Goal: Information Seeking & Learning: Learn about a topic

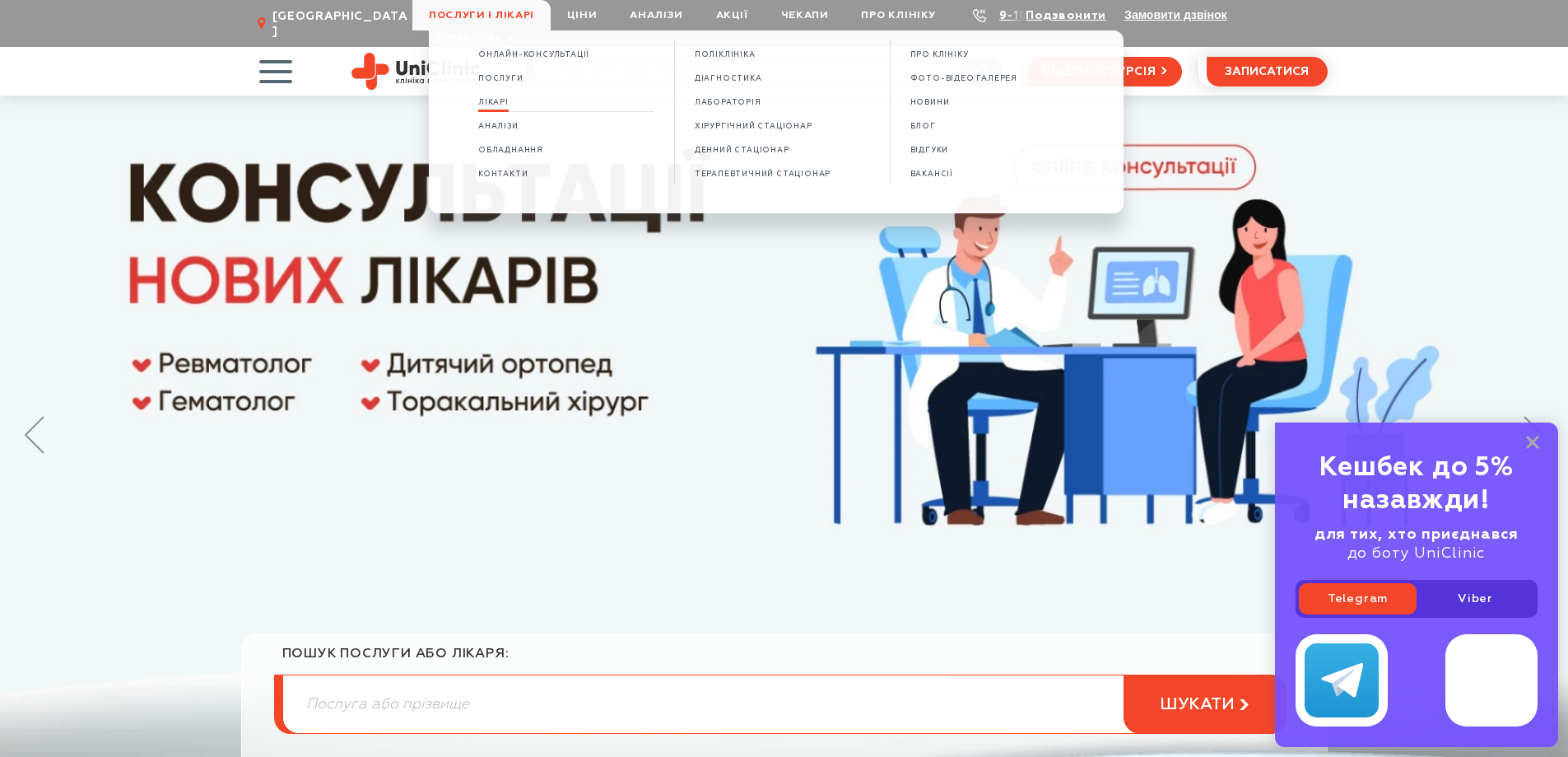
click at [502, 98] on span "Лікарі" at bounding box center [493, 102] width 31 height 9
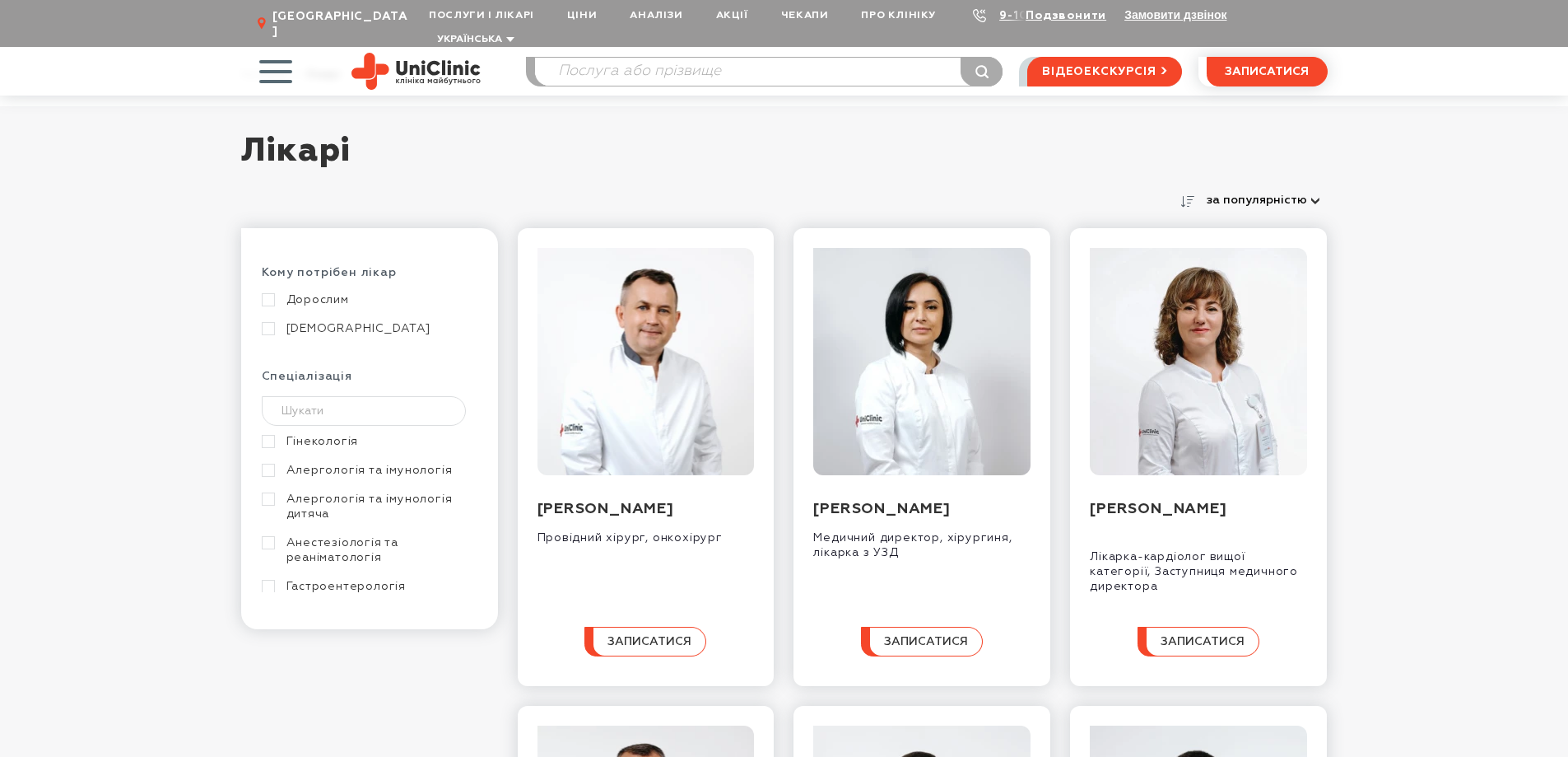
scroll to position [82, 0]
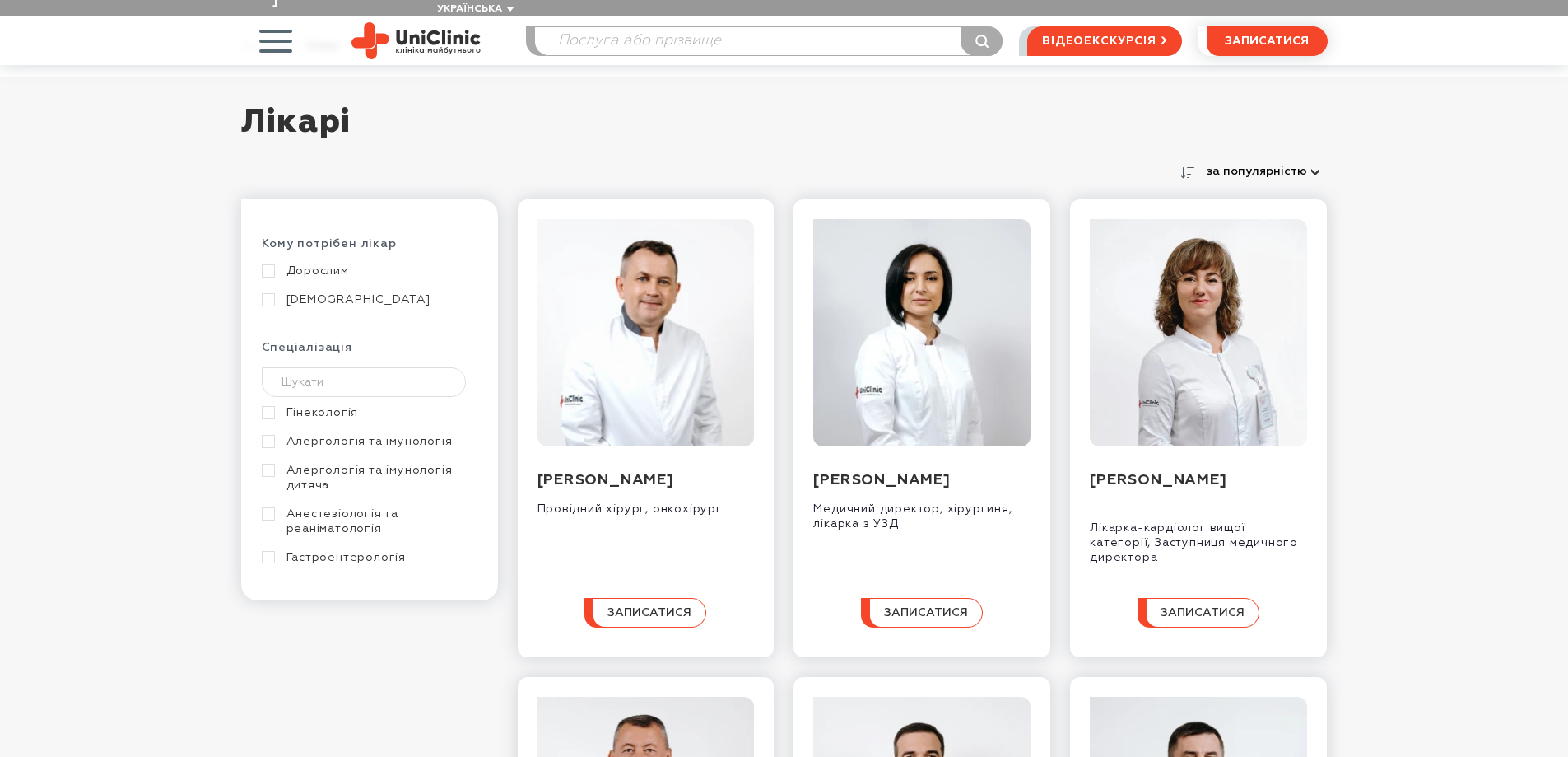
click at [1276, 160] on button "за популярністю" at bounding box center [1263, 171] width 128 height 23
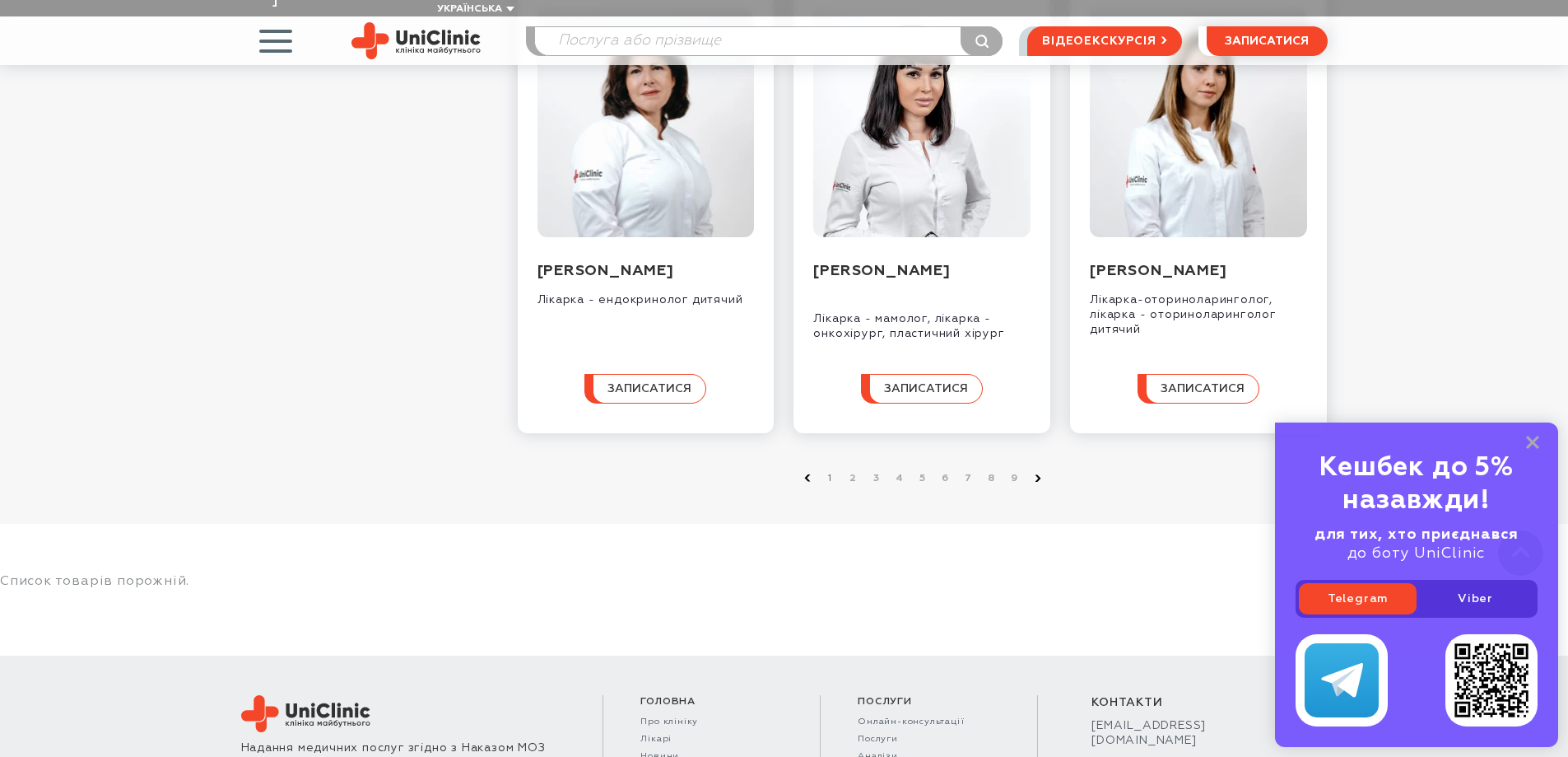
scroll to position [1647, 0]
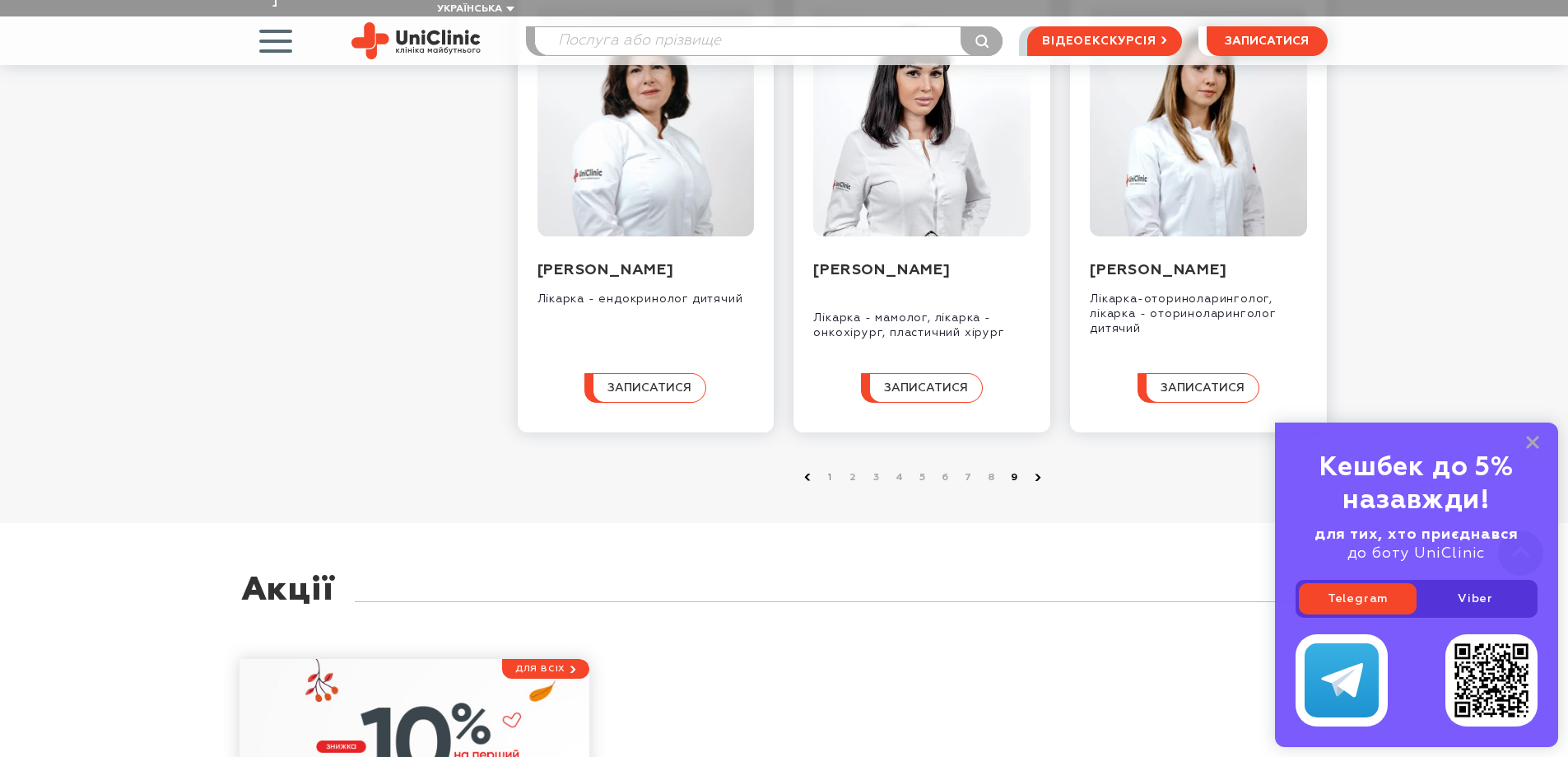
click at [1016, 486] on link "9" at bounding box center [1014, 477] width 16 height 16
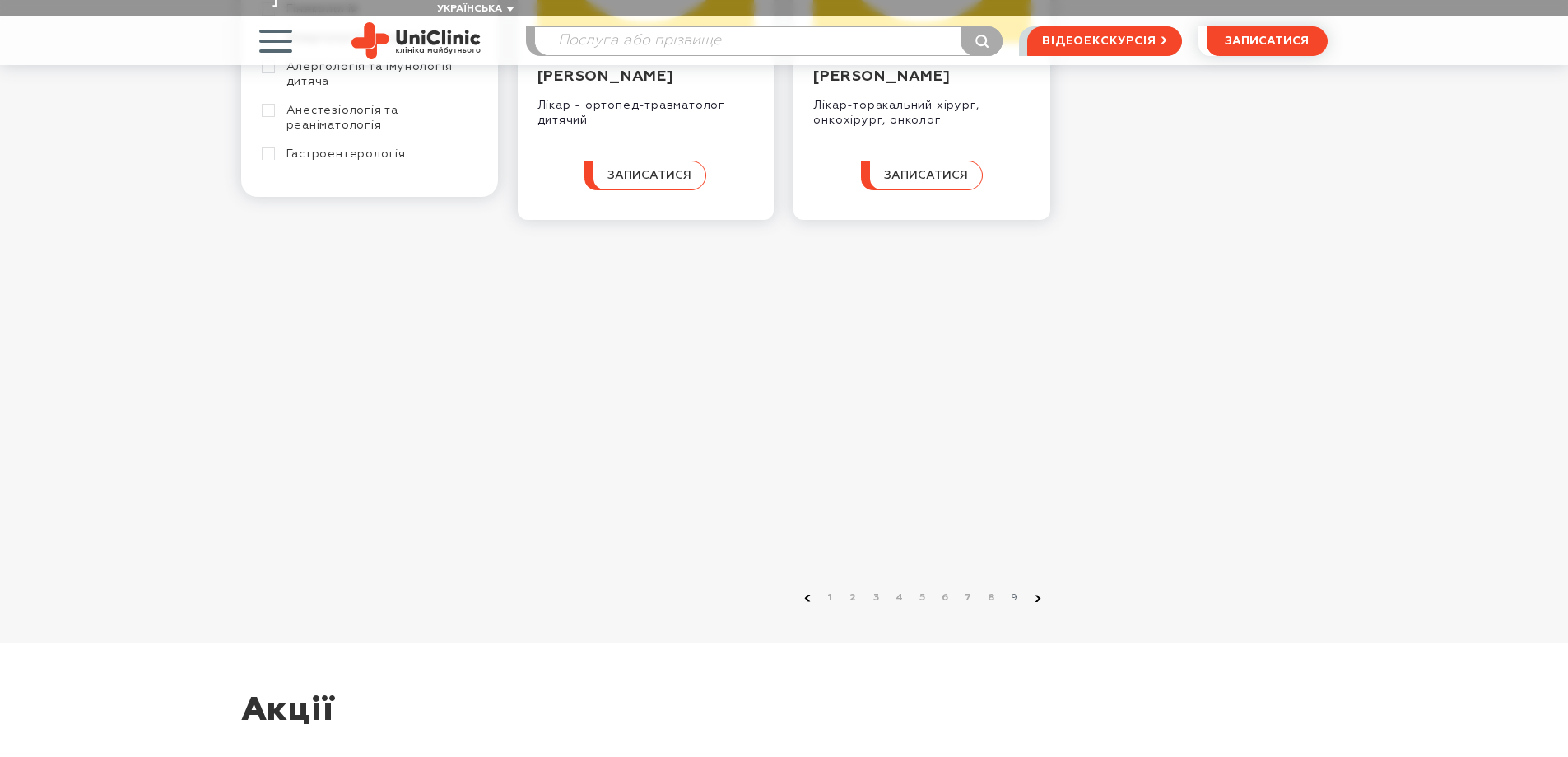
scroll to position [494, 0]
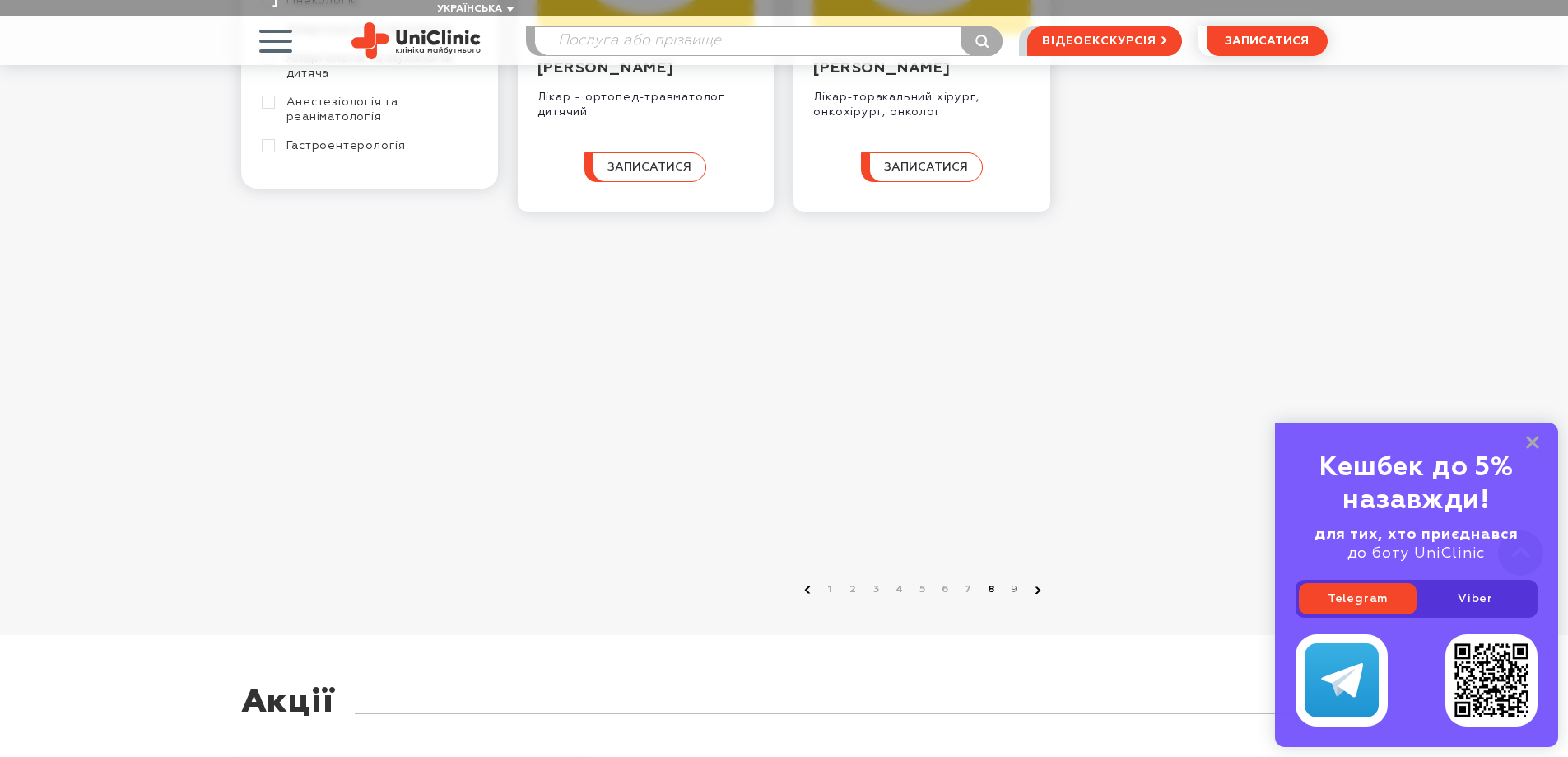
click at [992, 581] on link "8" at bounding box center [991, 589] width 16 height 16
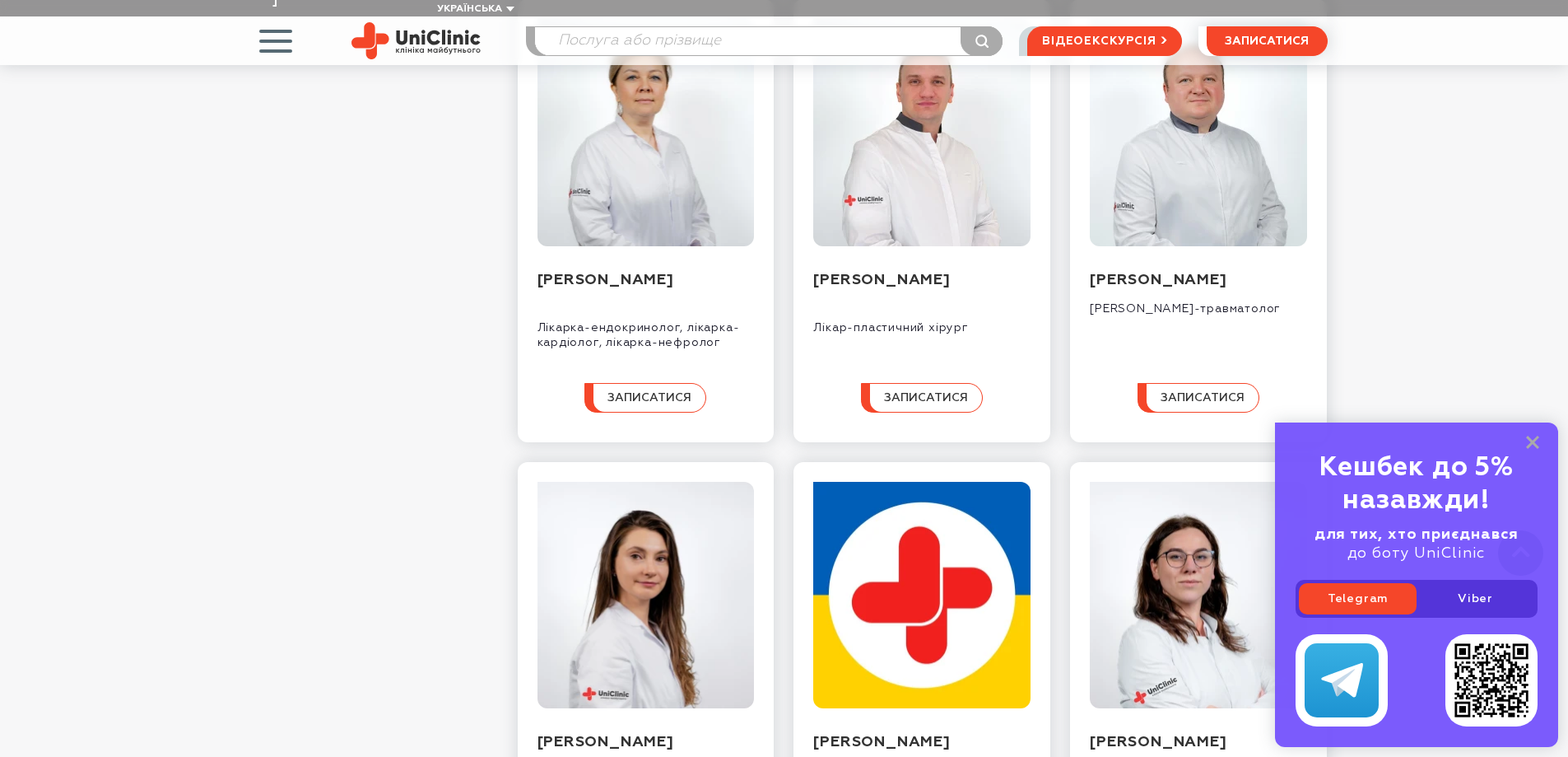
scroll to position [1153, 0]
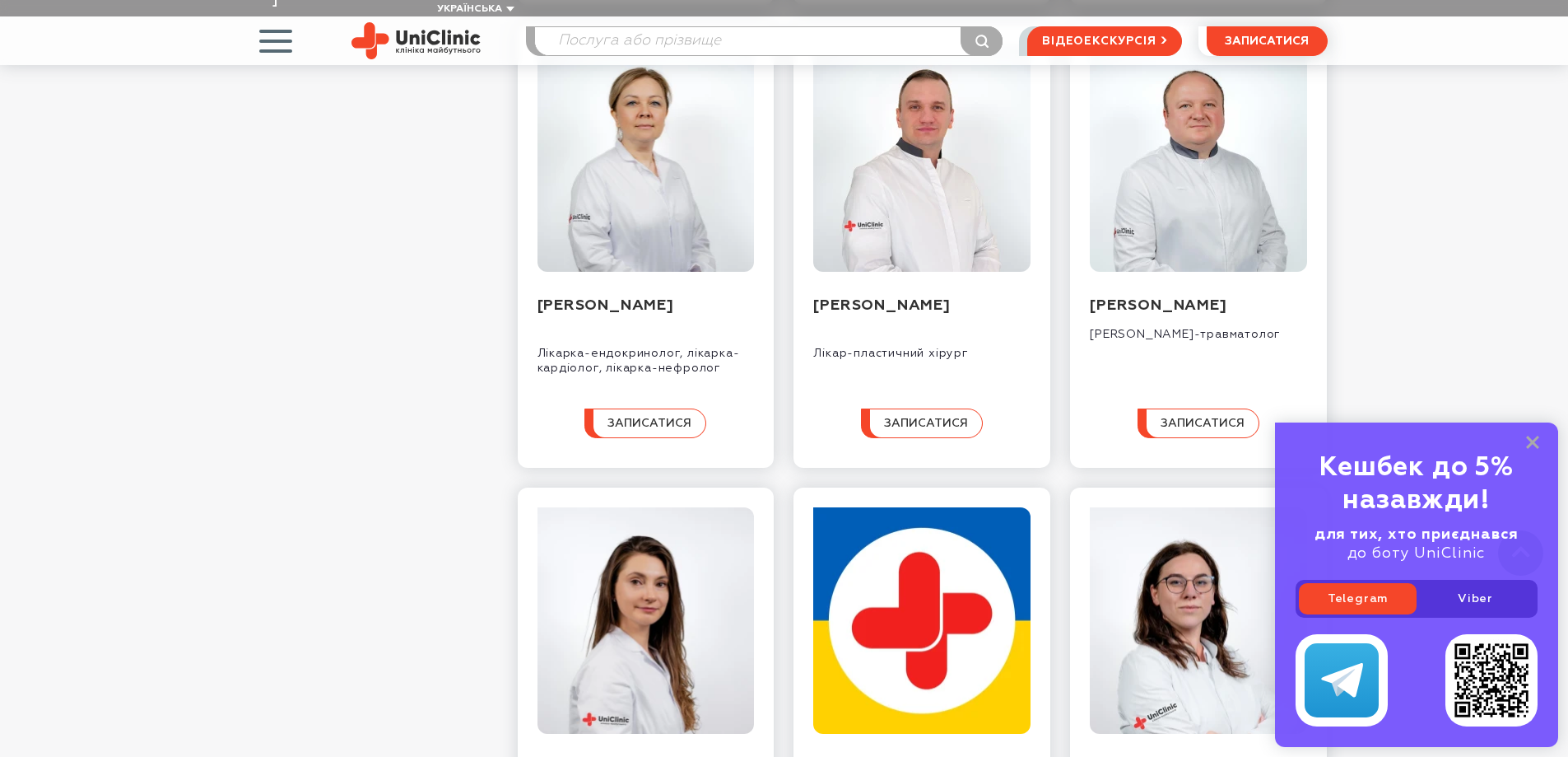
click at [1532, 440] on icon at bounding box center [1533, 443] width 13 height 14
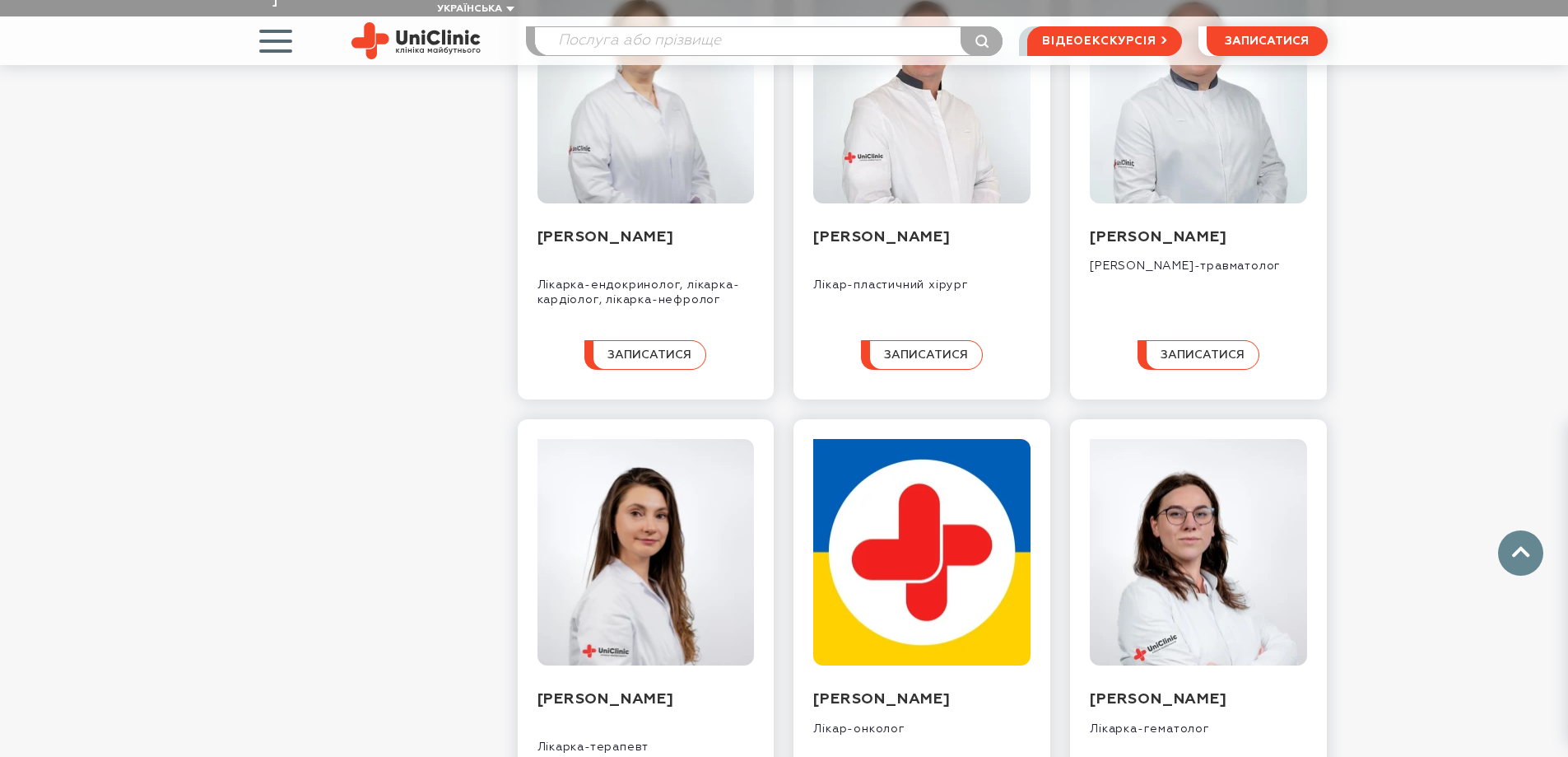
scroll to position [1399, 0]
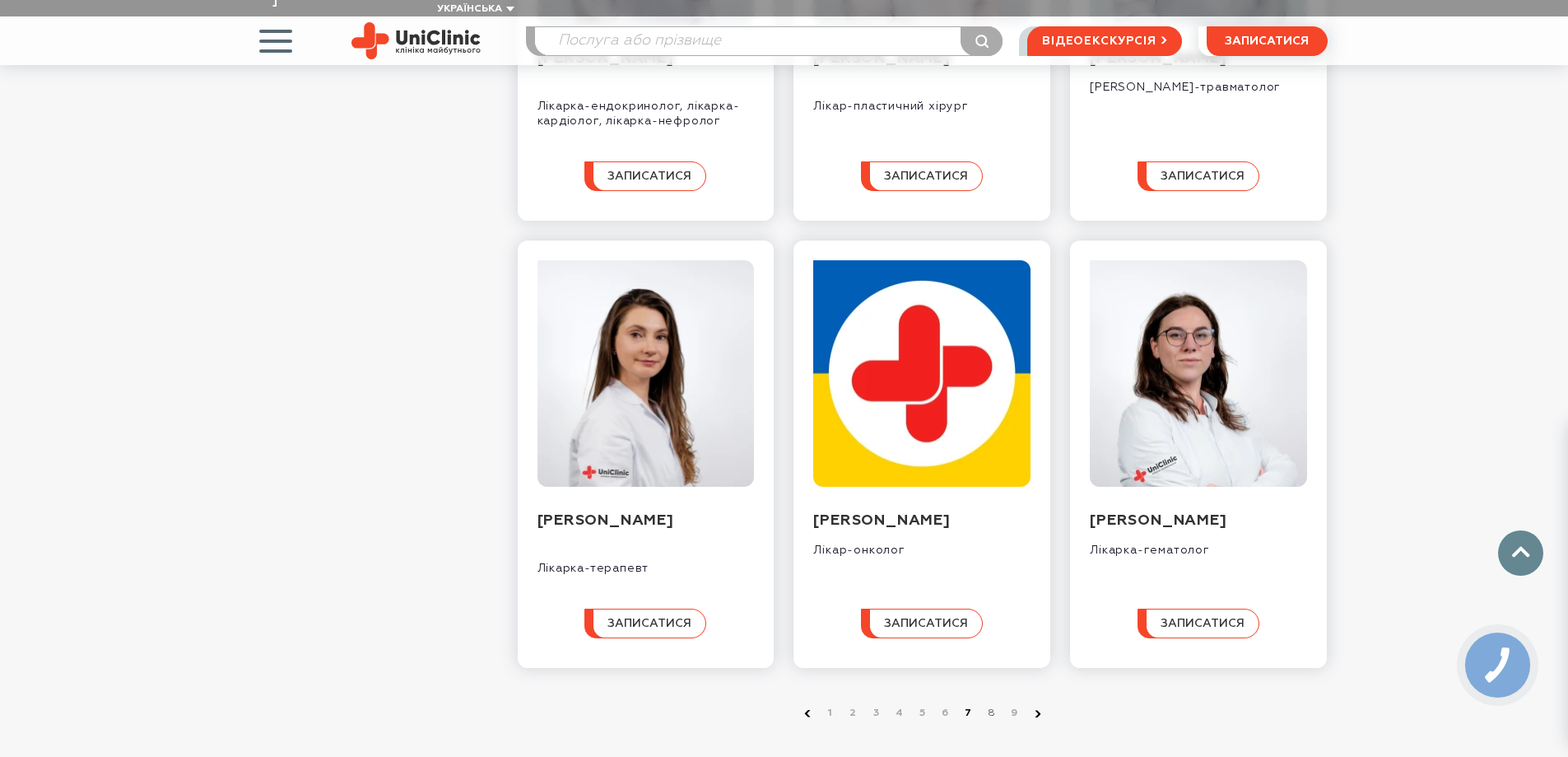
click at [966, 704] on link "7" at bounding box center [968, 712] width 16 height 16
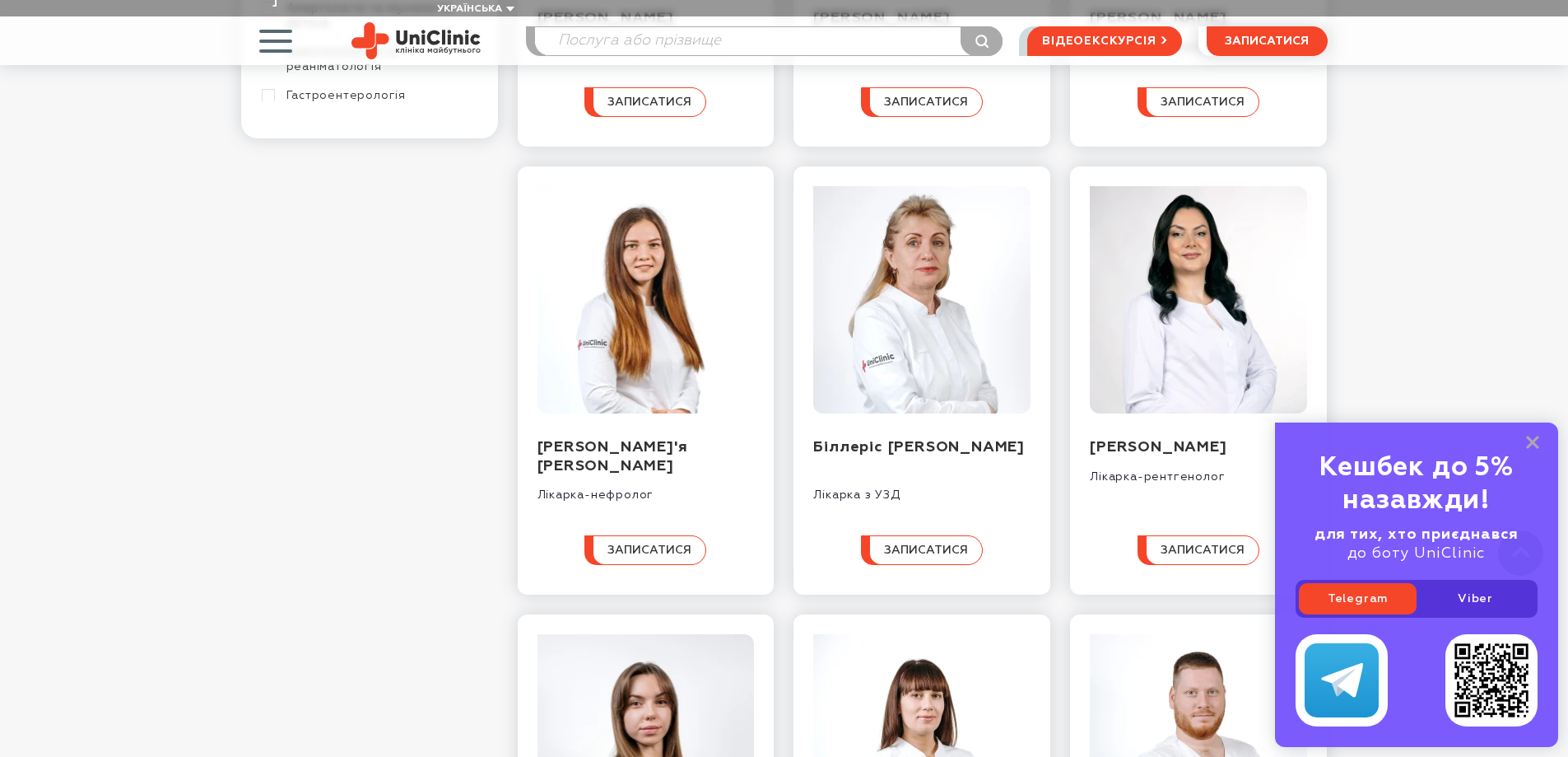
scroll to position [576, 0]
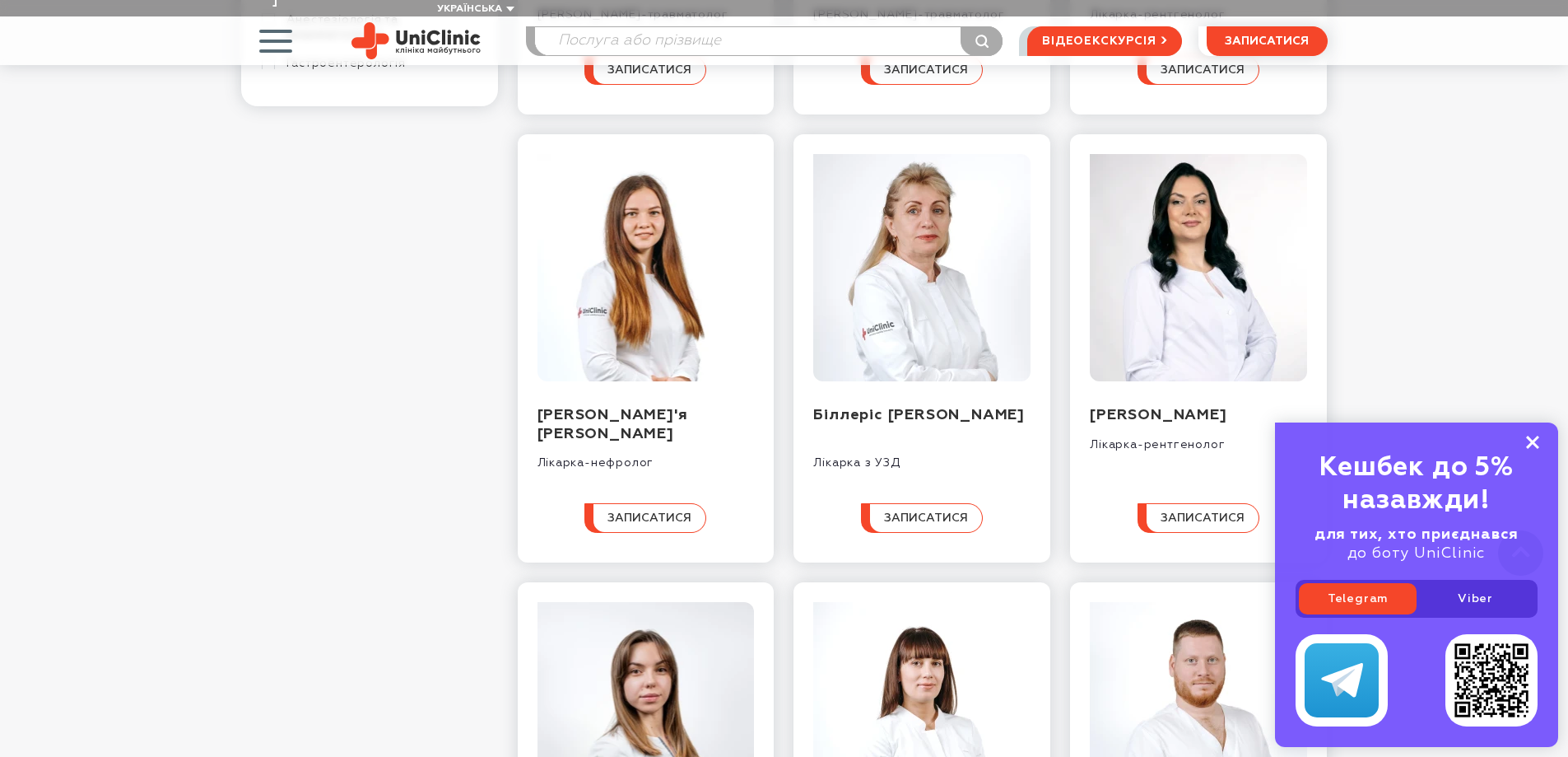
click at [1536, 439] on rect at bounding box center [1533, 443] width 13 height 13
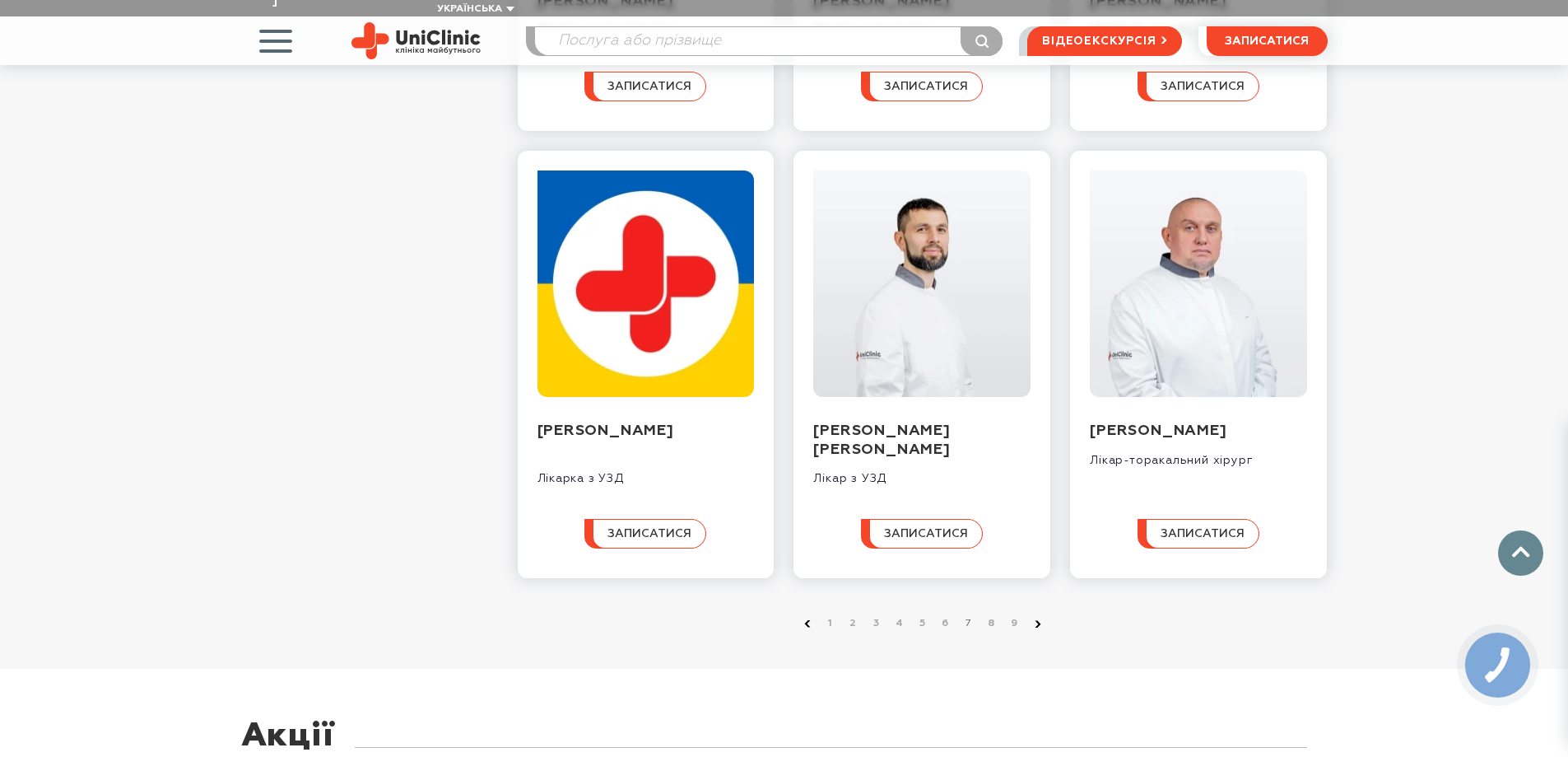
scroll to position [1482, 0]
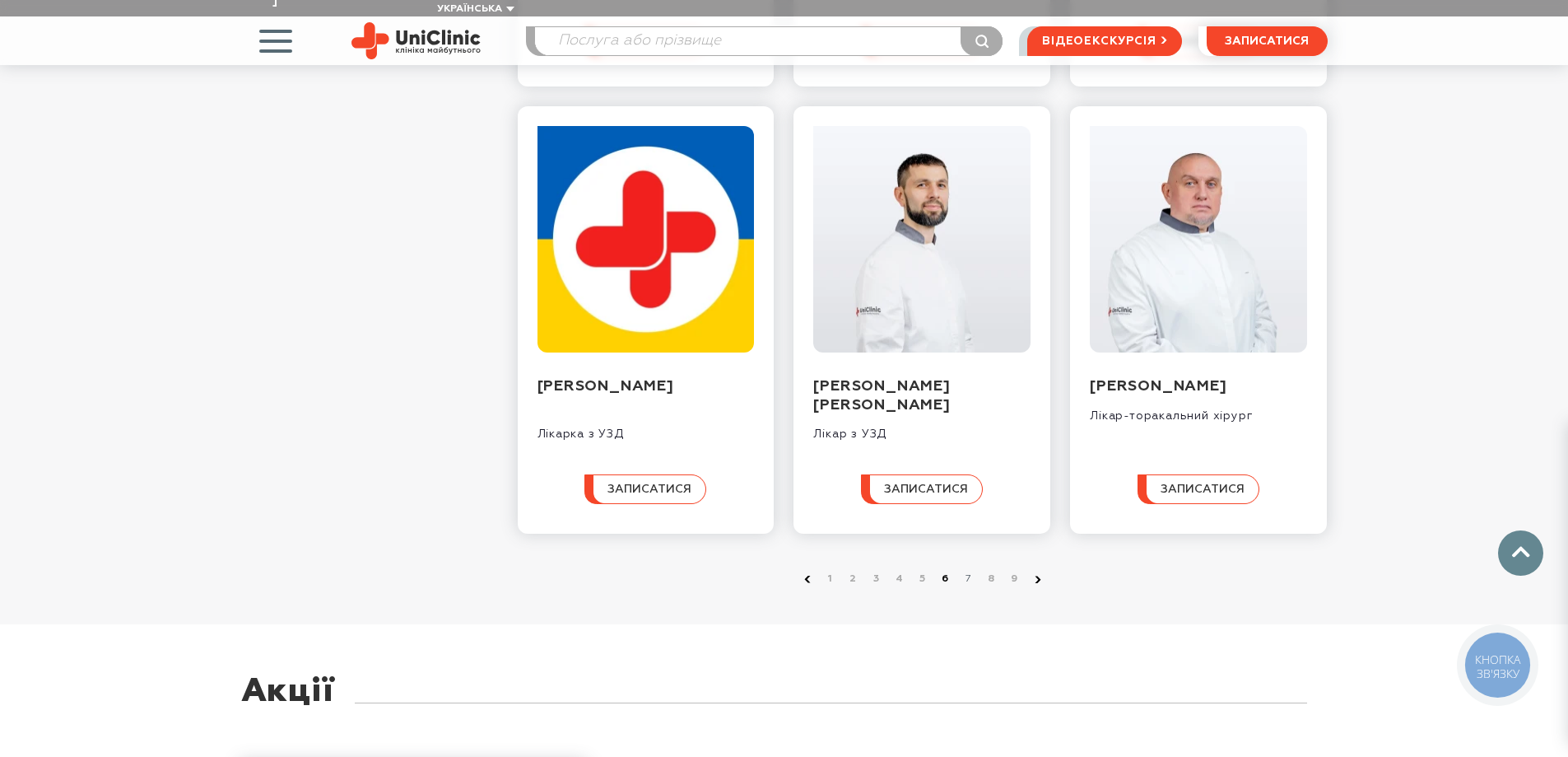
click at [946, 587] on link "6" at bounding box center [945, 578] width 16 height 16
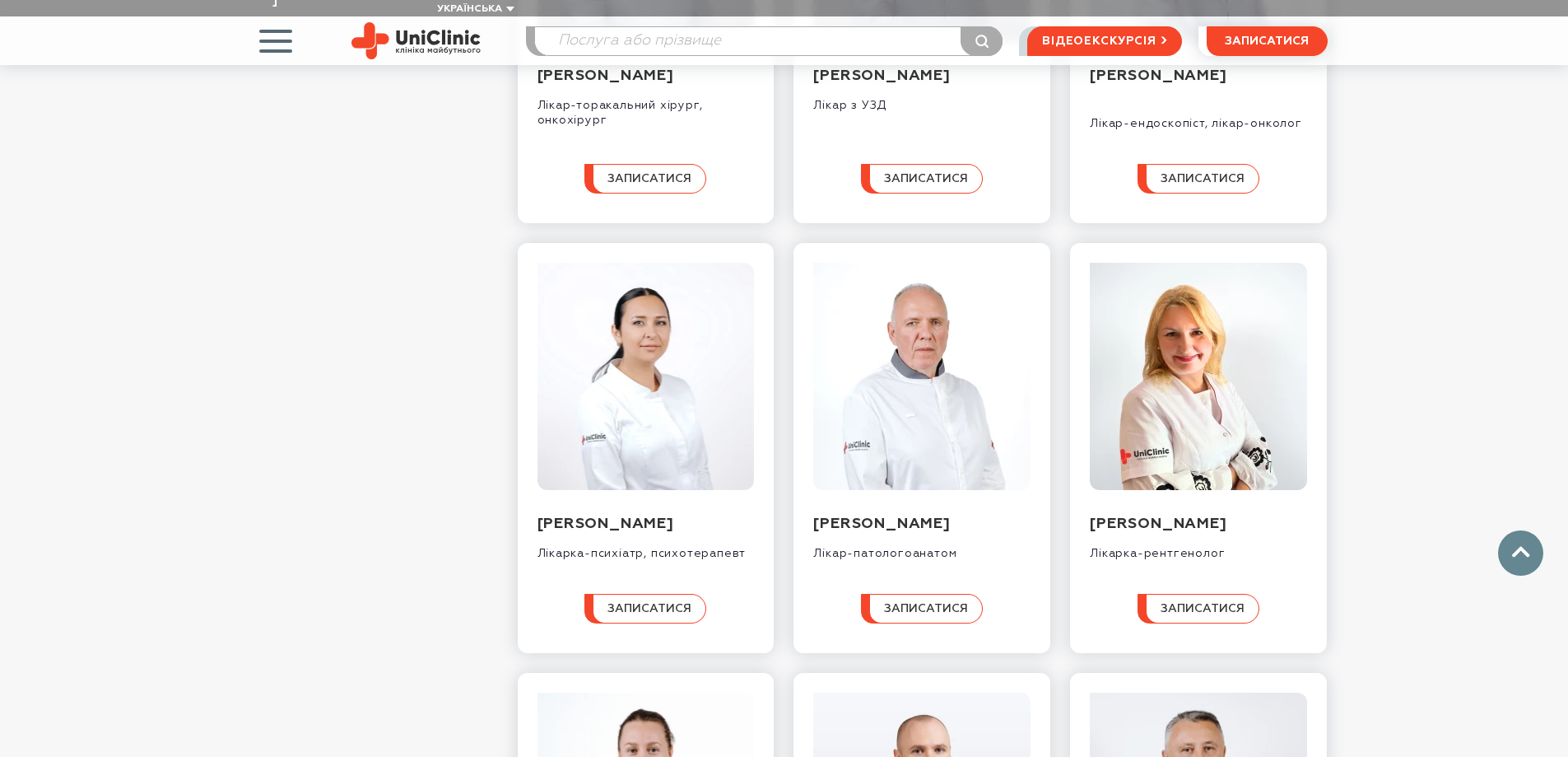
scroll to position [988, 0]
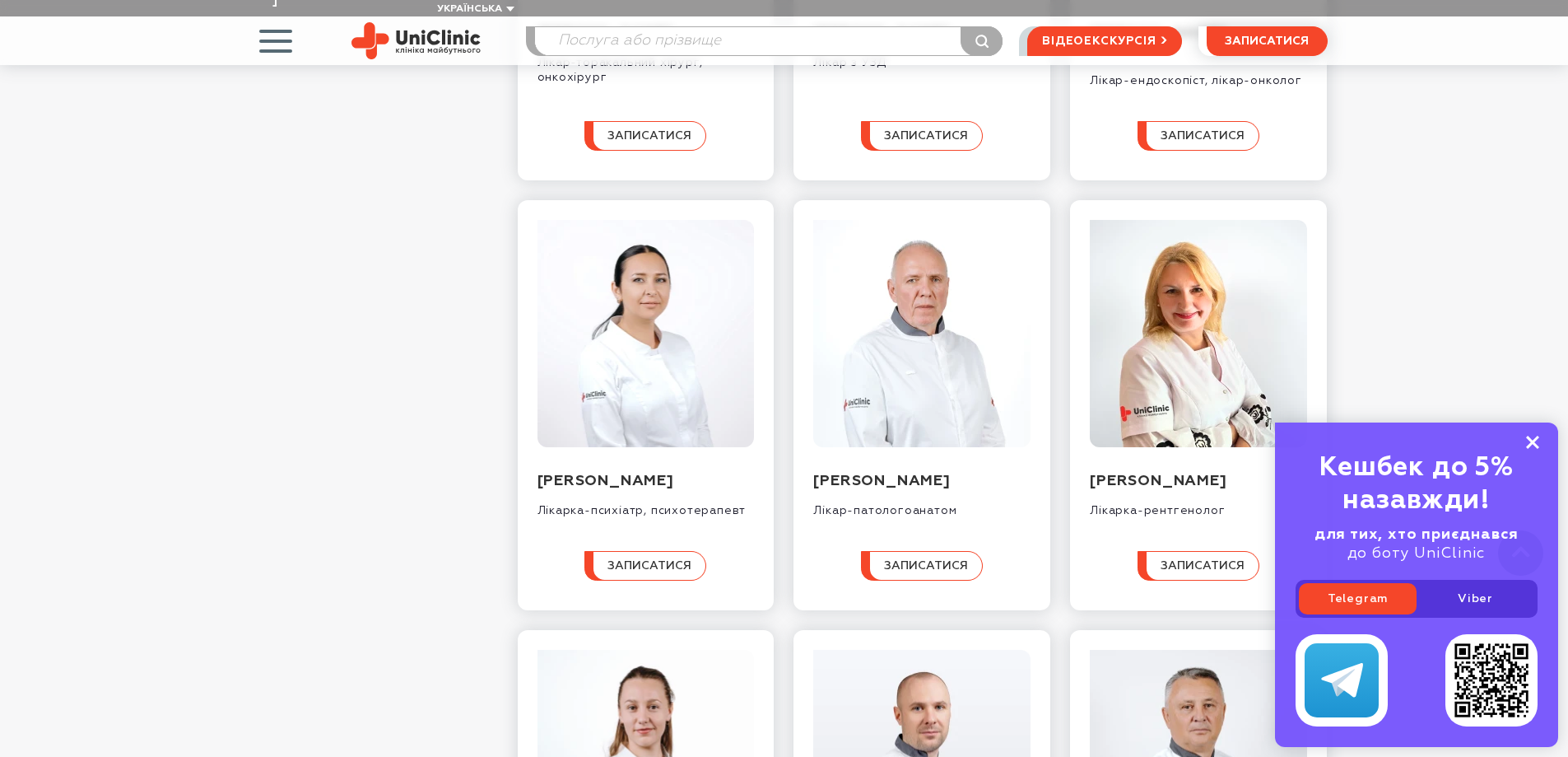
click at [1533, 445] on icon at bounding box center [1533, 443] width 13 height 14
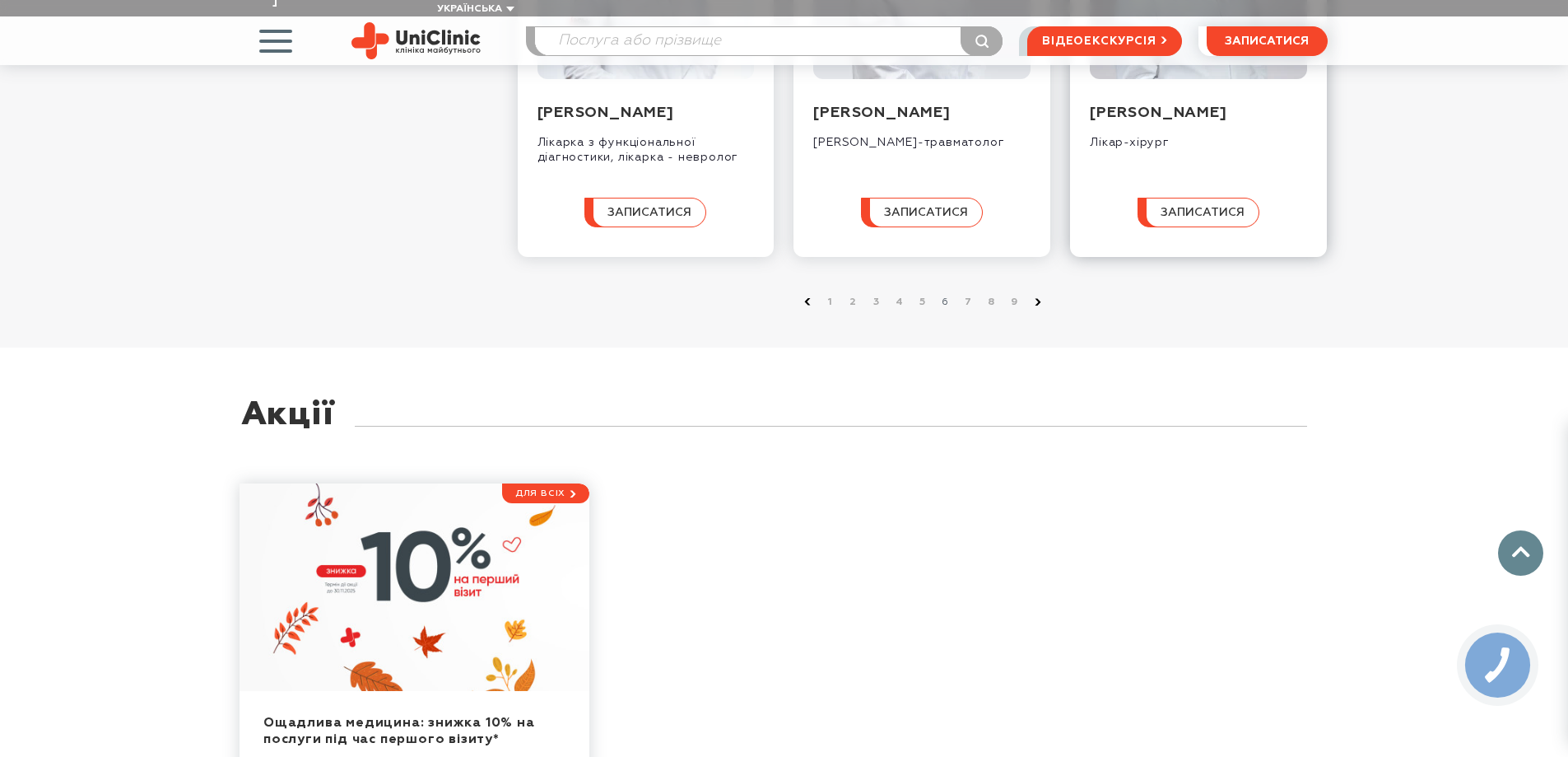
scroll to position [1839, 0]
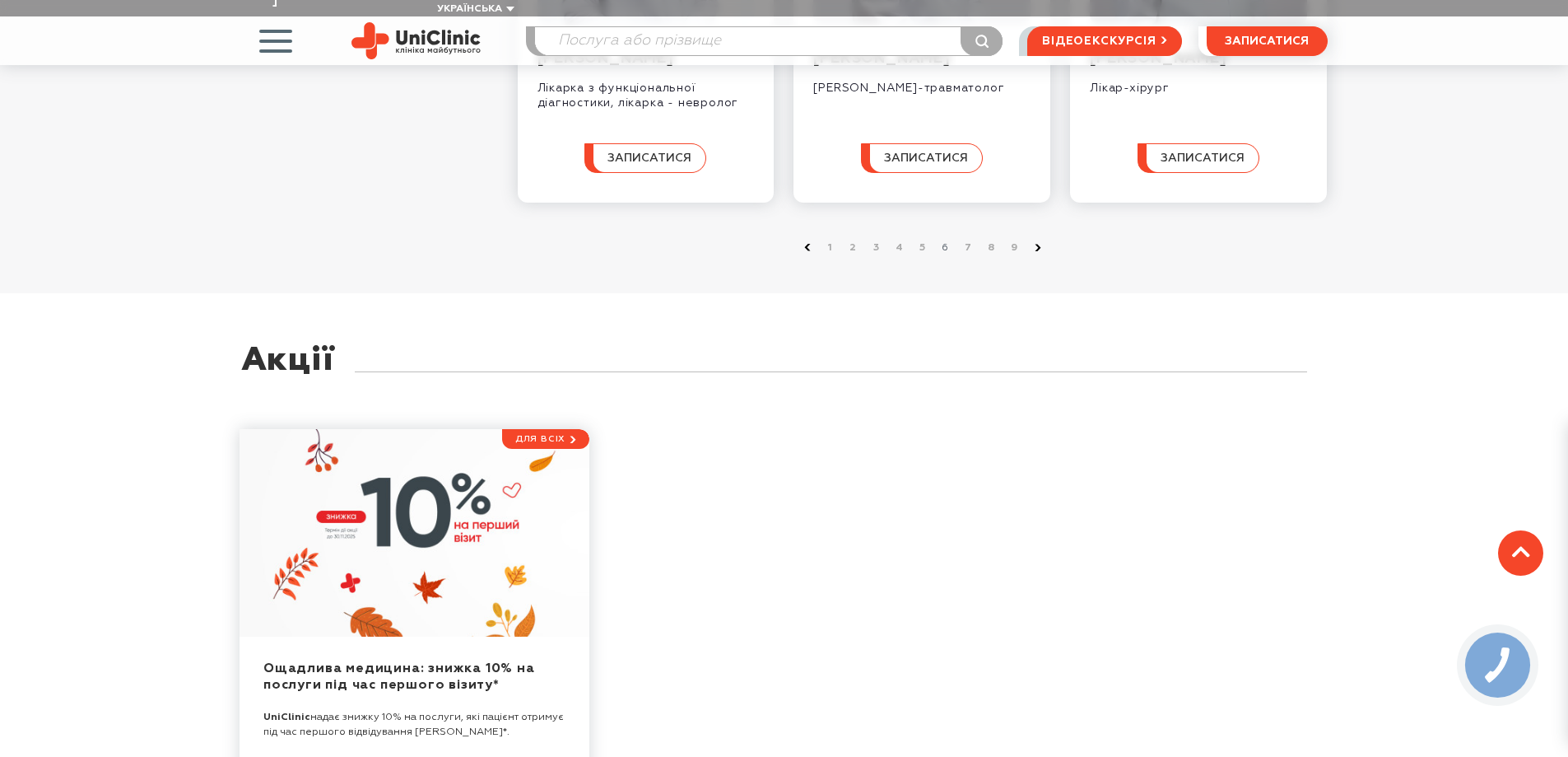
click at [1523, 548] on icon at bounding box center [1520, 552] width 18 height 11
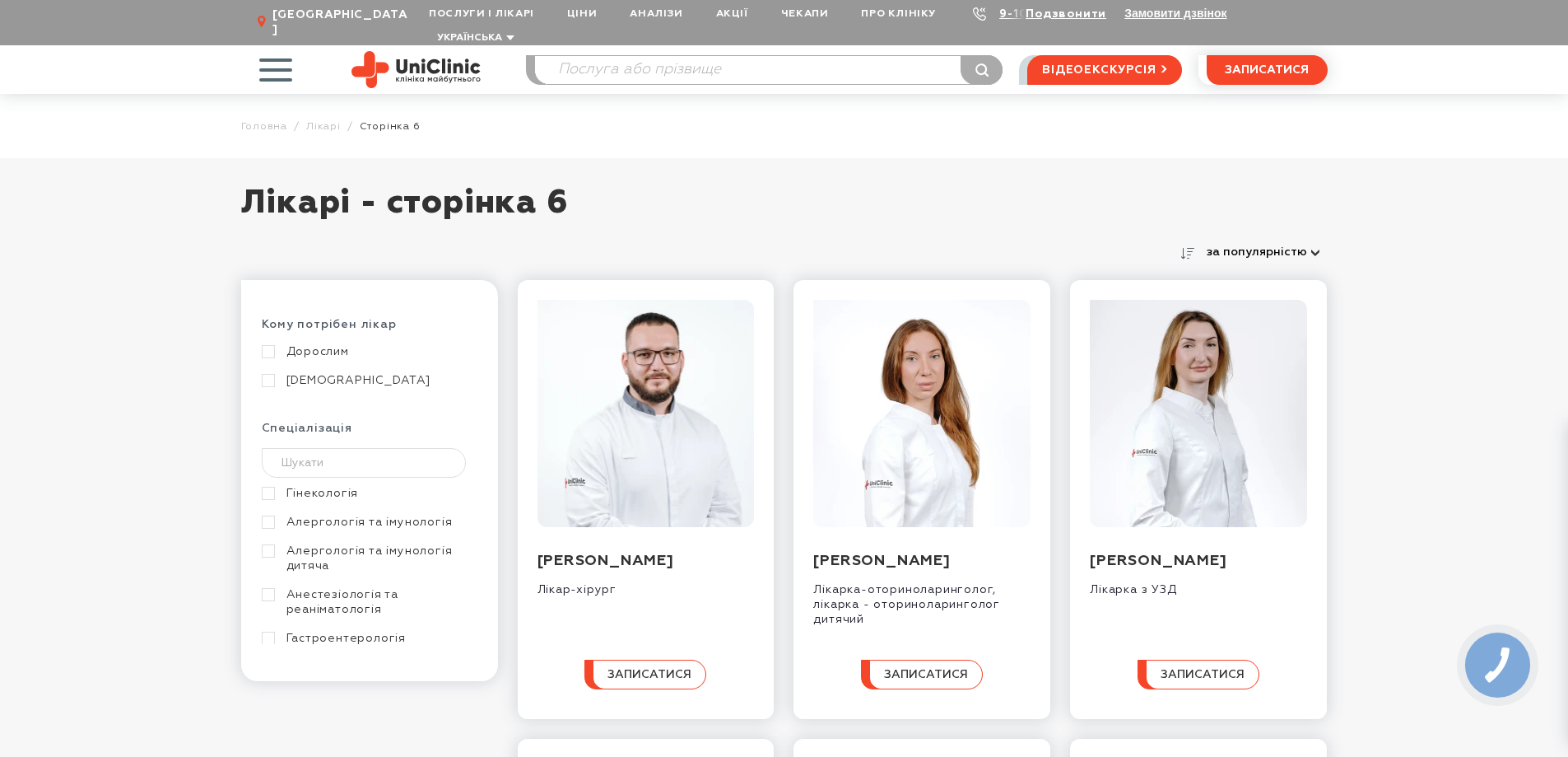
scroll to position [0, 0]
click at [723, 10] on link "Акції" at bounding box center [732, 15] width 65 height 31
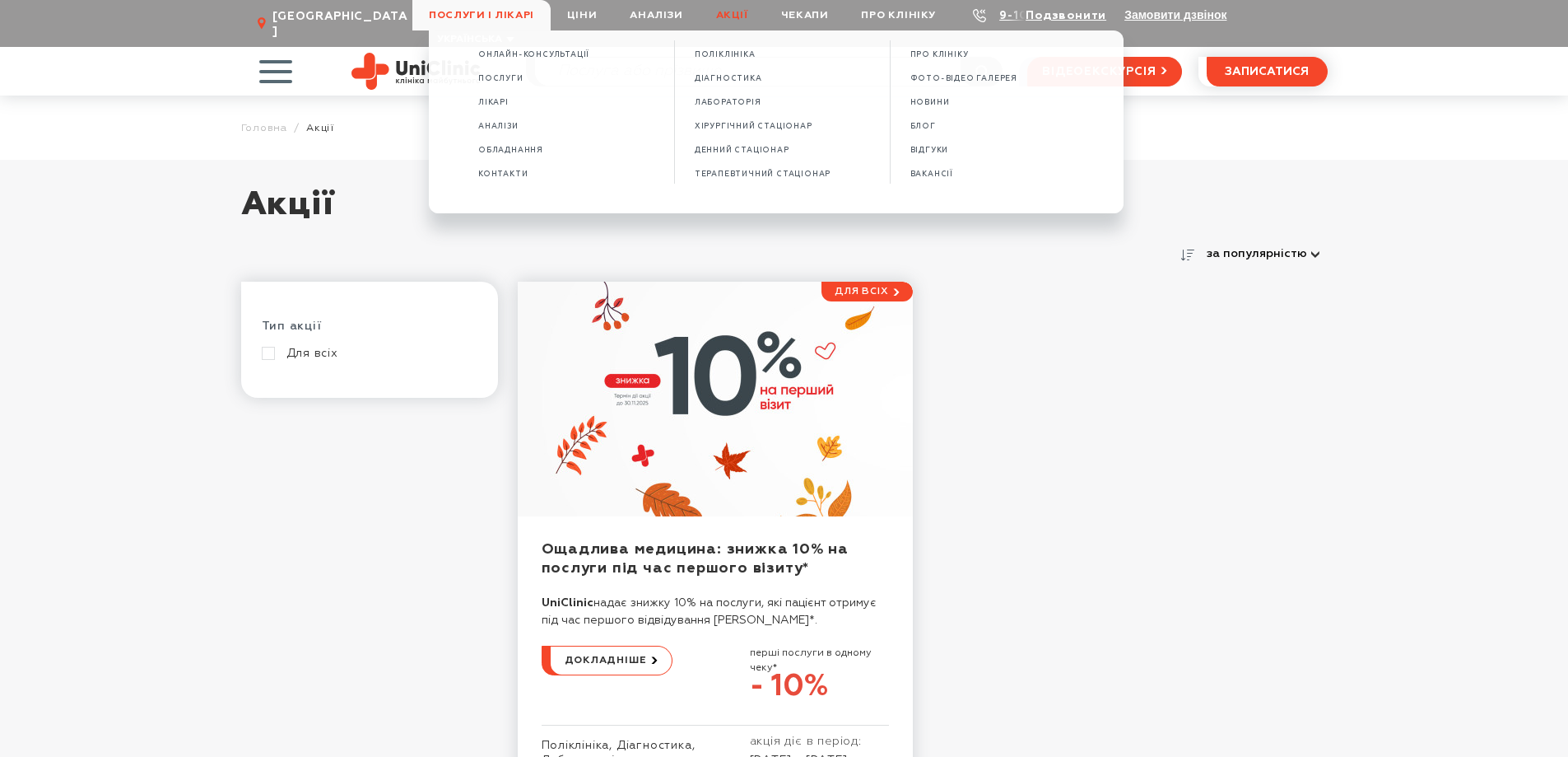
click at [509, 12] on span "Послуги і лікарі" at bounding box center [482, 15] width 139 height 31
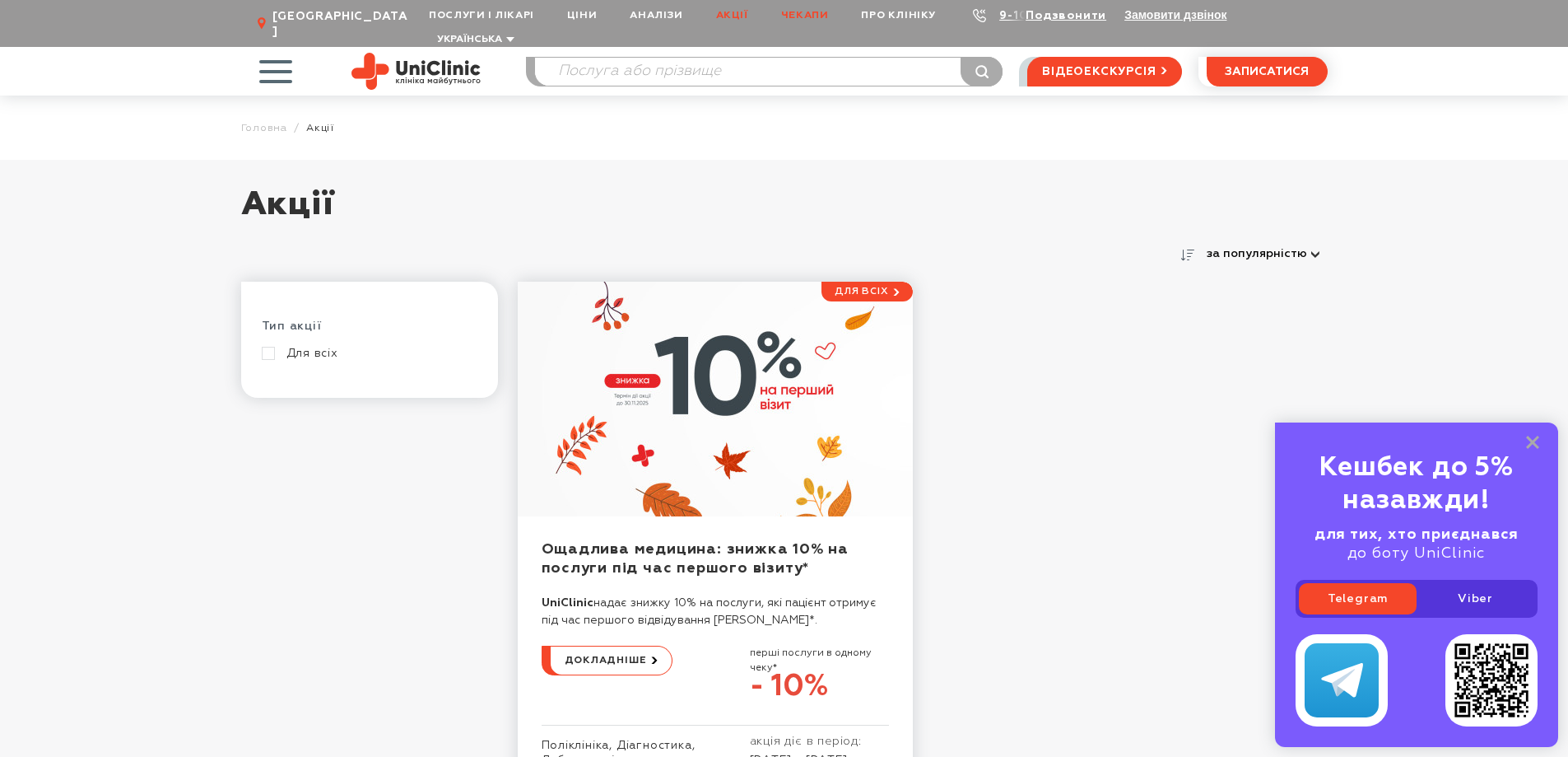
click at [814, 10] on link "Чекапи" at bounding box center [805, 15] width 80 height 31
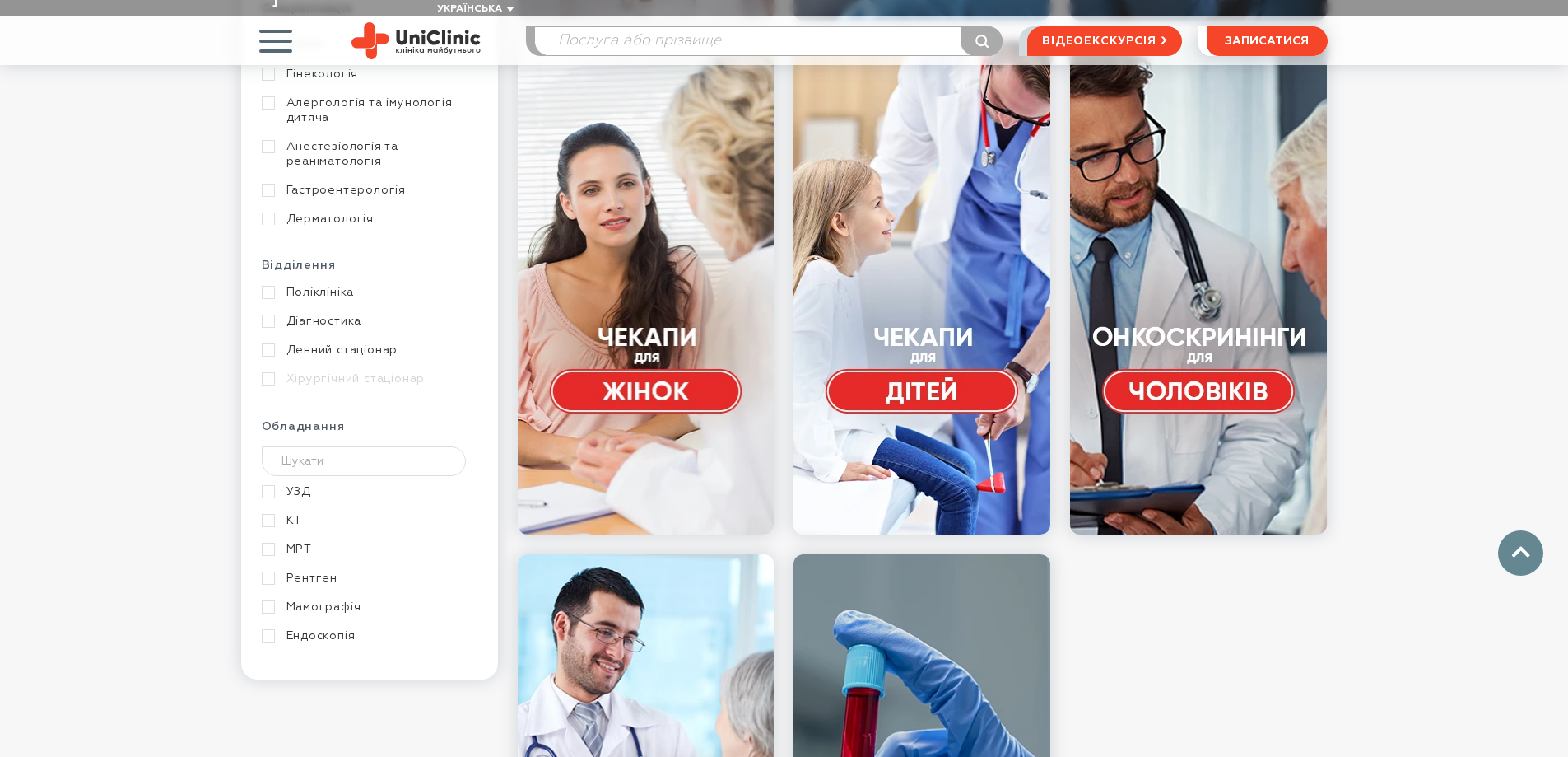
scroll to position [906, 0]
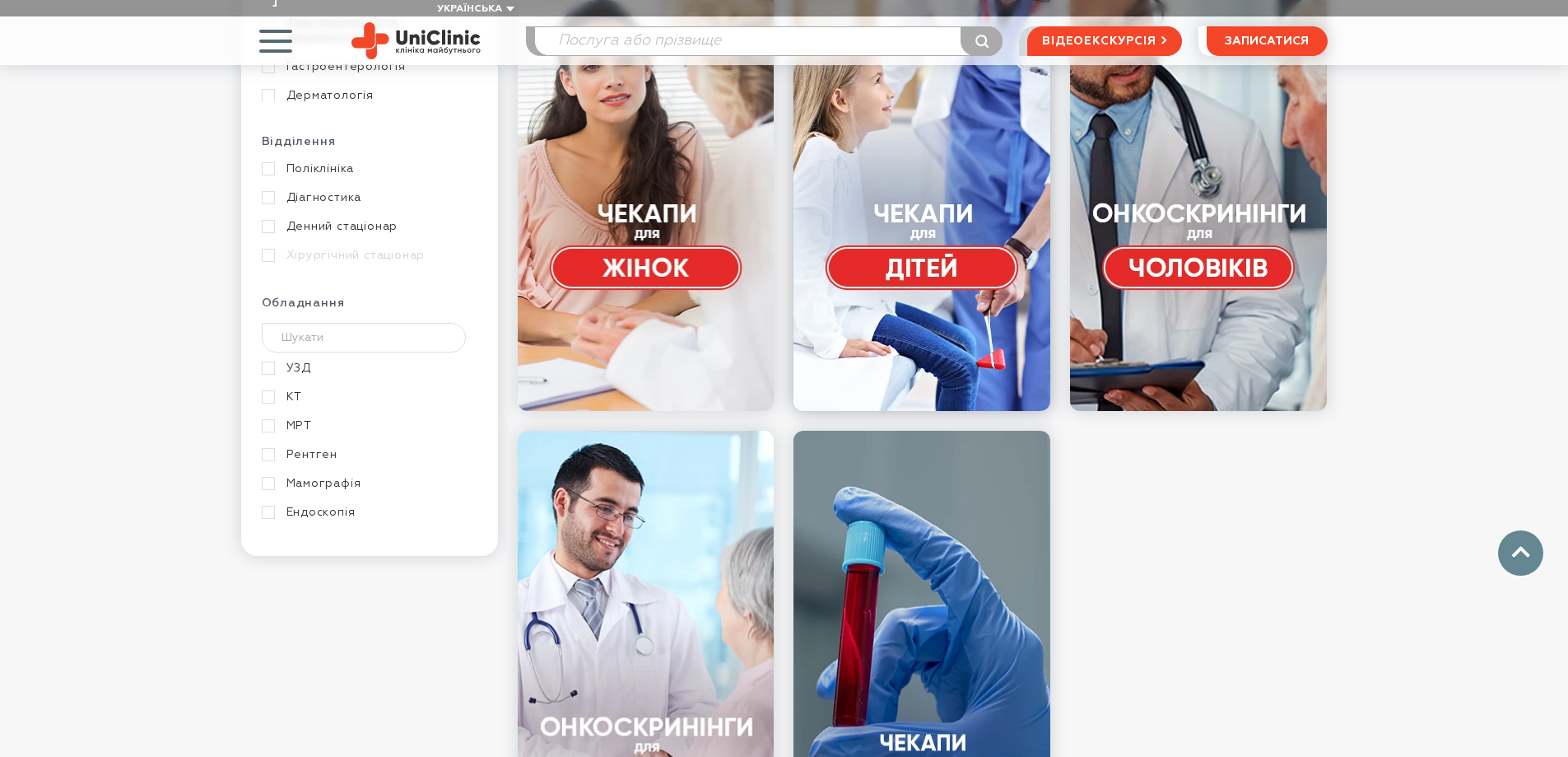
click at [933, 125] on link at bounding box center [921, 163] width 257 height 494
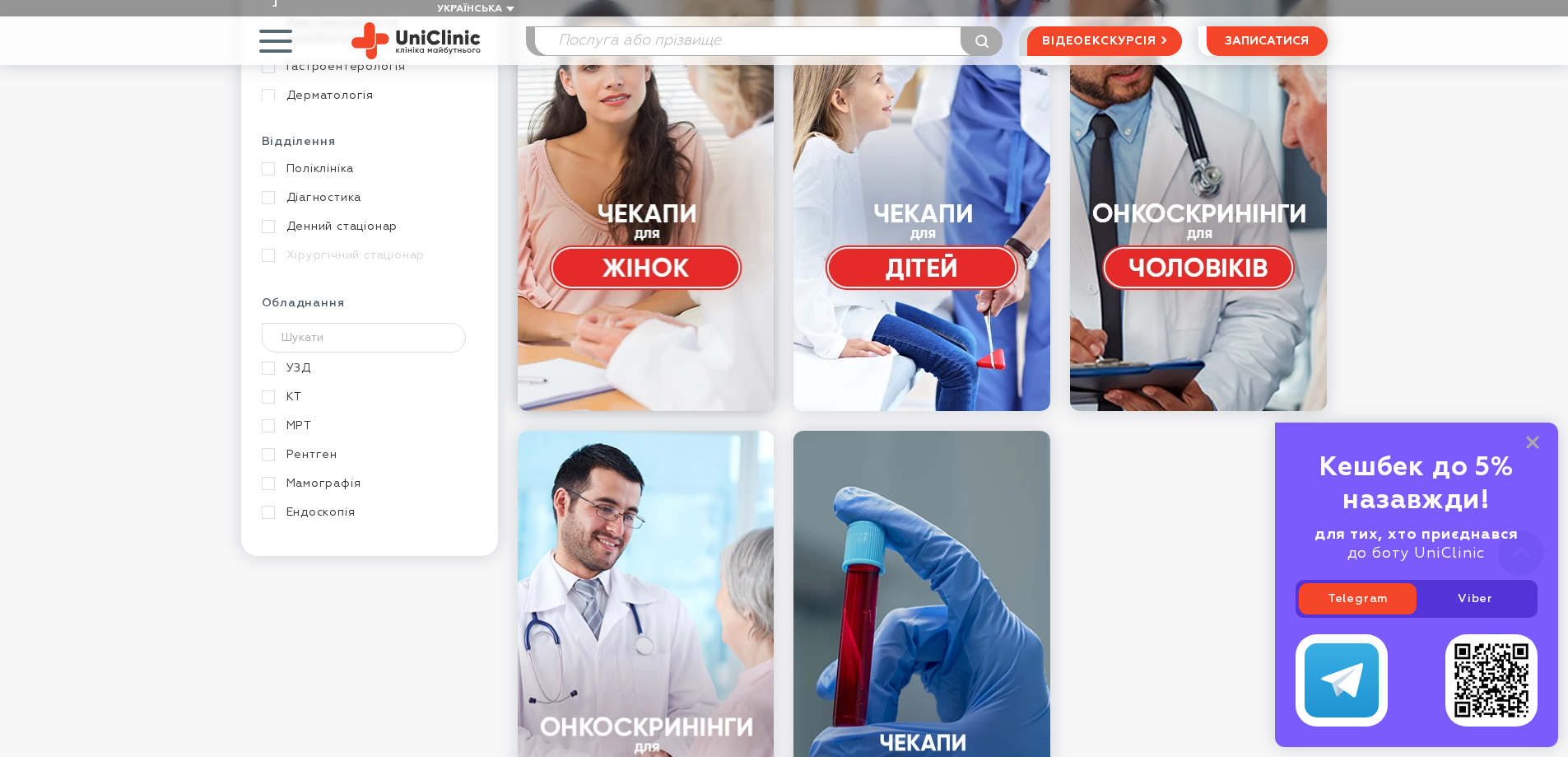
click at [642, 116] on link at bounding box center [646, 163] width 257 height 494
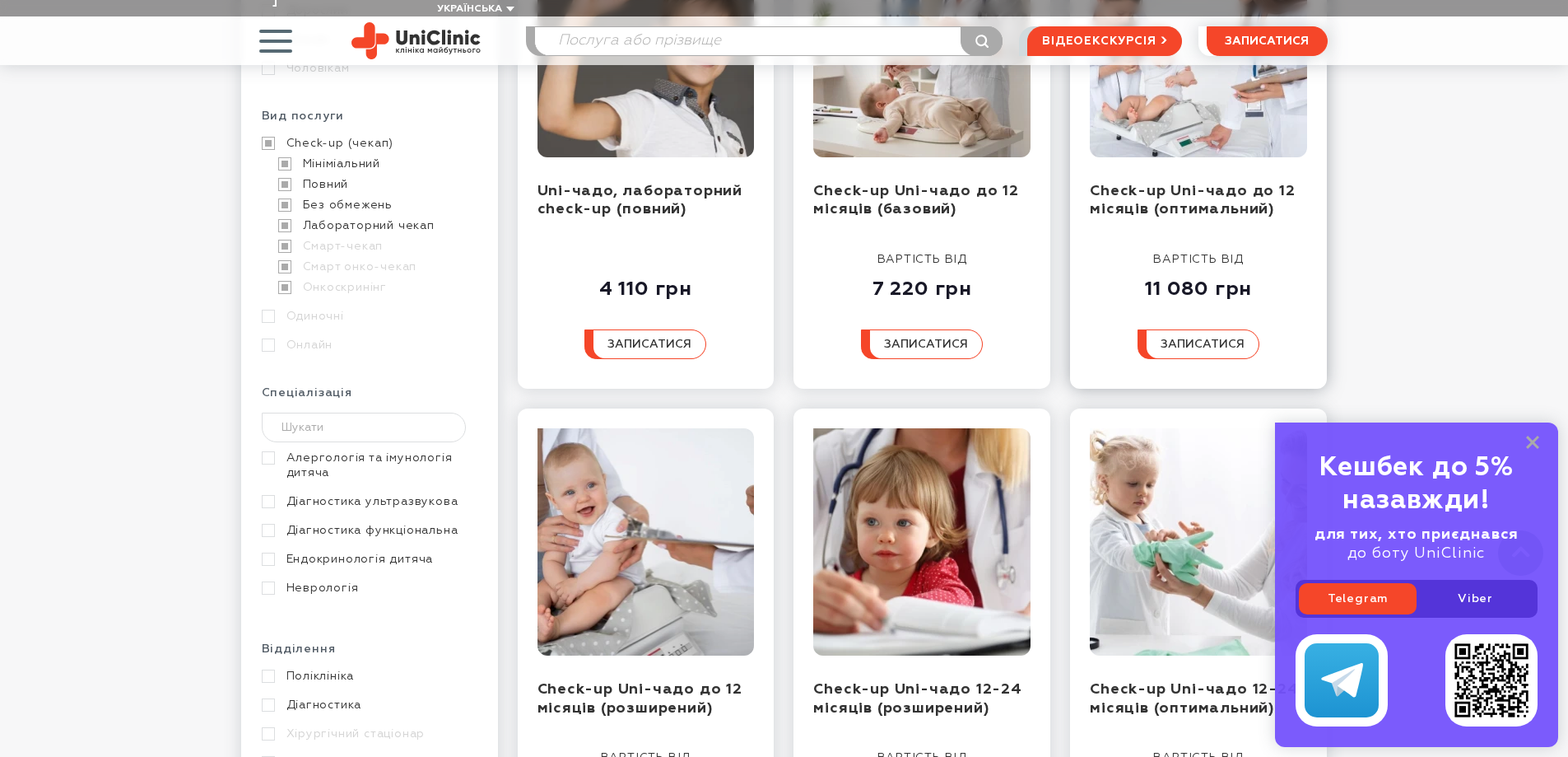
scroll to position [164, 0]
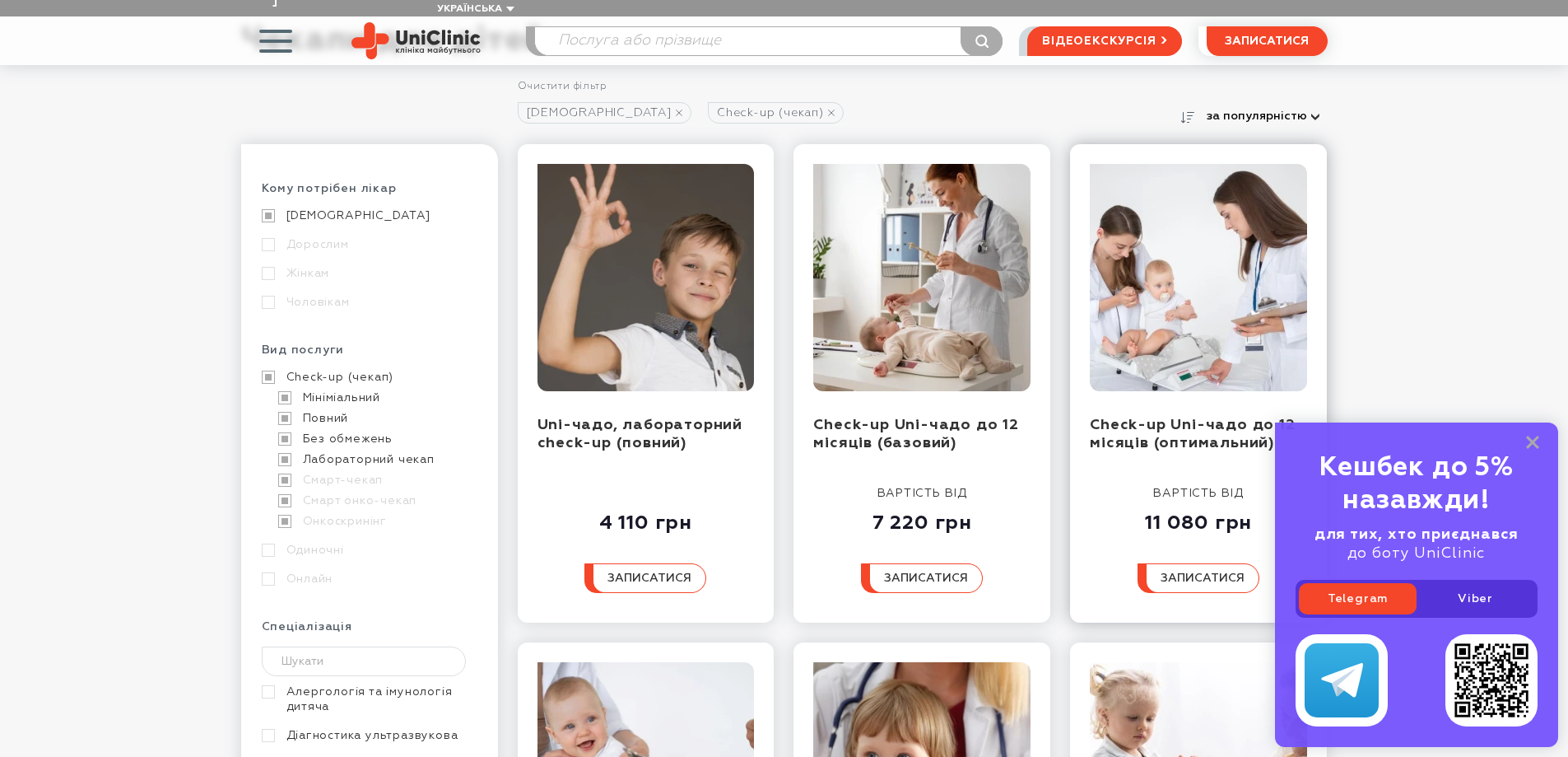
click at [1214, 232] on img at bounding box center [1197, 277] width 217 height 227
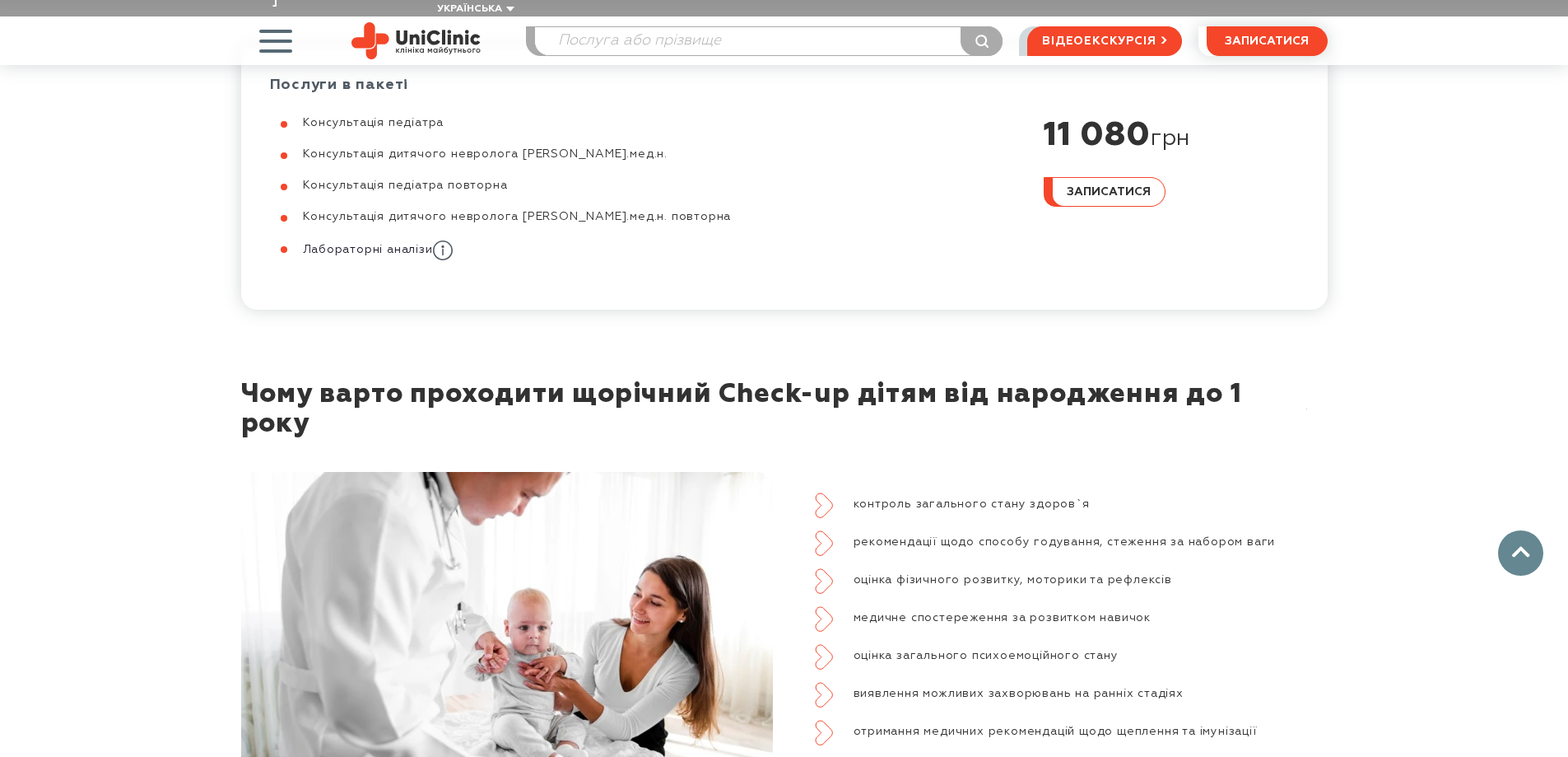
scroll to position [823, 0]
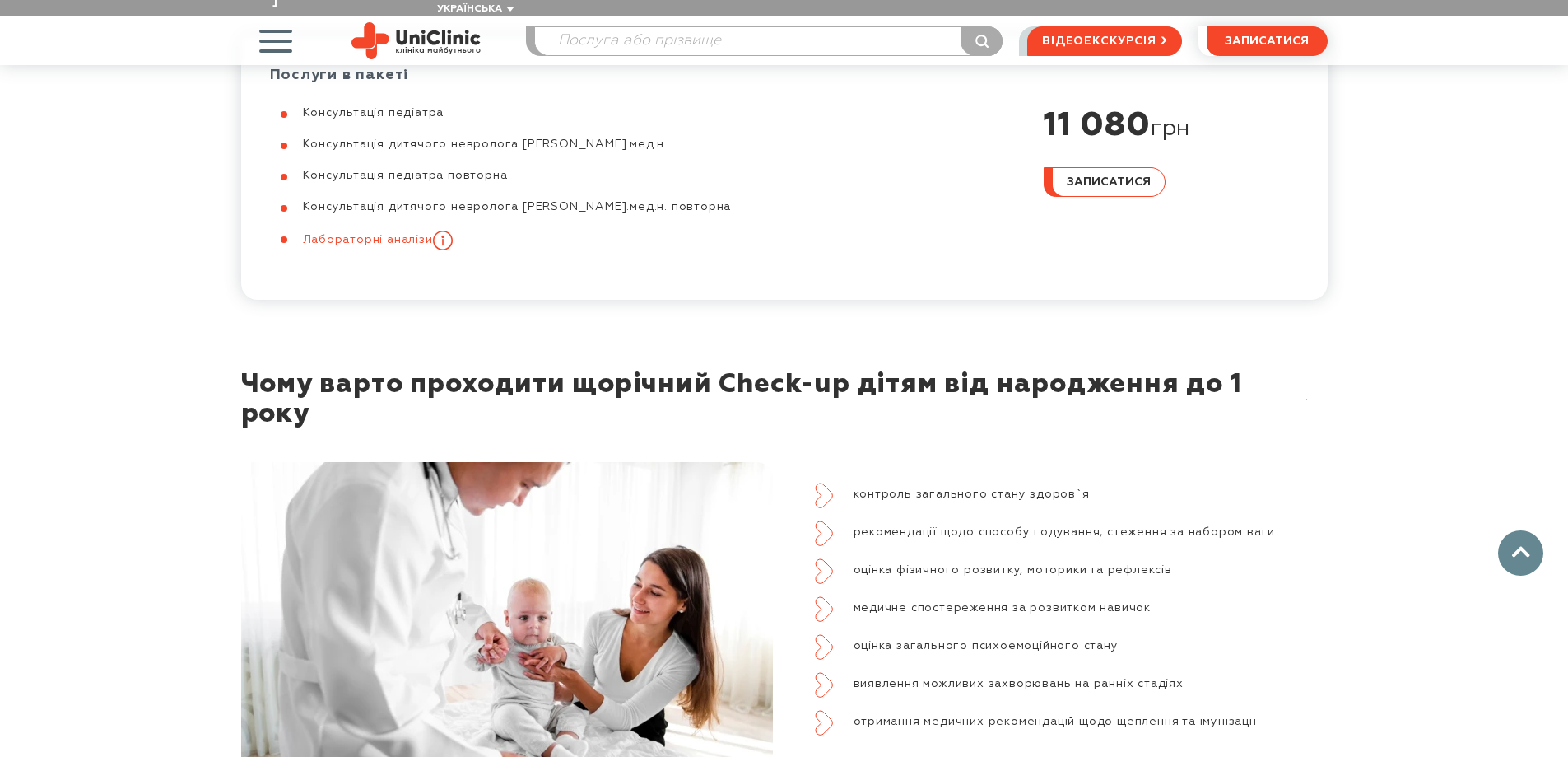
click at [447, 230] on icon at bounding box center [442, 240] width 20 height 20
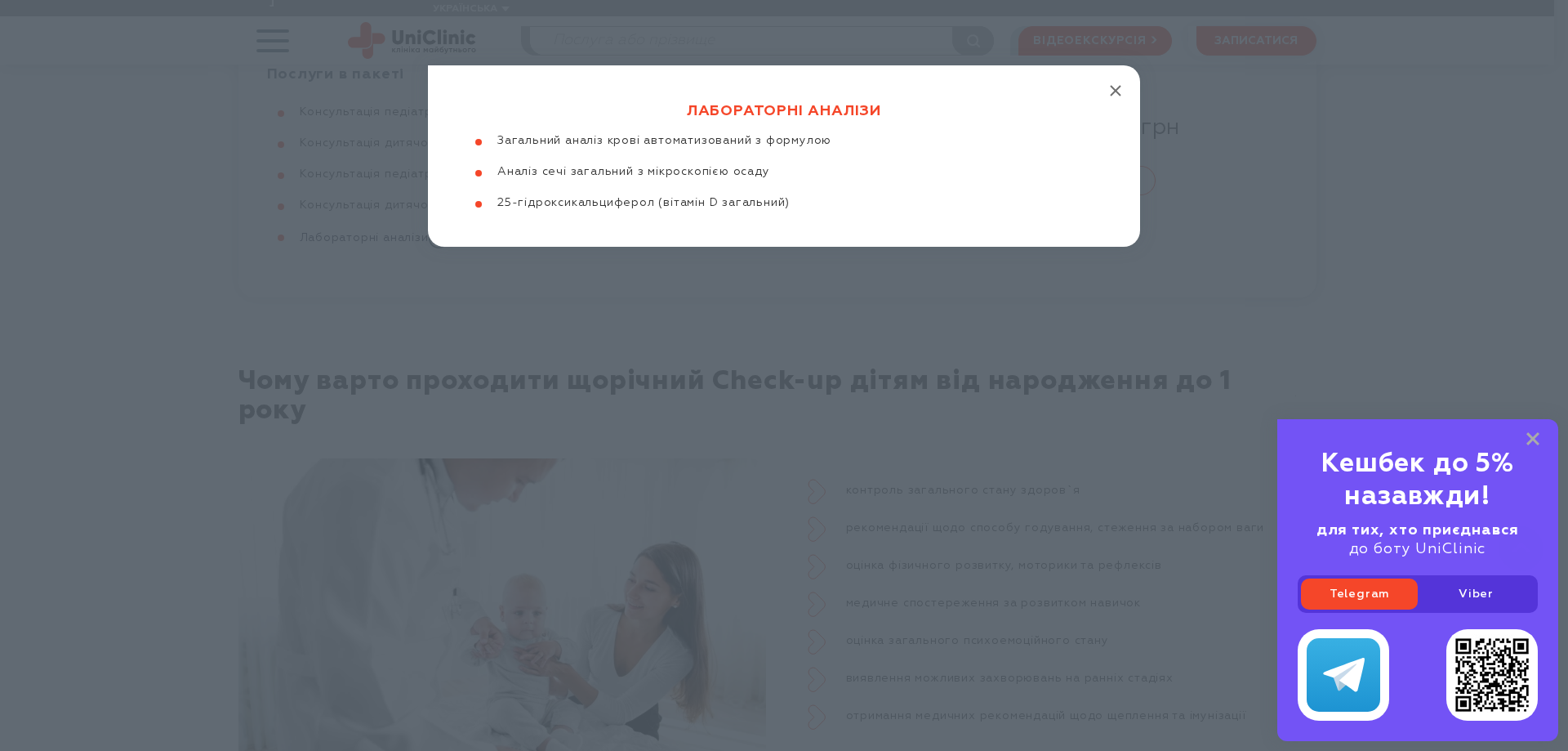
click at [1114, 85] on icon "button" at bounding box center [1116, 91] width 11 height 11
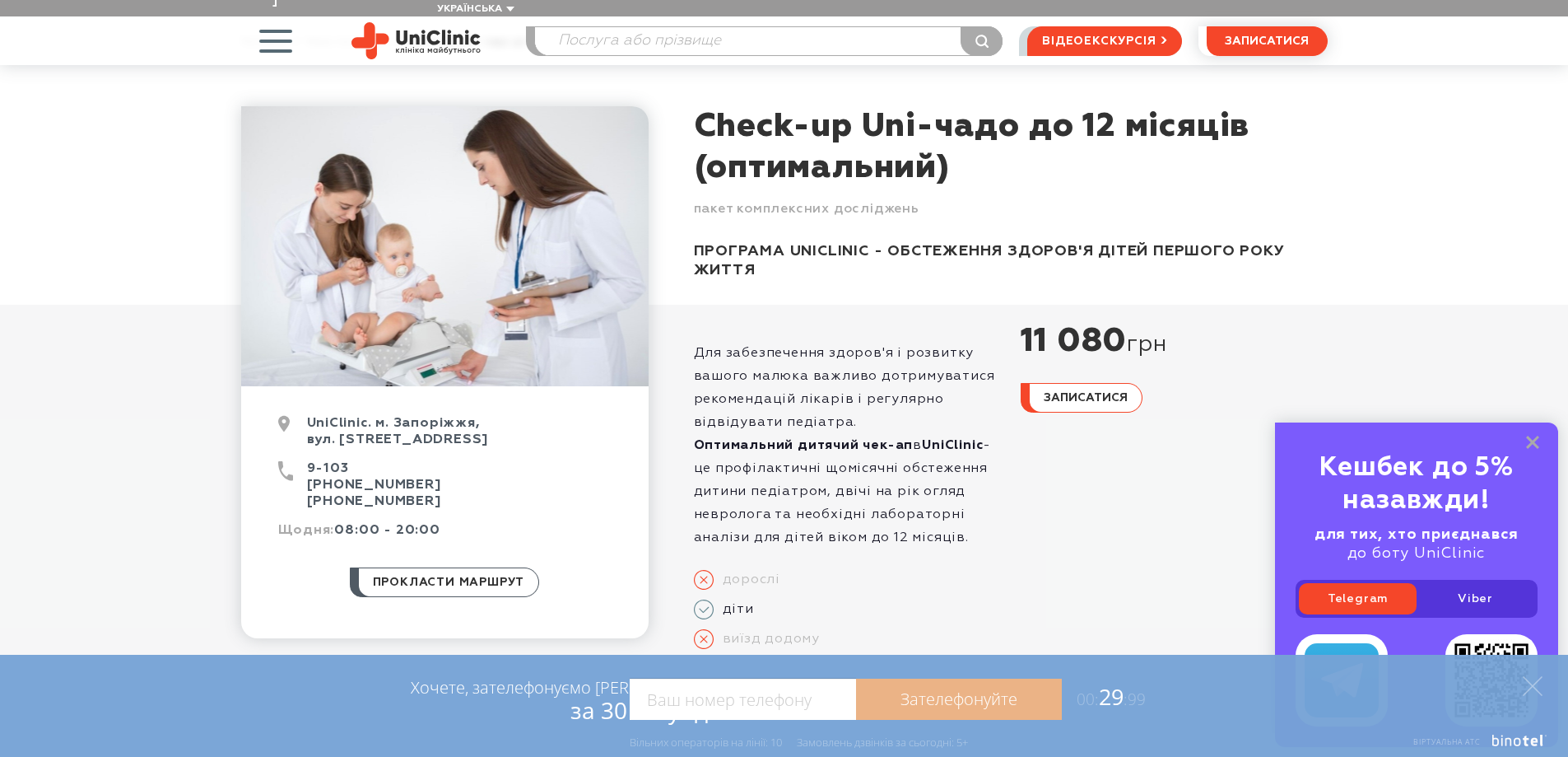
scroll to position [0, 0]
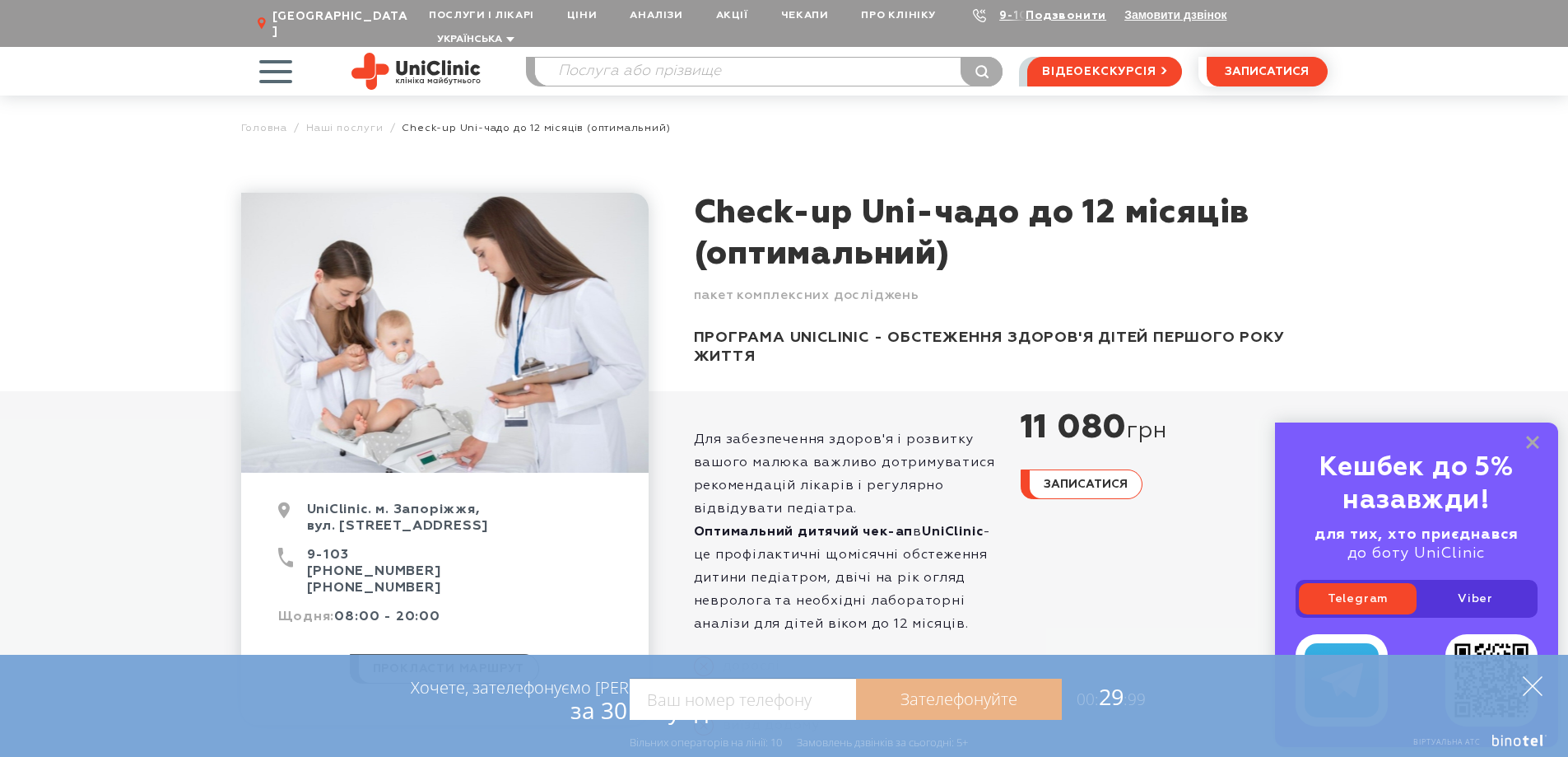
click at [1534, 685] on polygon at bounding box center [1533, 685] width 20 height 20
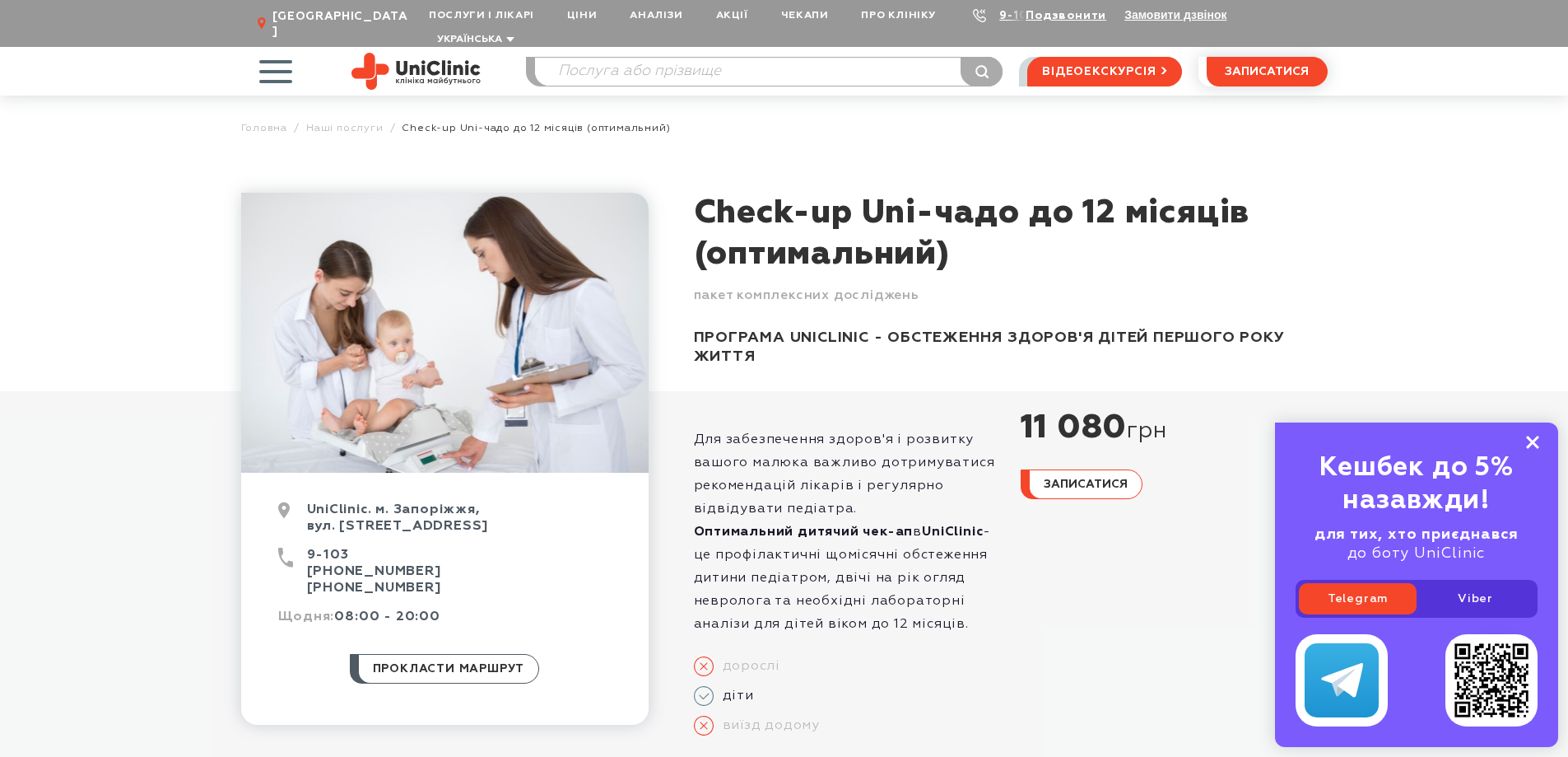
click at [1533, 437] on icon at bounding box center [1533, 443] width 13 height 14
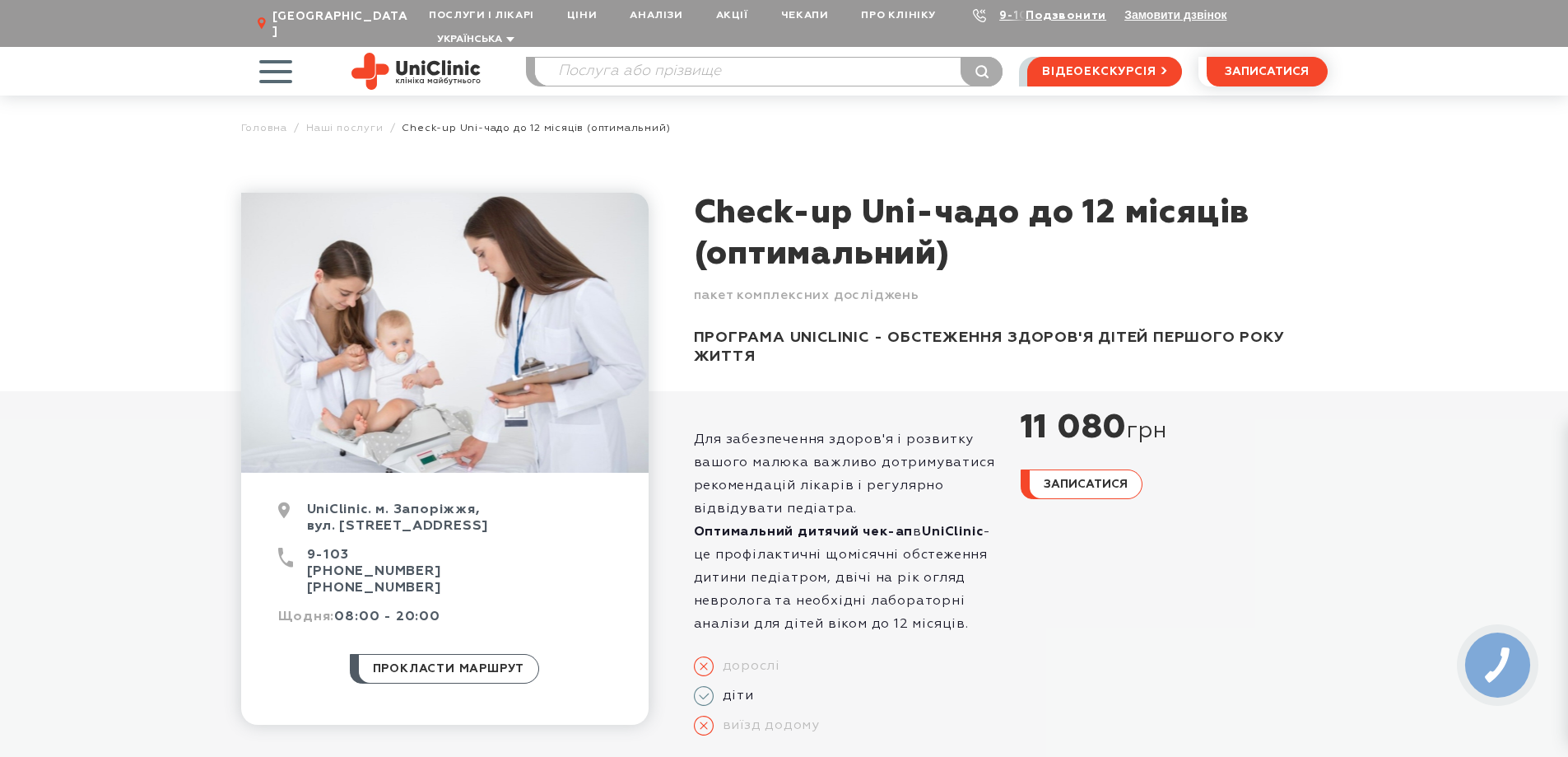
drag, startPoint x: 975, startPoint y: 243, endPoint x: 692, endPoint y: 193, distance: 287.4
click at [692, 193] on div "Check-up Uni-чадо до 12 місяців (оптимальний)" at bounding box center [1000, 234] width 654 height 82
copy h1 "Check-up Uni-чадо до 12 місяців (оптимальний)"
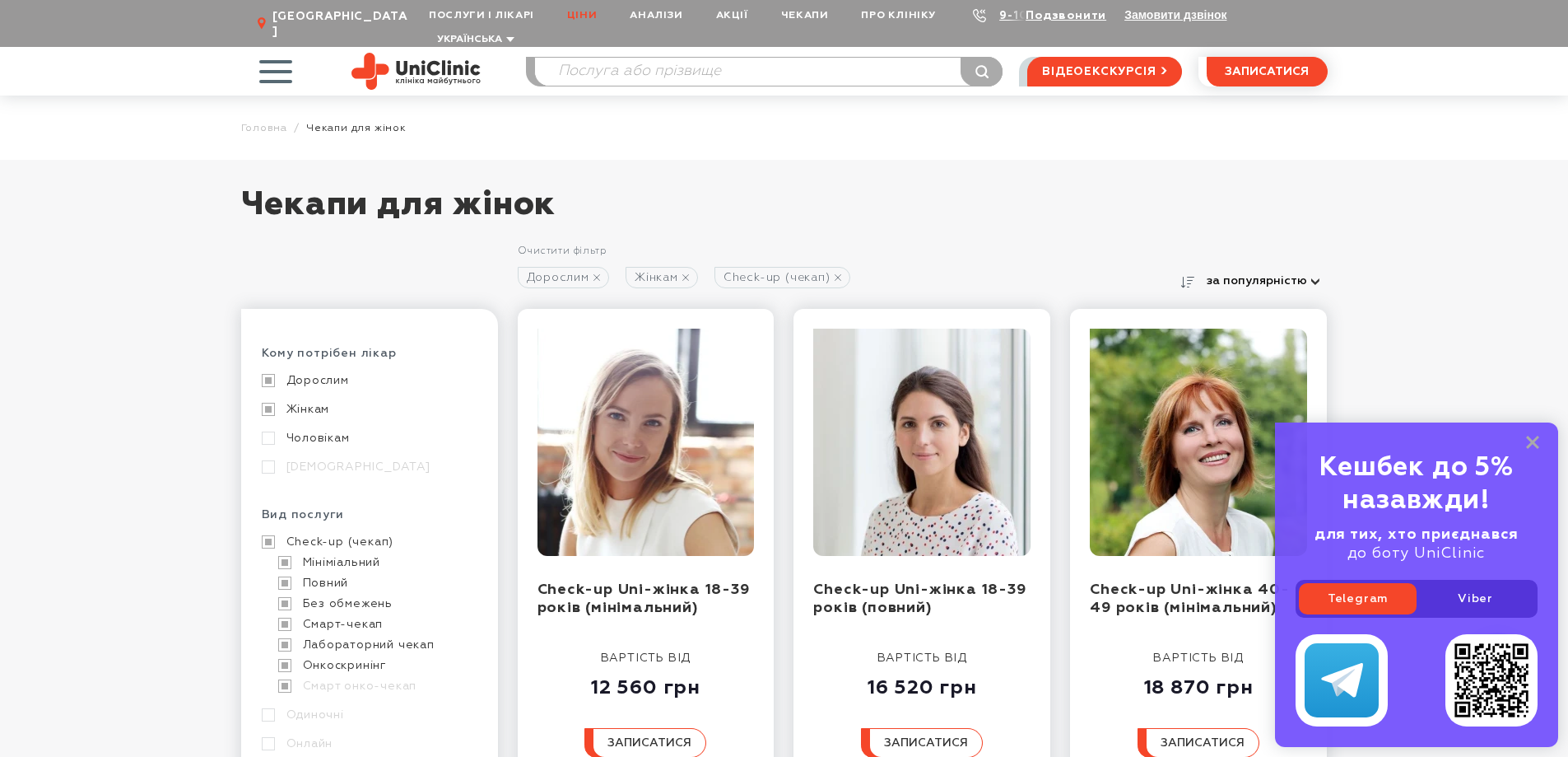
click at [597, 10] on link "Ціни" at bounding box center [581, 15] width 62 height 31
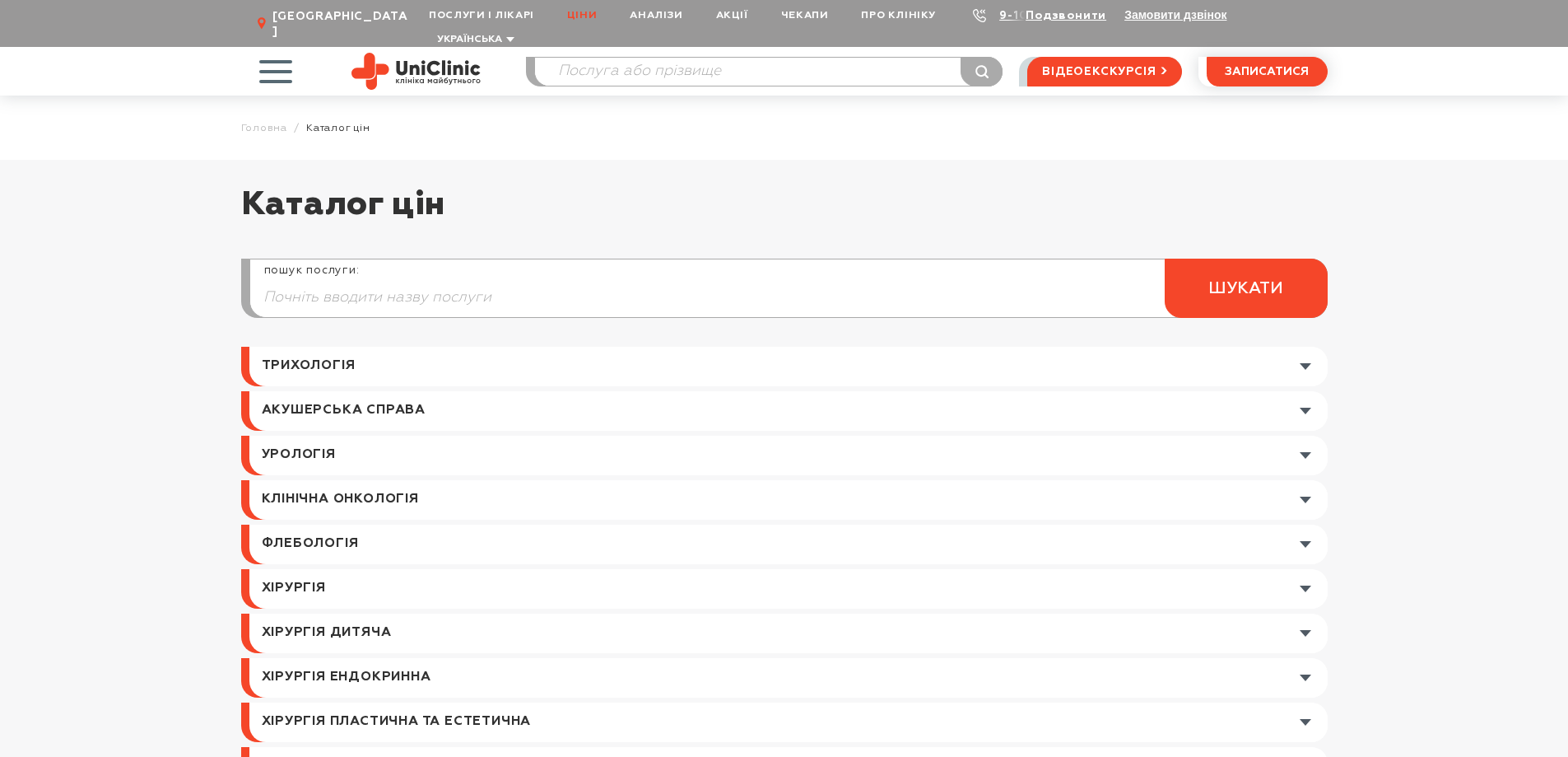
click at [346, 438] on link at bounding box center [788, 455] width 1078 height 39
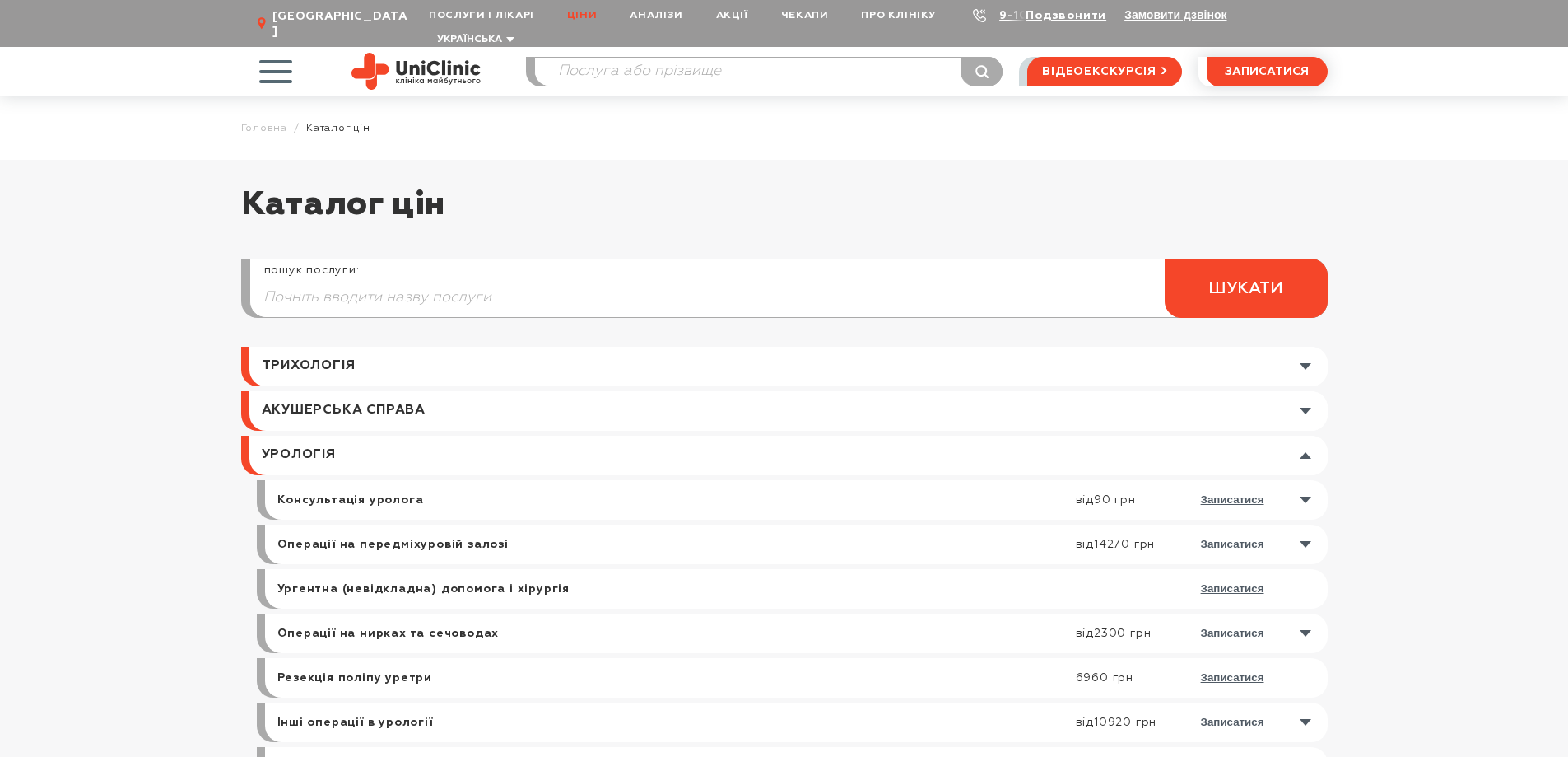
click at [1087, 482] on link at bounding box center [800, 499] width 1054 height 39
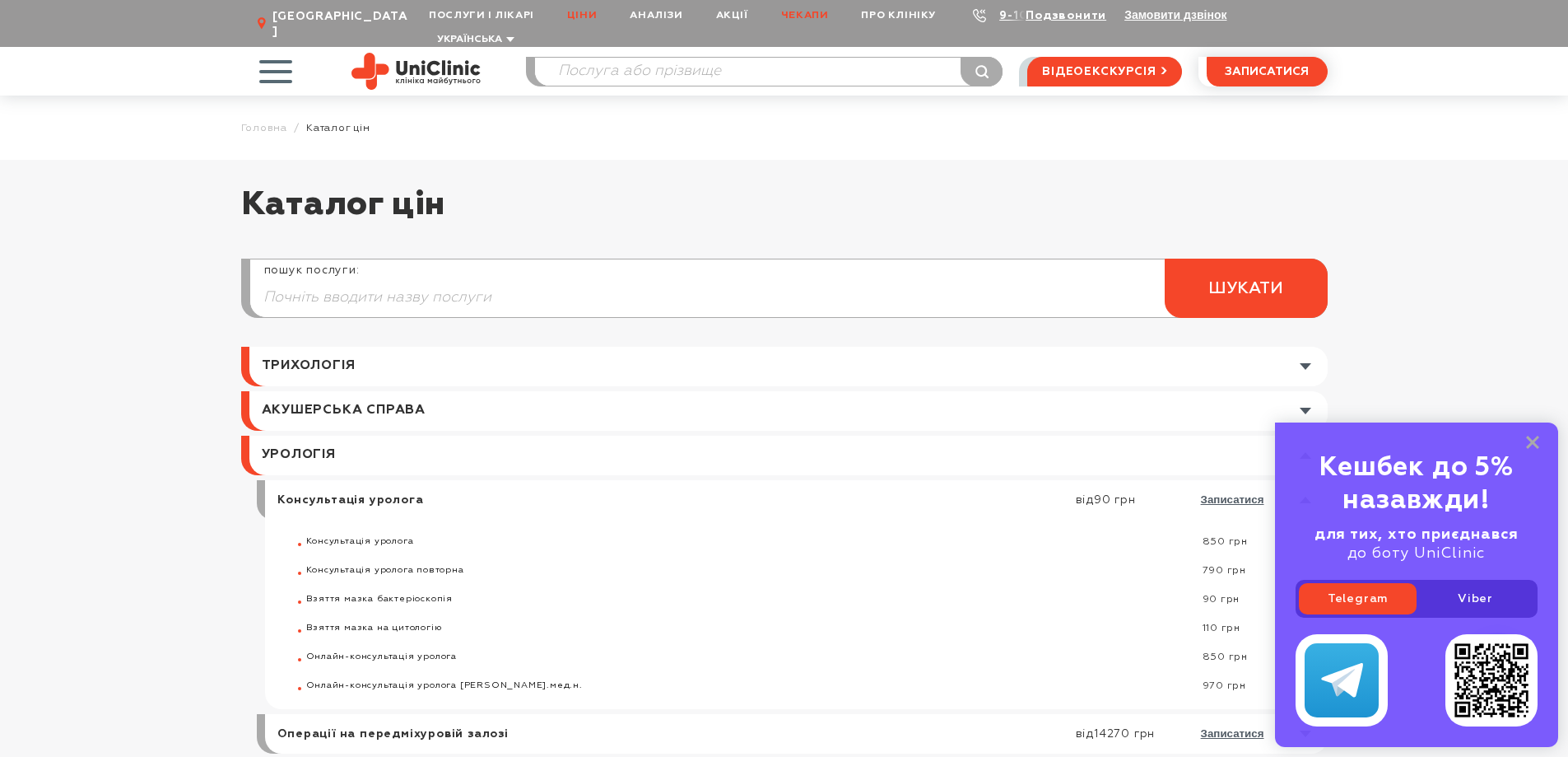
click at [798, 15] on link "Чекапи" at bounding box center [805, 15] width 80 height 31
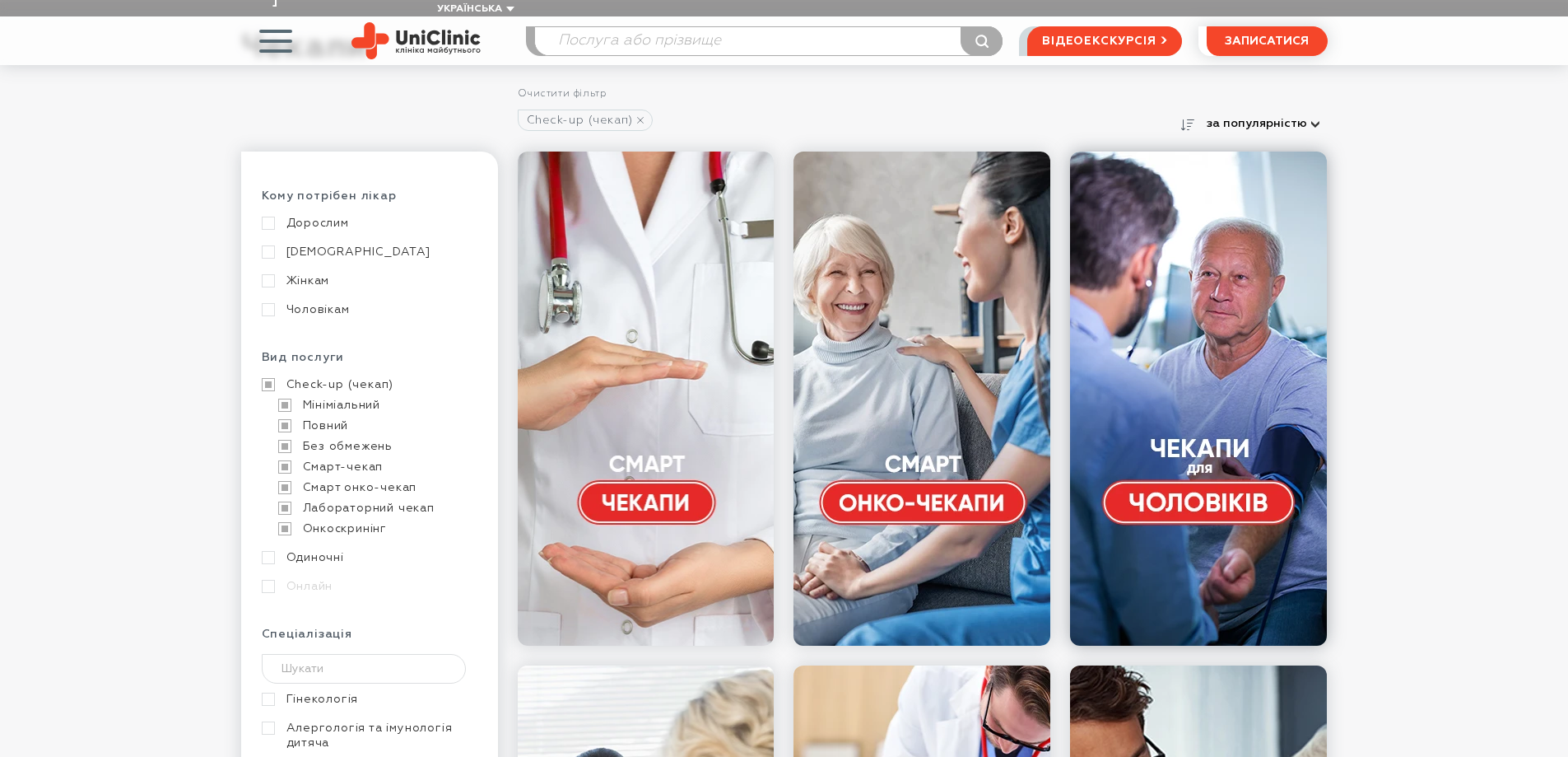
scroll to position [412, 0]
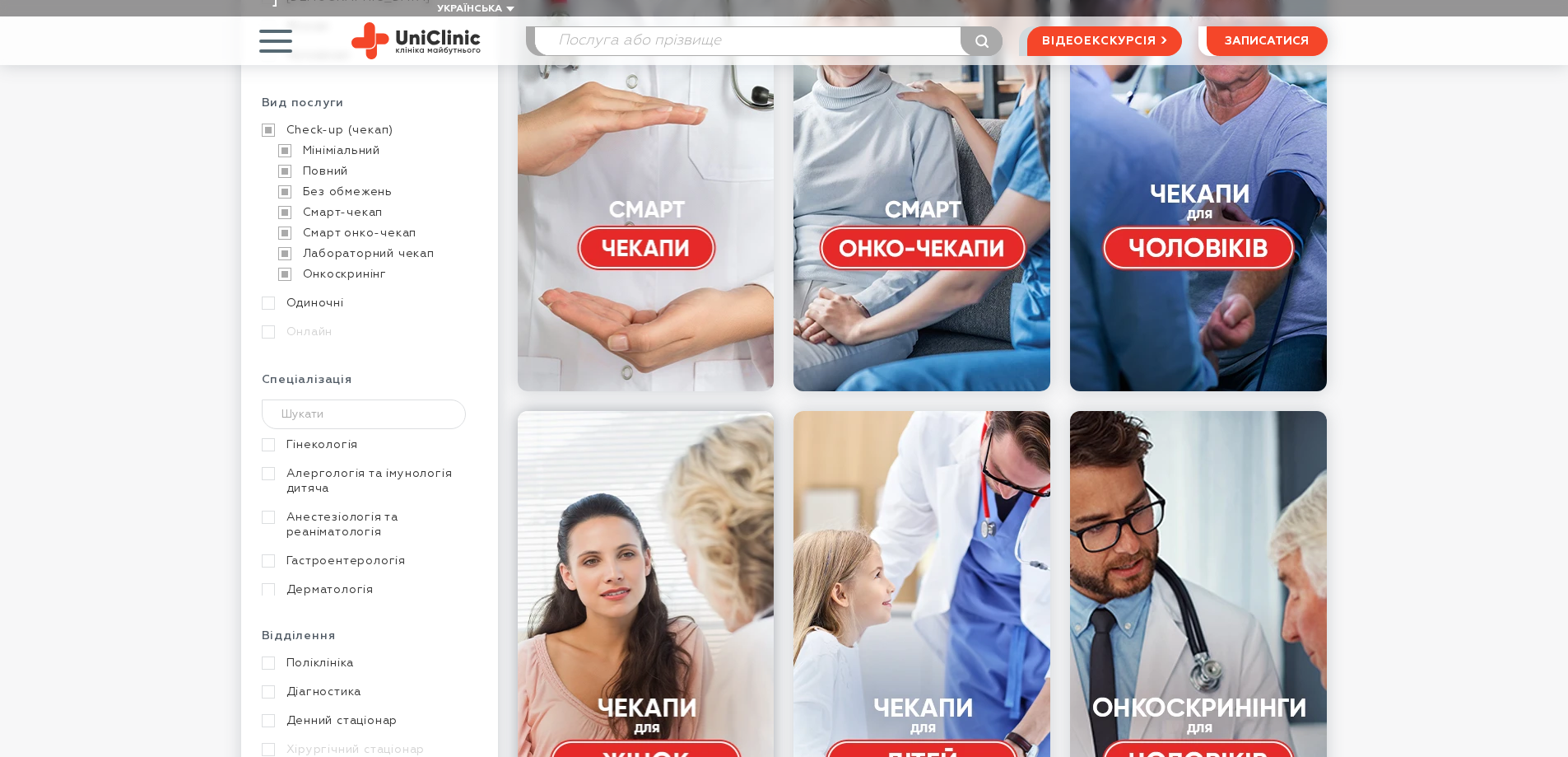
click at [669, 532] on link at bounding box center [646, 658] width 257 height 494
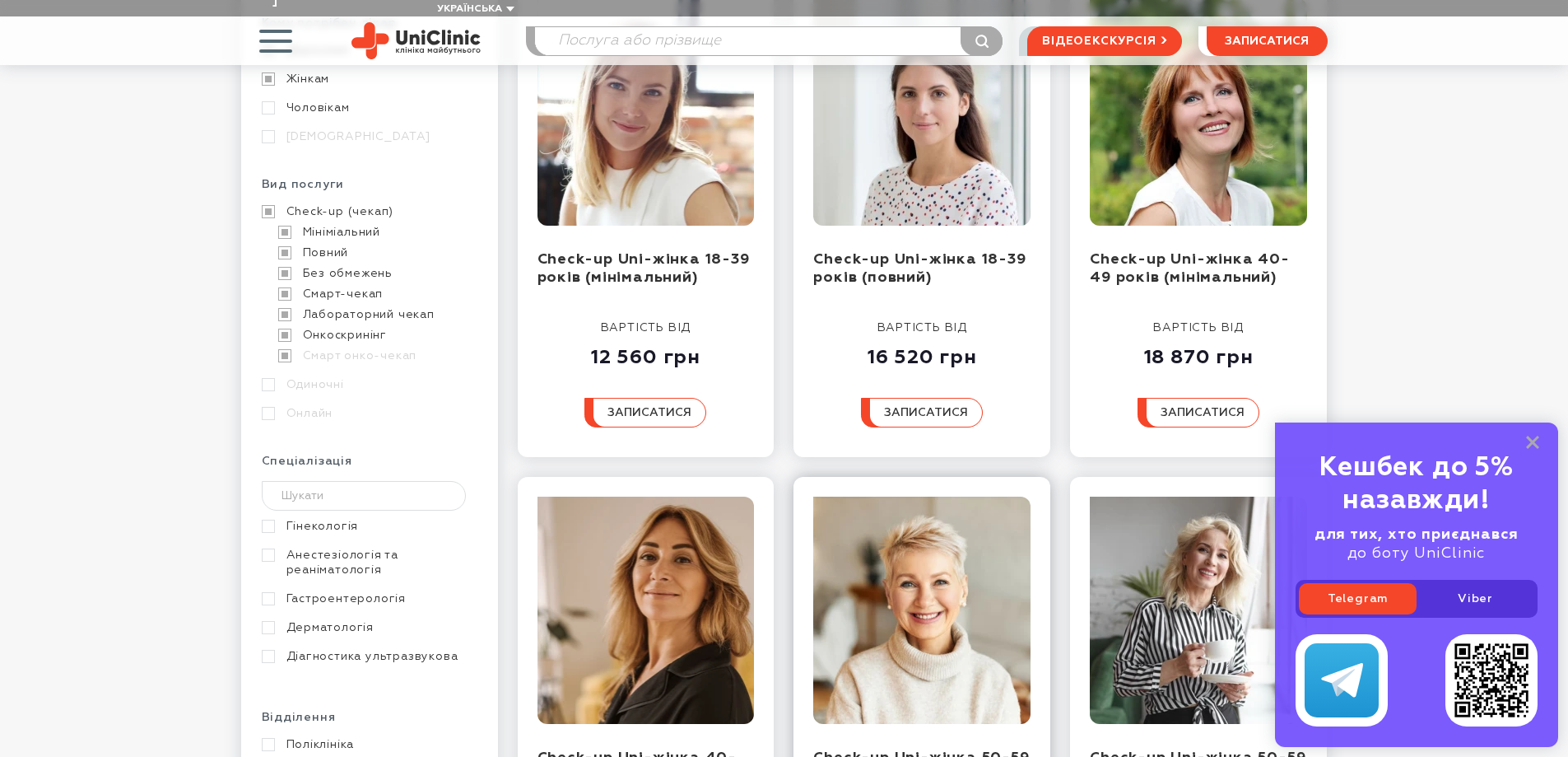
scroll to position [330, 0]
click at [916, 92] on img at bounding box center [921, 113] width 217 height 227
click at [1534, 443] on rect at bounding box center [1533, 443] width 13 height 13
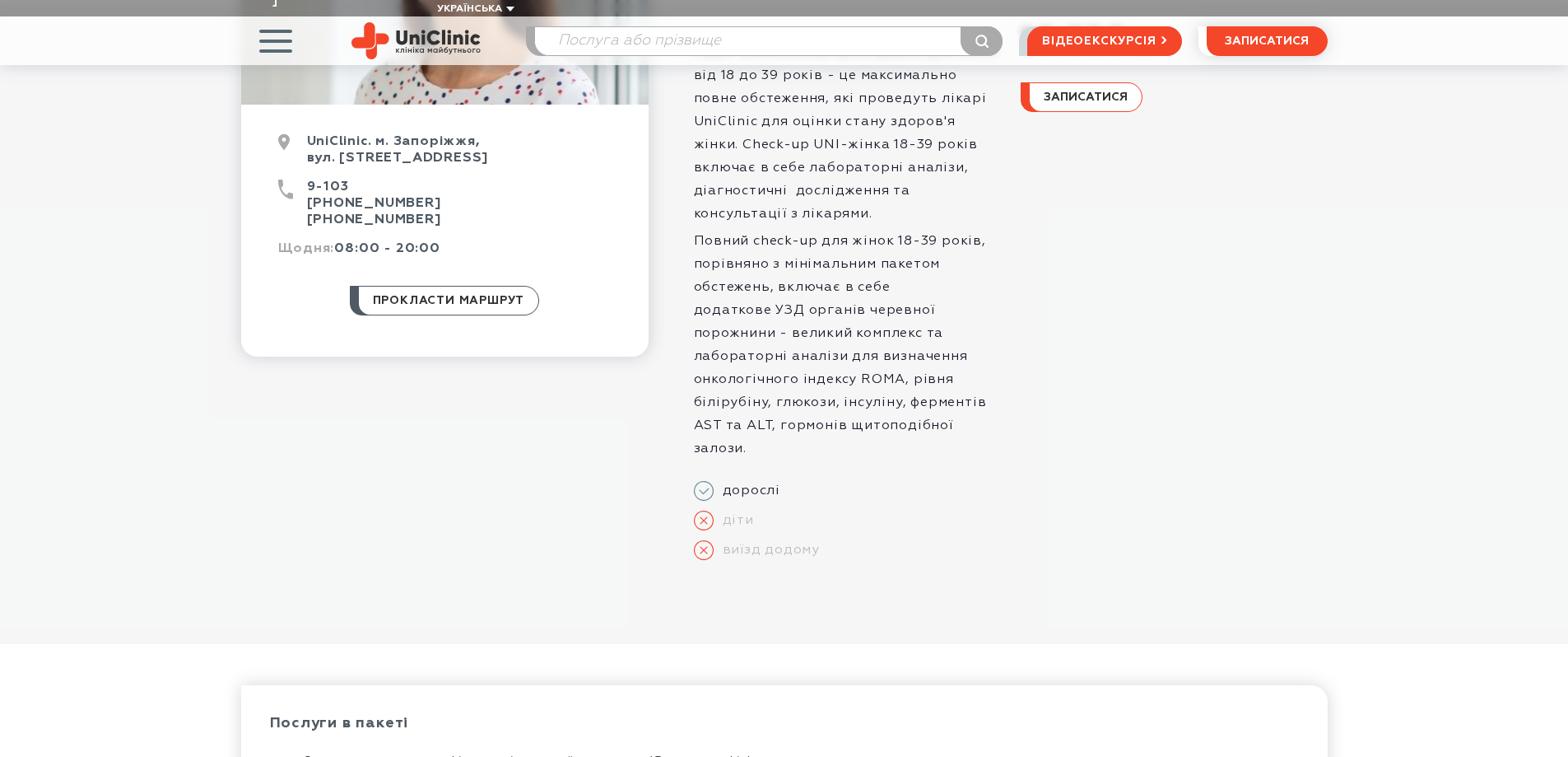
scroll to position [164, 0]
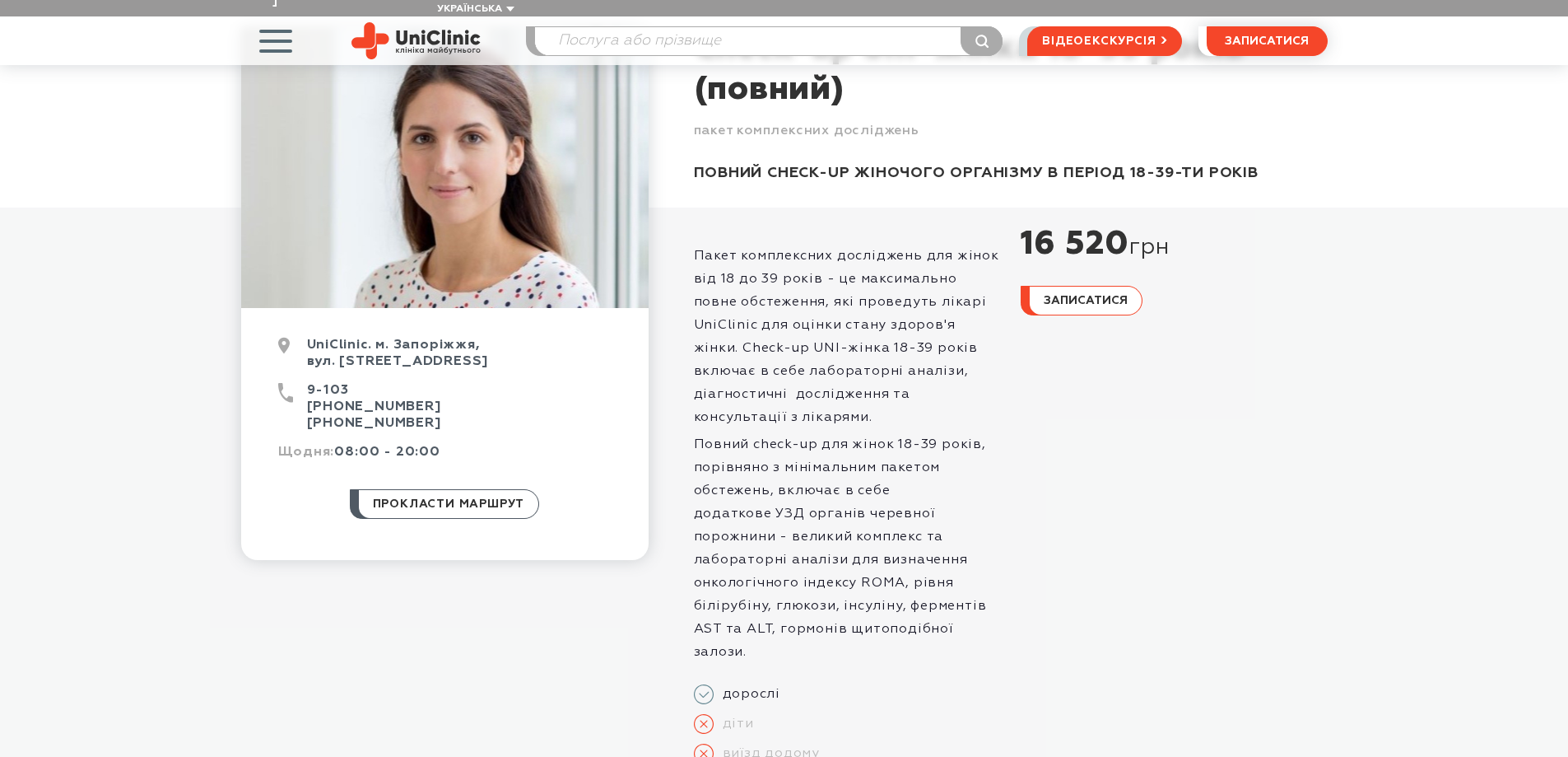
drag, startPoint x: 1146, startPoint y: 229, endPoint x: 1246, endPoint y: 247, distance: 101.6
click at [1244, 247] on div "16 520 грн" at bounding box center [1173, 244] width 307 height 41
click at [1289, 245] on div "16 520 грн" at bounding box center [1173, 244] width 307 height 41
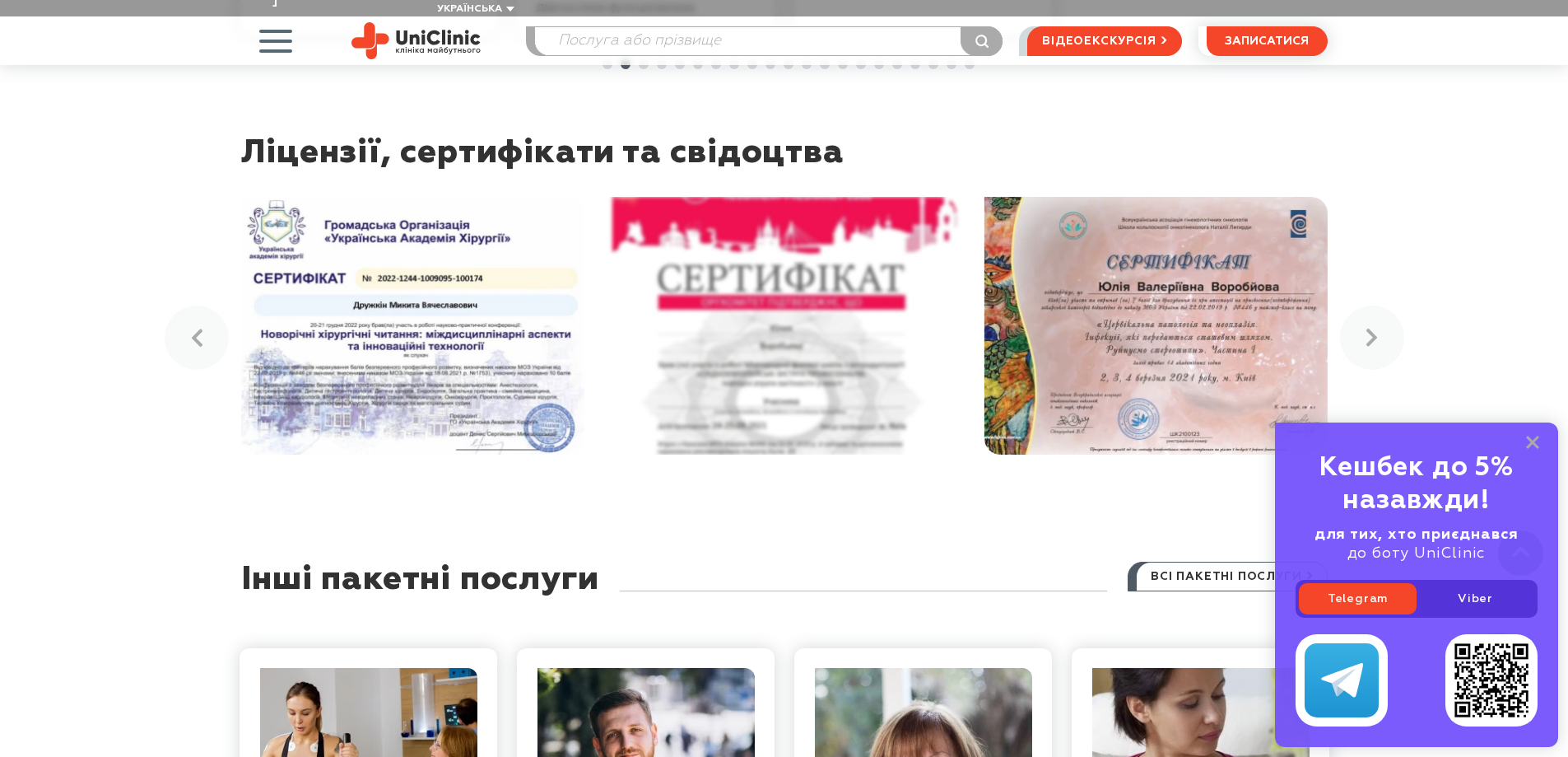
scroll to position [3540, 0]
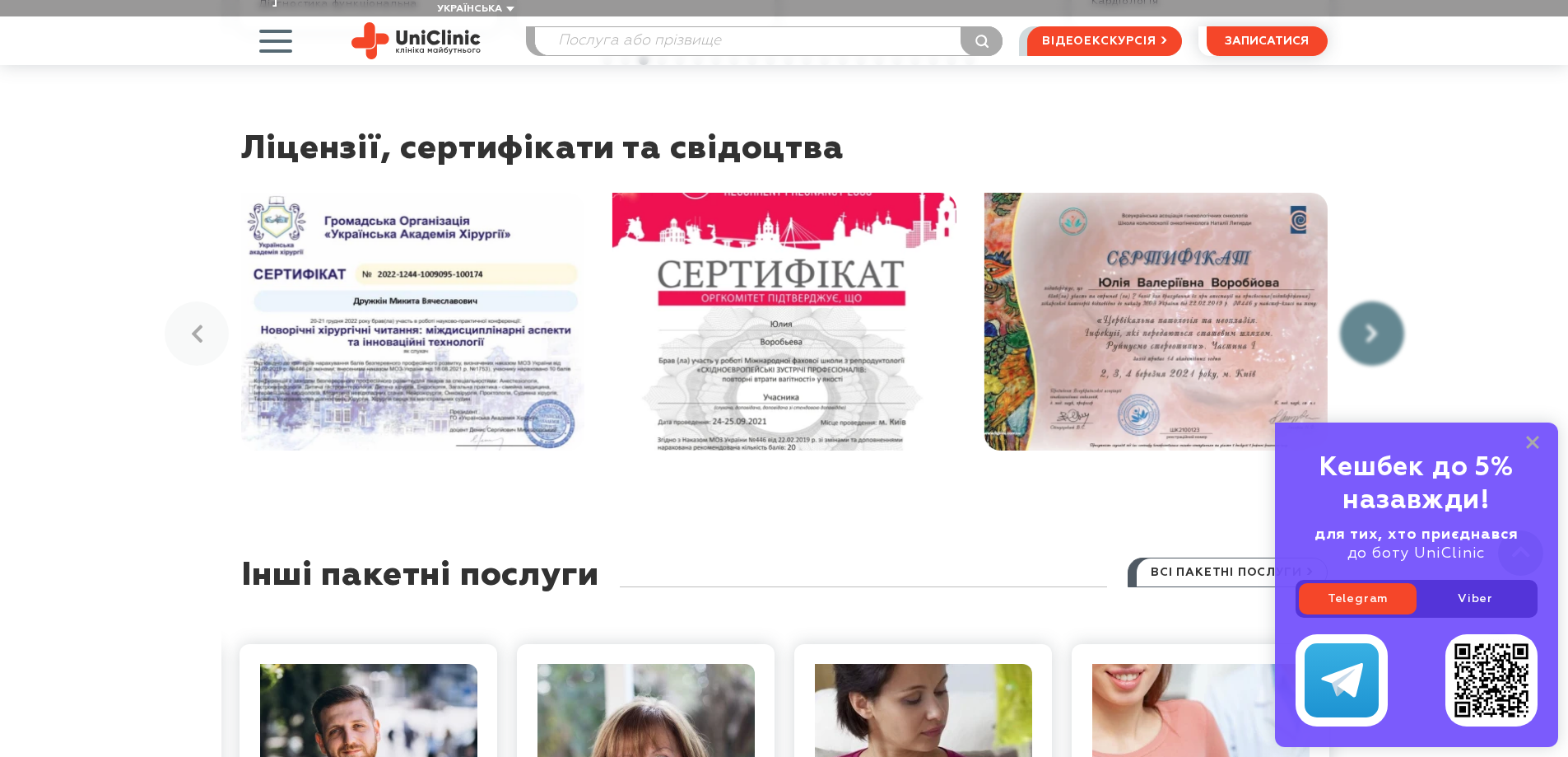
click at [1385, 301] on link at bounding box center [1371, 333] width 64 height 64
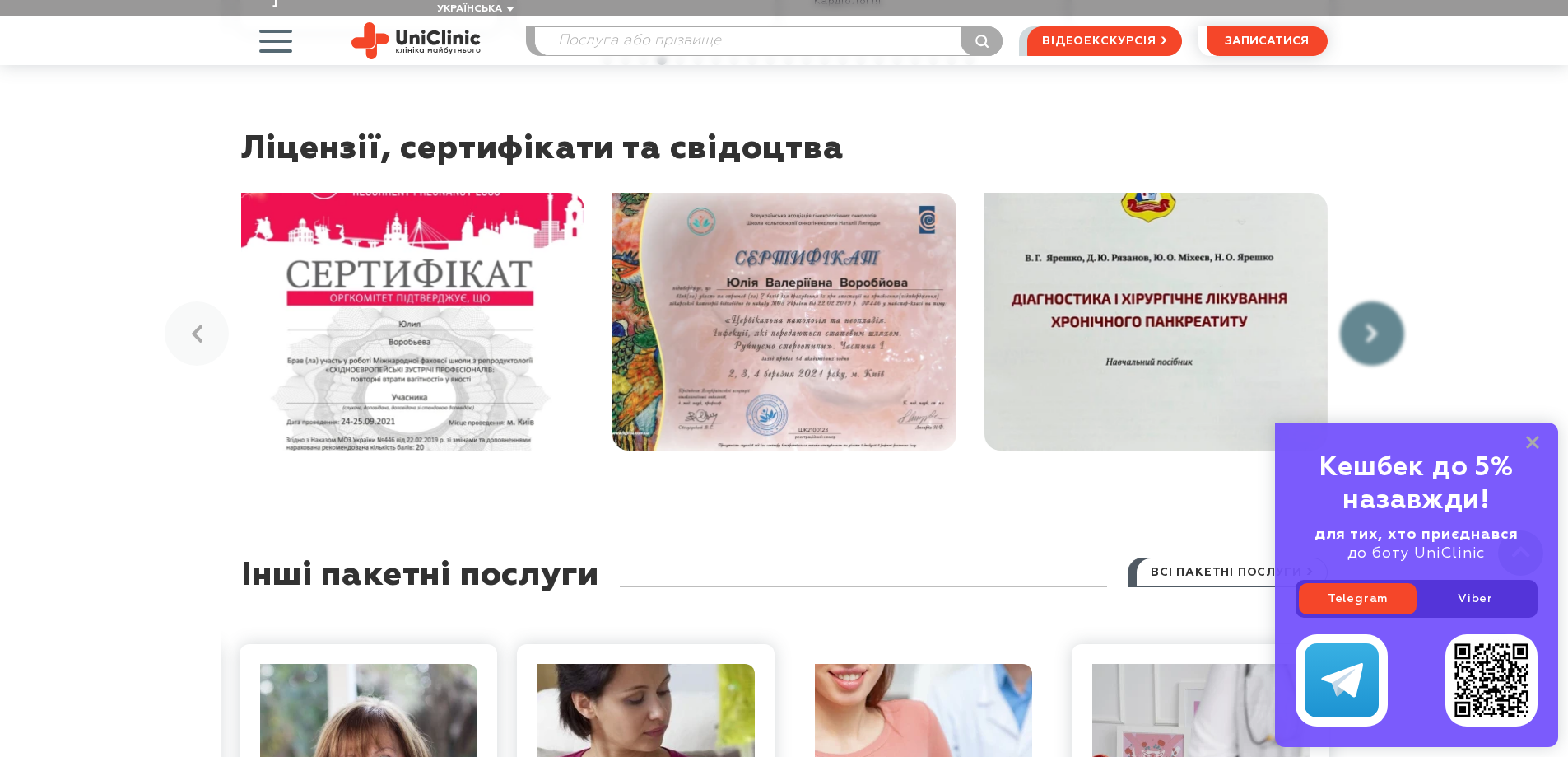
click at [1385, 301] on link at bounding box center [1371, 333] width 64 height 64
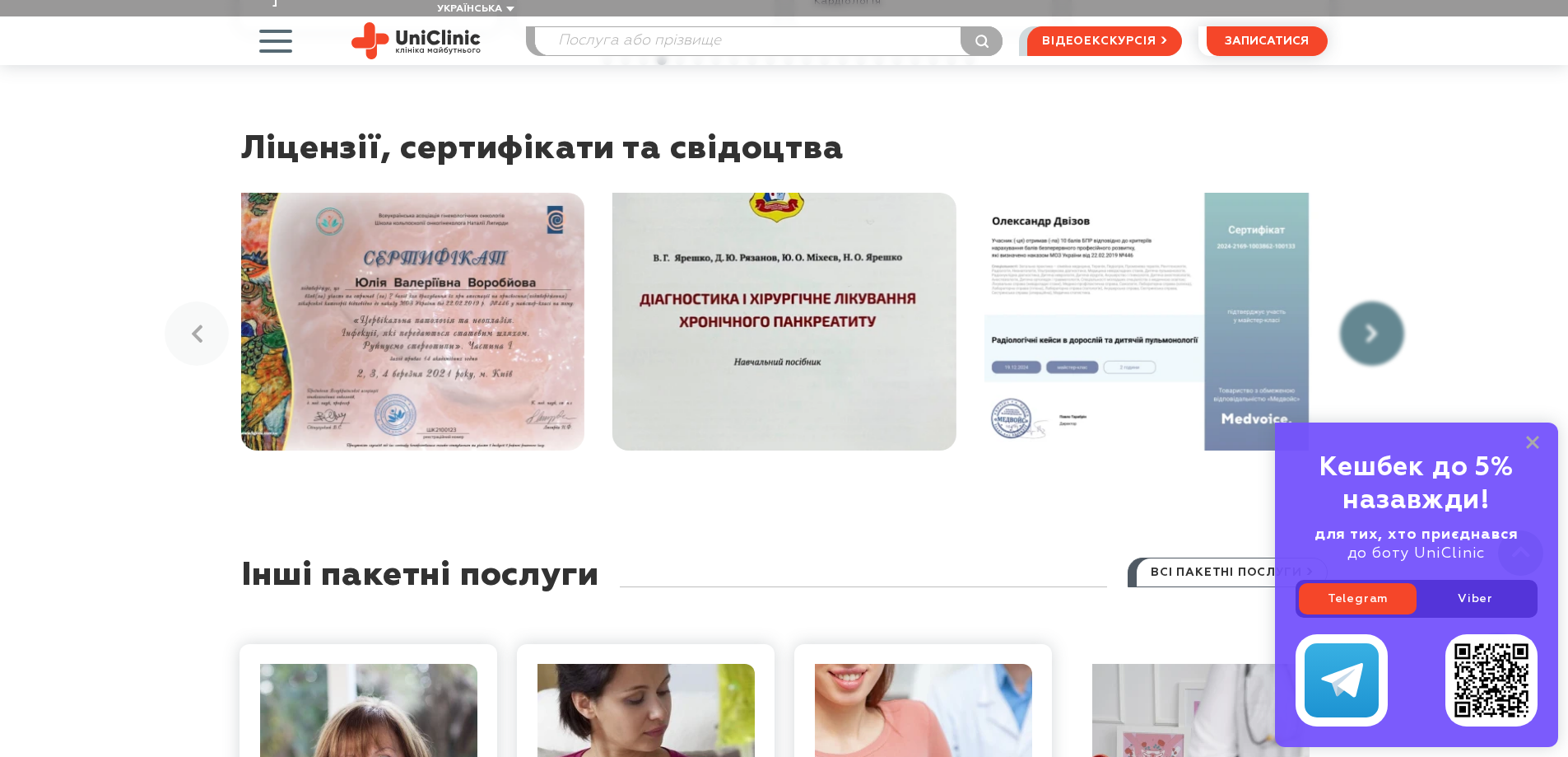
click at [1385, 301] on link at bounding box center [1371, 333] width 64 height 64
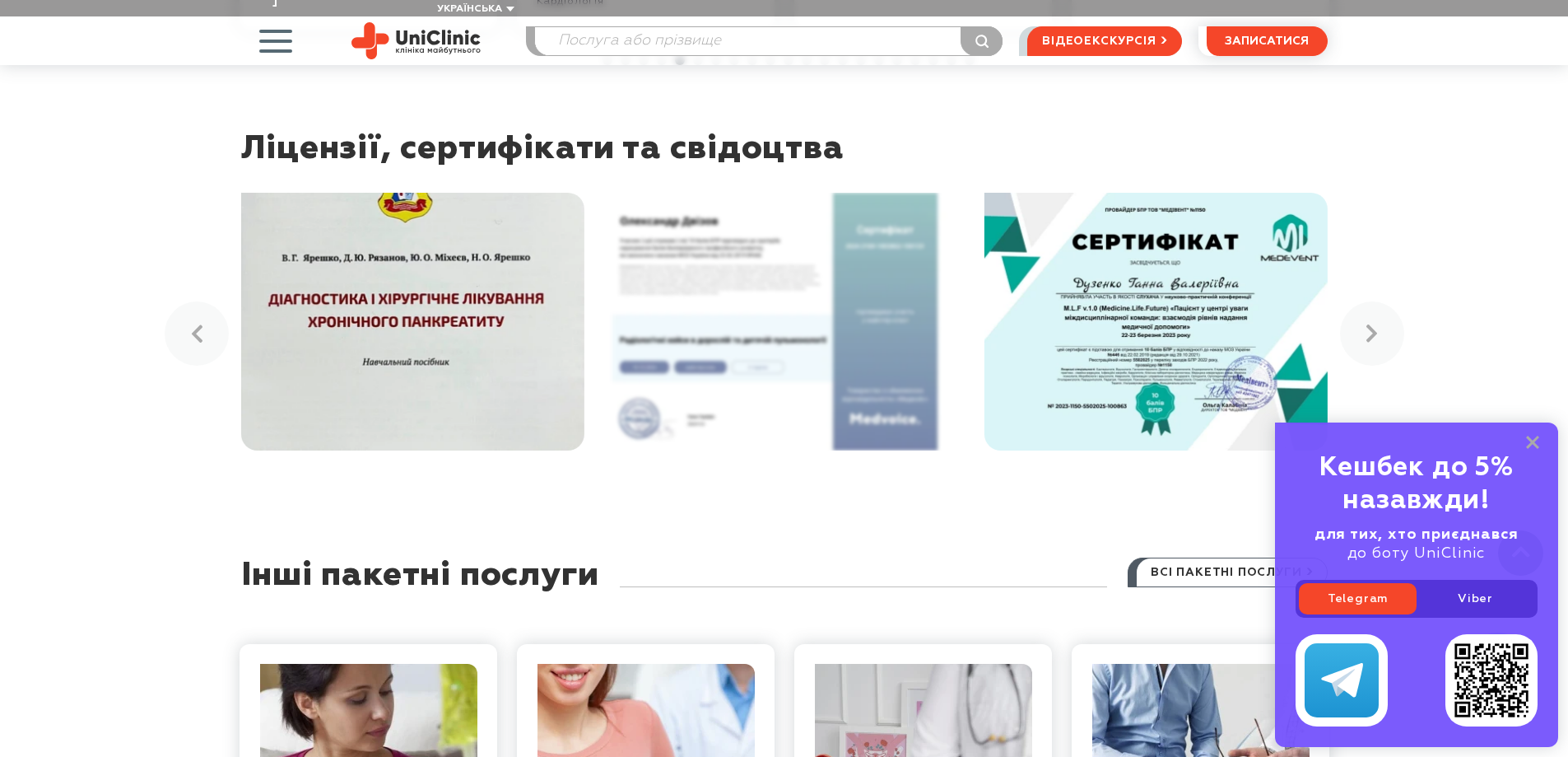
click at [763, 210] on img at bounding box center [784, 322] width 343 height 258
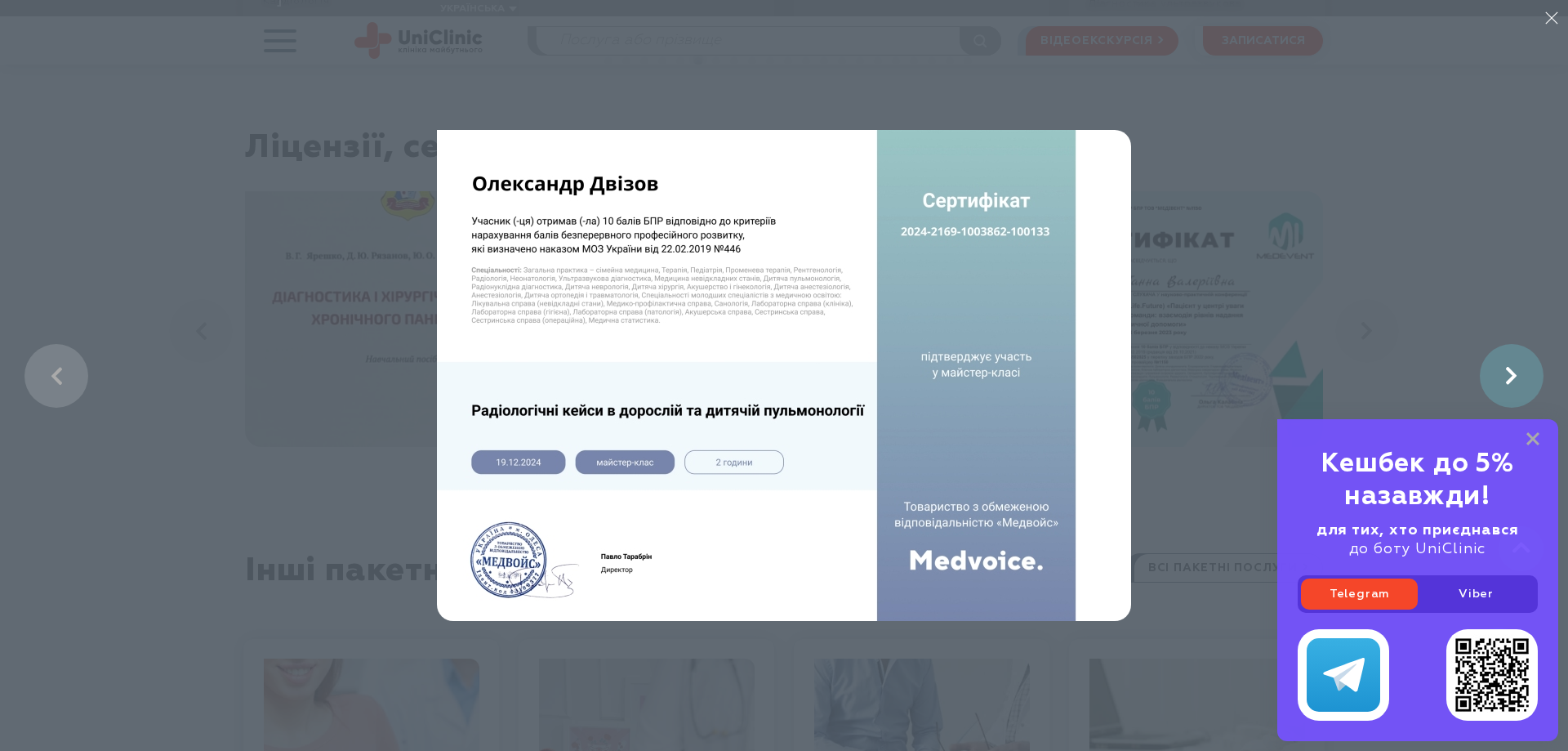
click at [1525, 367] on link at bounding box center [1511, 376] width 64 height 64
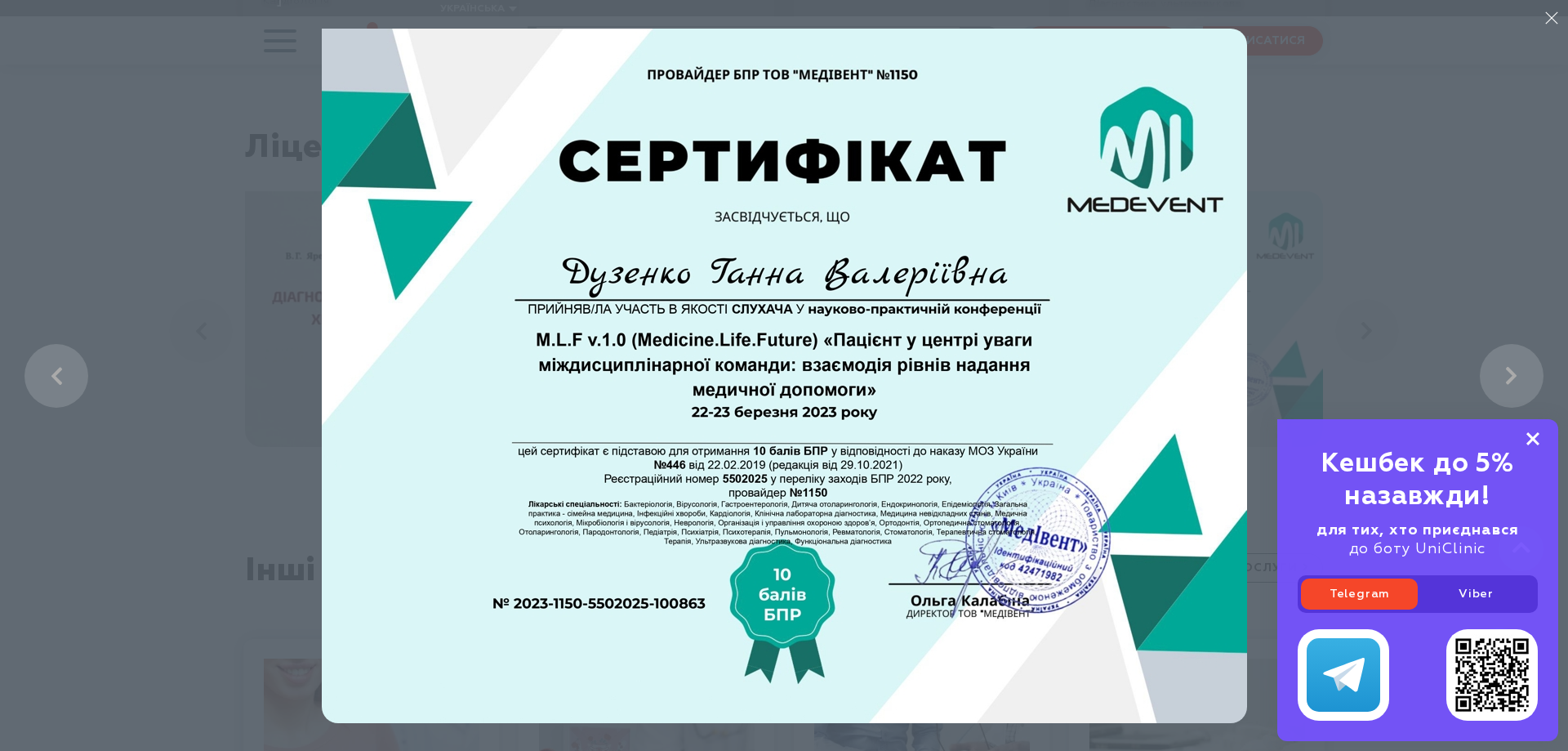
click at [1531, 440] on rect at bounding box center [1533, 439] width 13 height 13
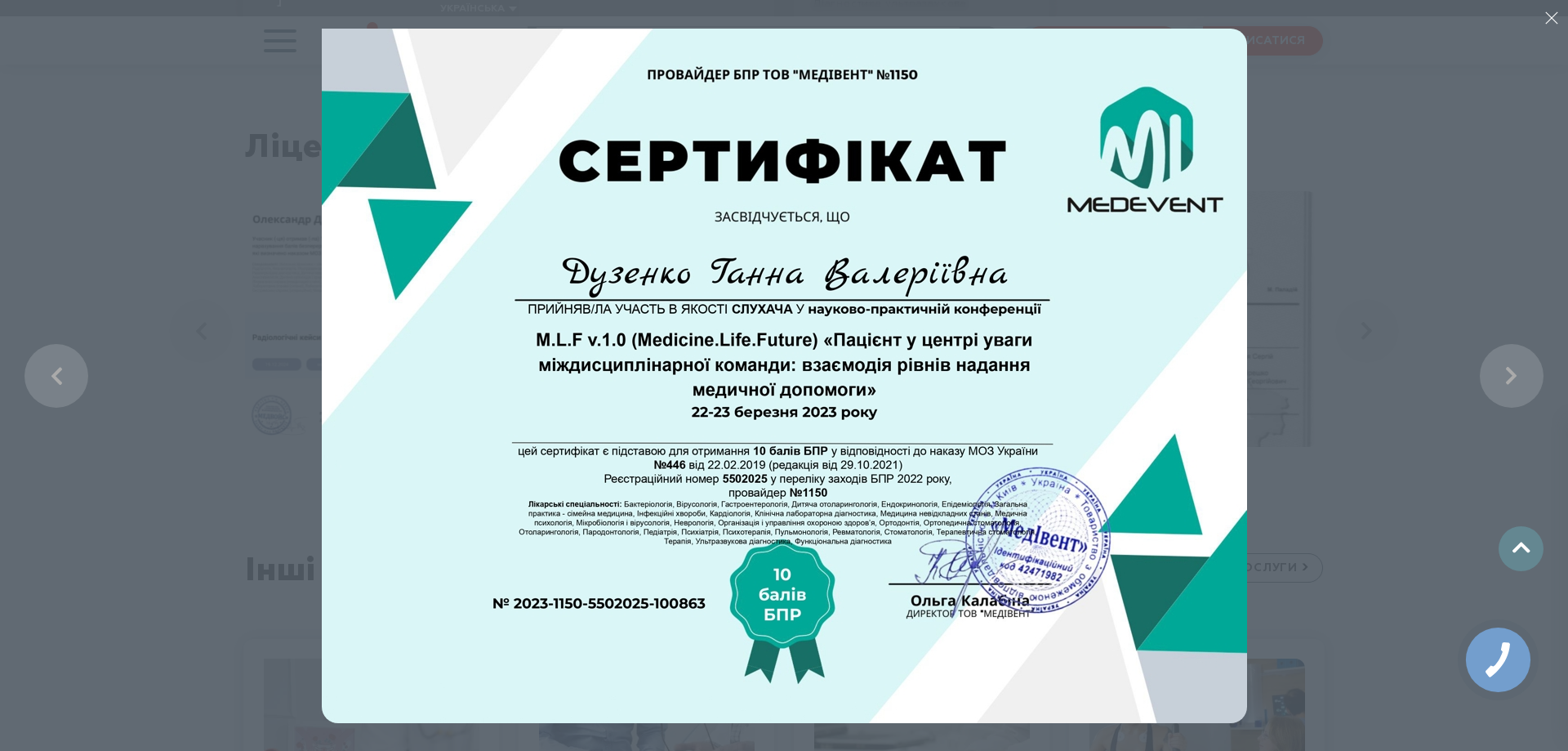
click at [1479, 369] on li at bounding box center [784, 376] width 1568 height 751
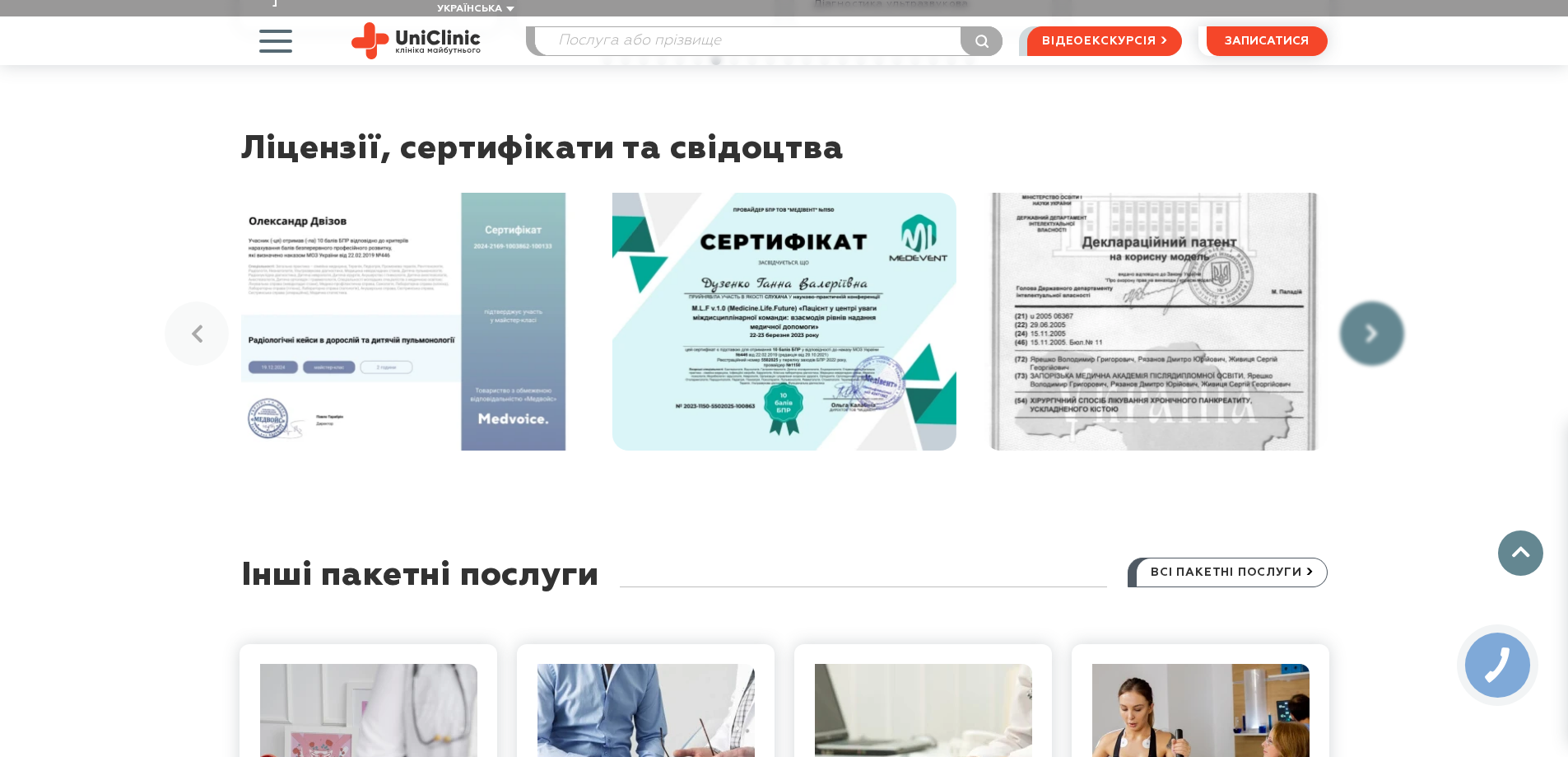
click at [1377, 324] on icon at bounding box center [1372, 333] width 11 height 18
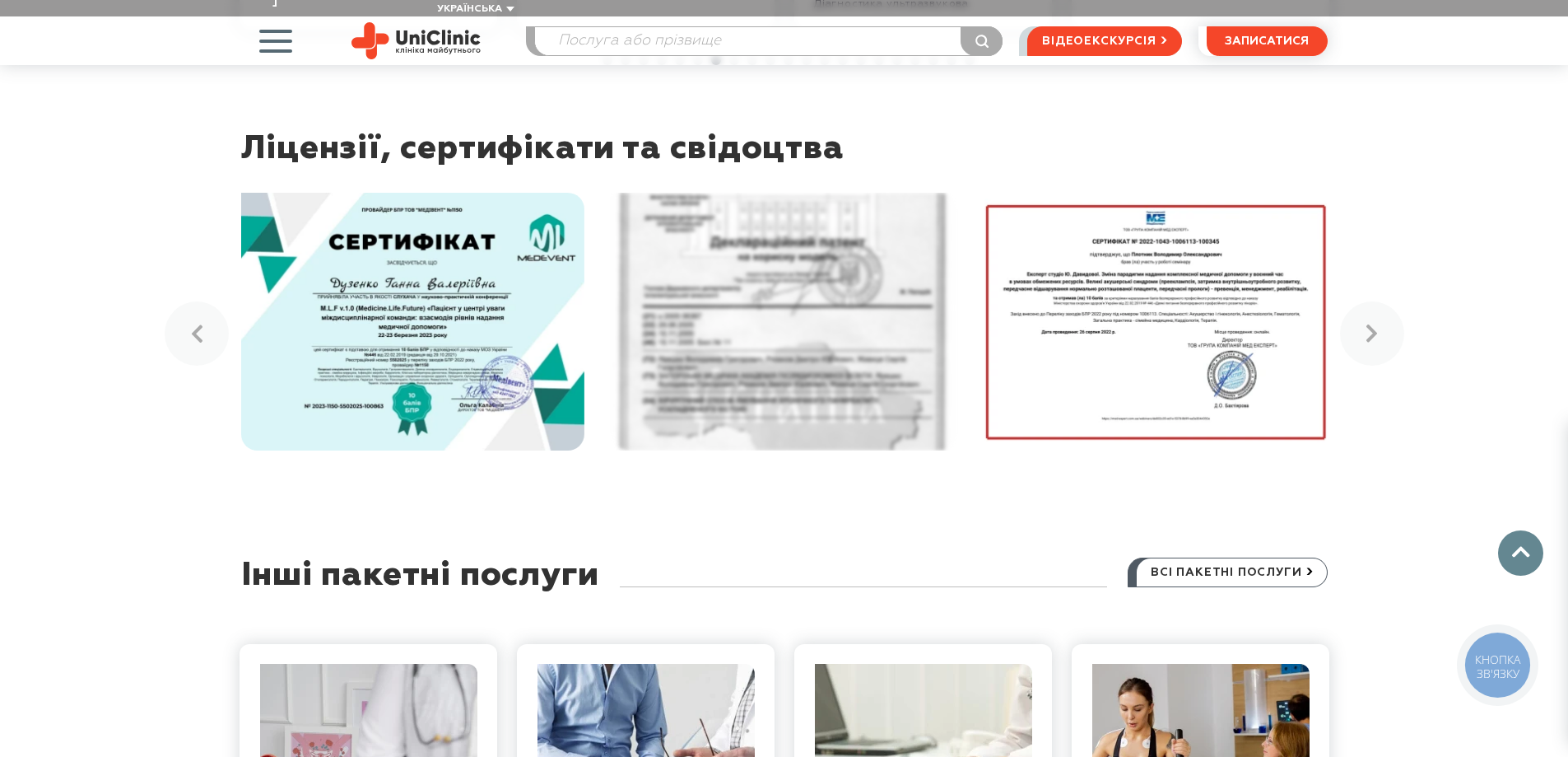
click at [823, 228] on img at bounding box center [784, 322] width 343 height 258
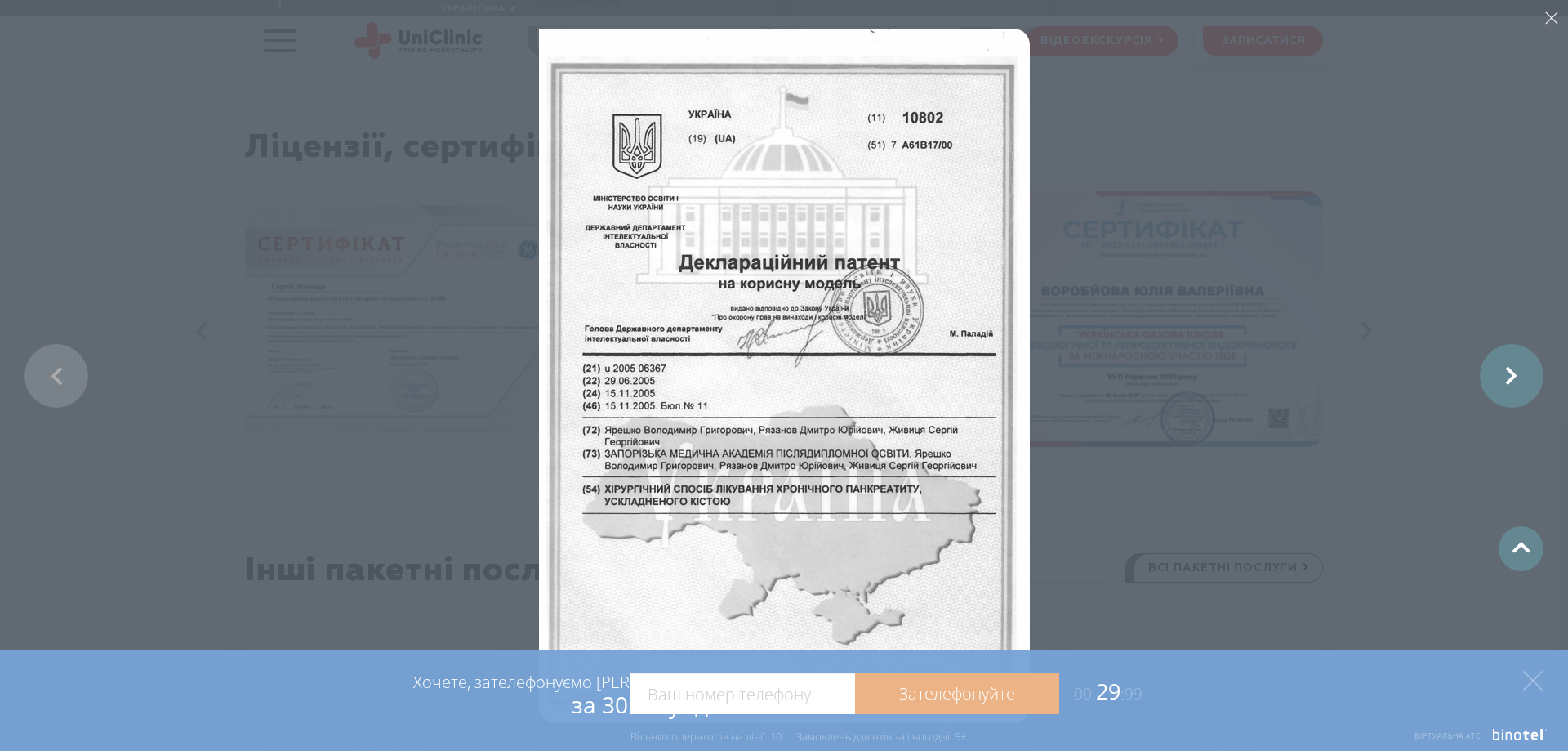
click at [1505, 378] on link at bounding box center [1511, 376] width 64 height 64
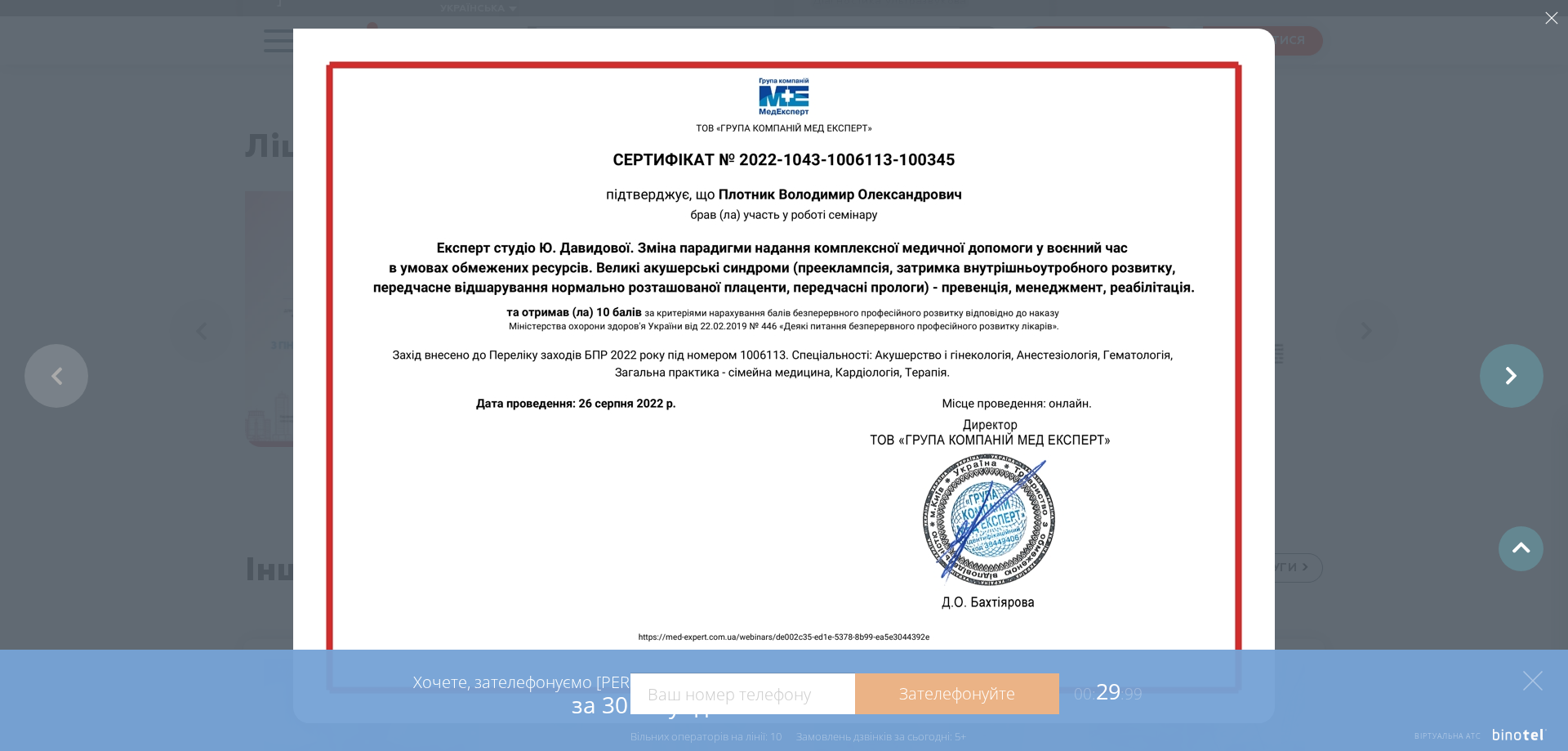
click at [1523, 377] on link at bounding box center [1511, 376] width 64 height 64
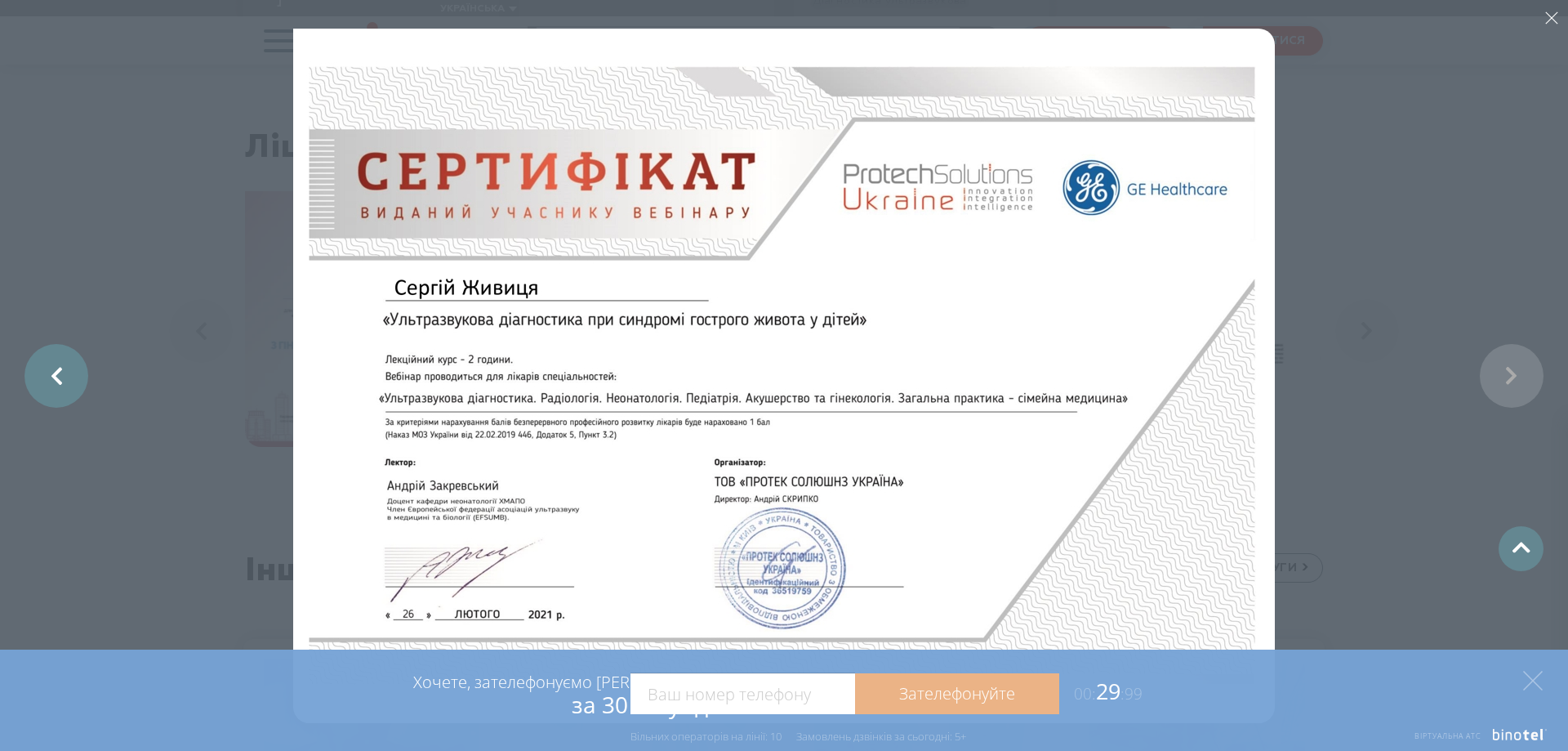
click at [64, 385] on link at bounding box center [56, 376] width 64 height 64
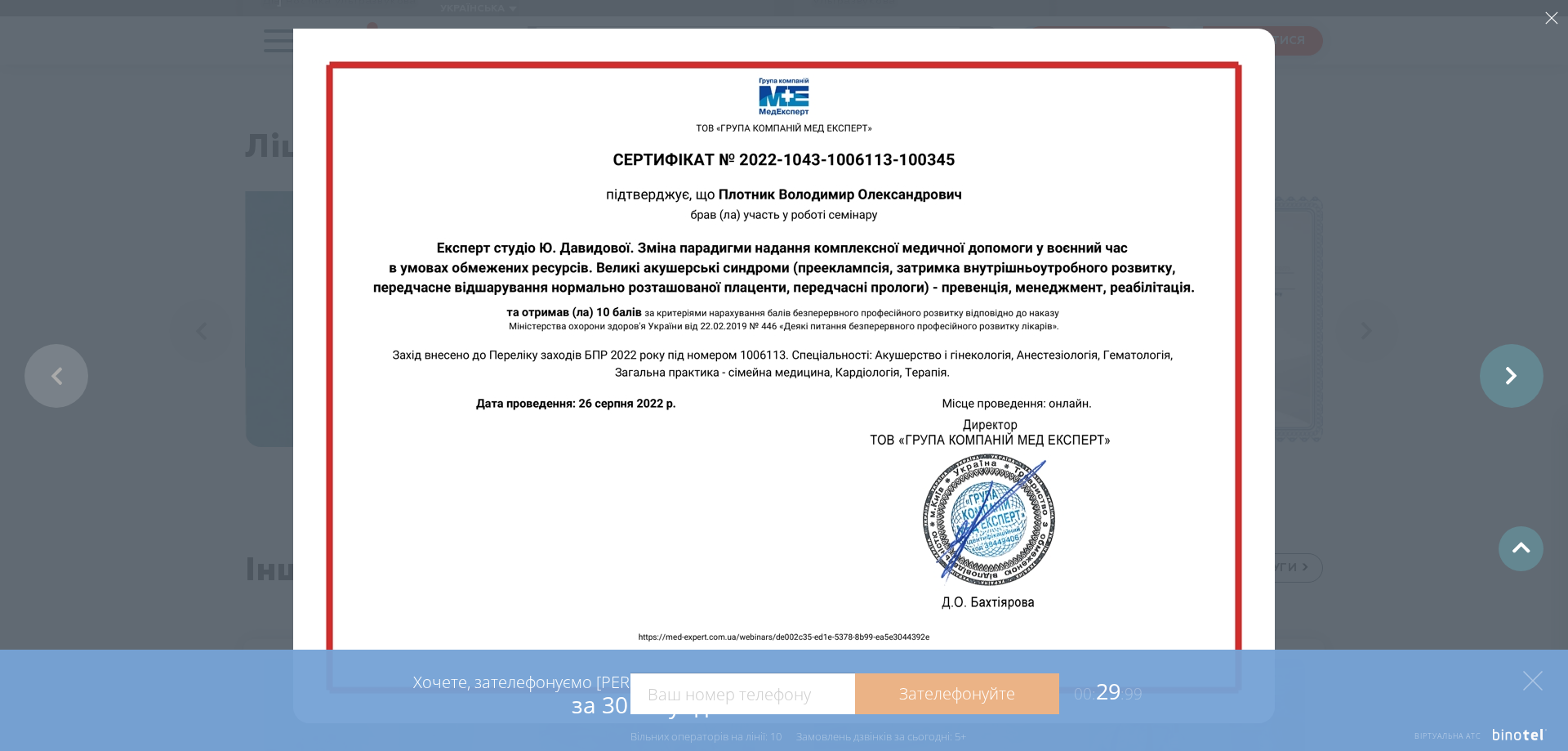
click at [1525, 367] on link at bounding box center [1511, 376] width 64 height 64
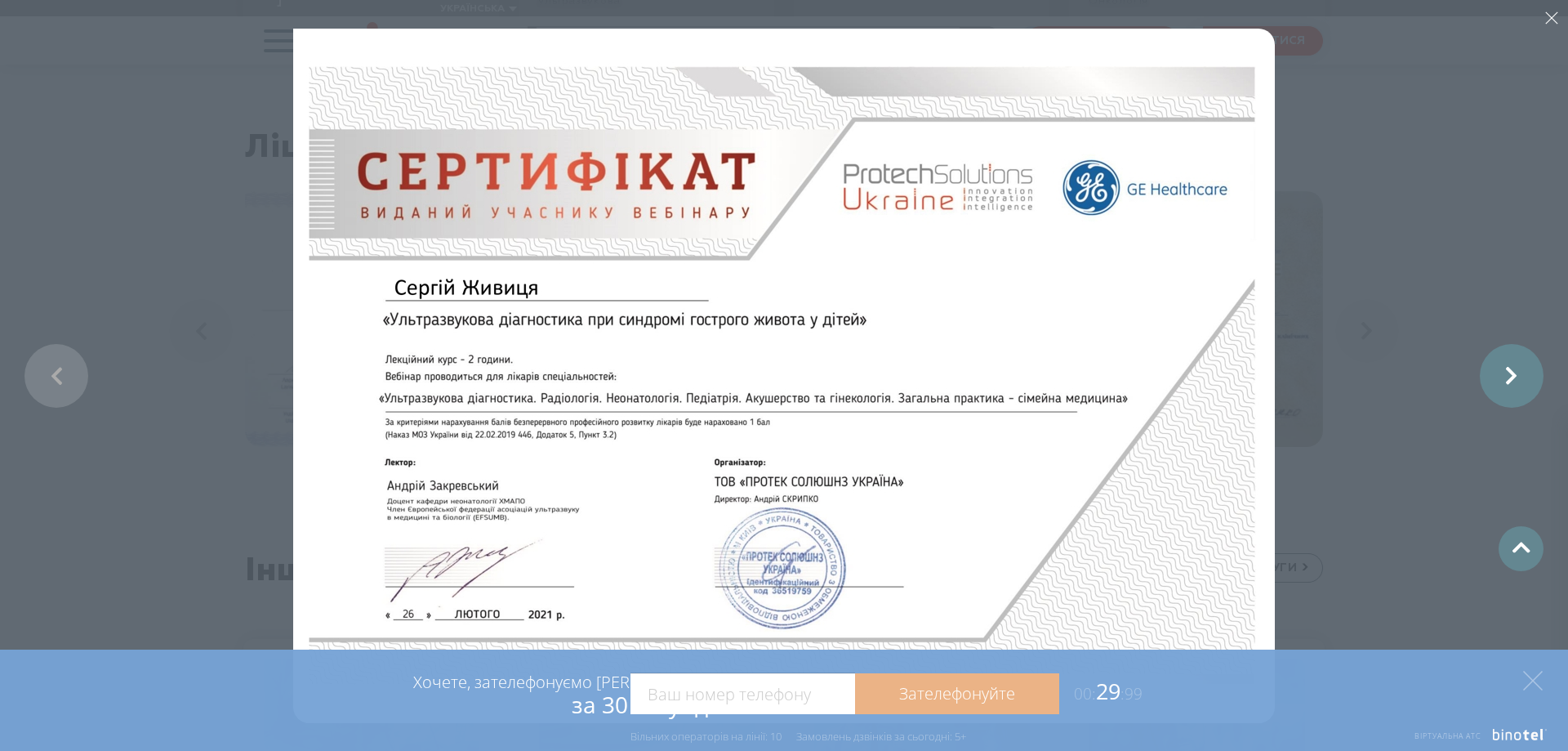
click at [1525, 367] on link at bounding box center [1511, 376] width 64 height 64
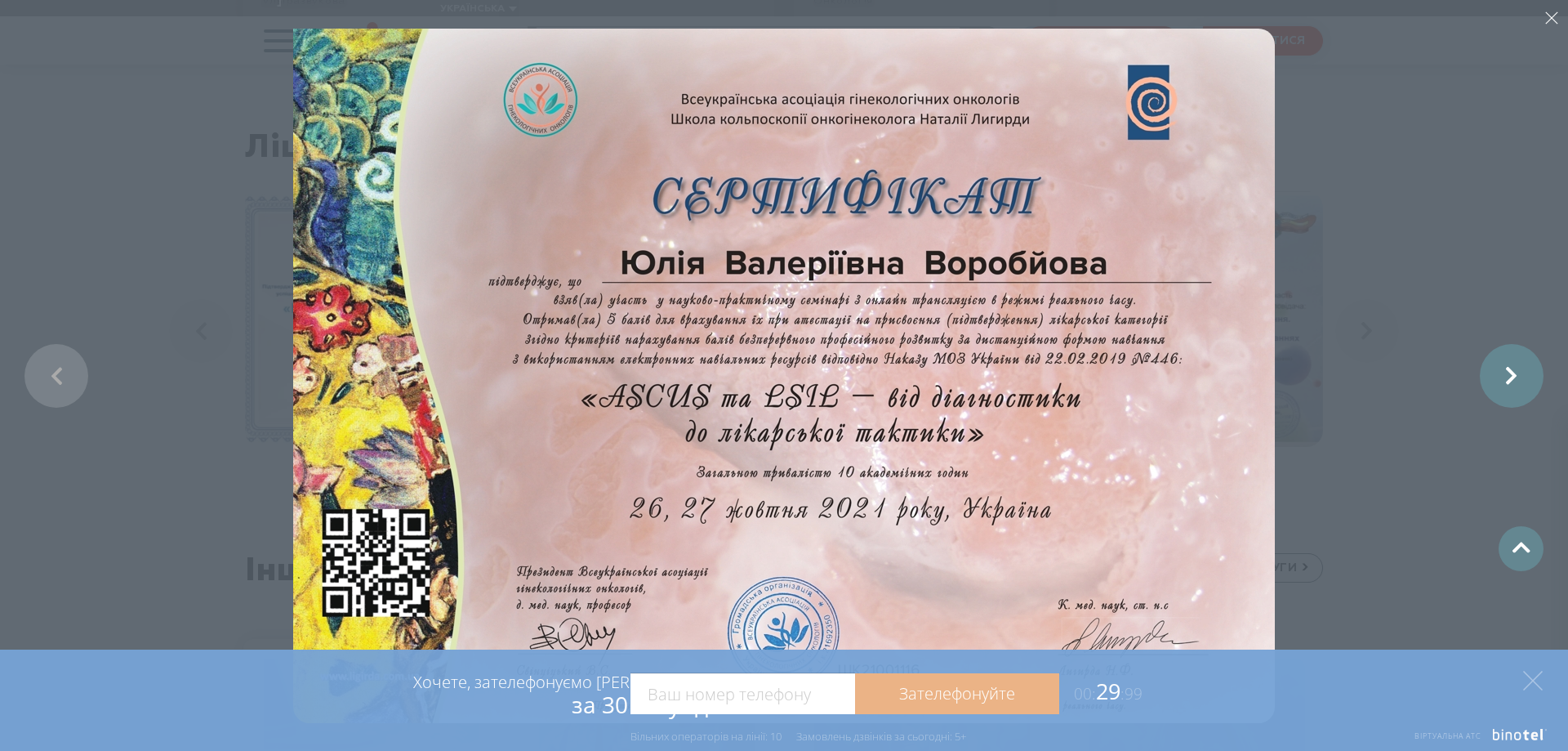
click at [1525, 367] on link at bounding box center [1511, 376] width 64 height 64
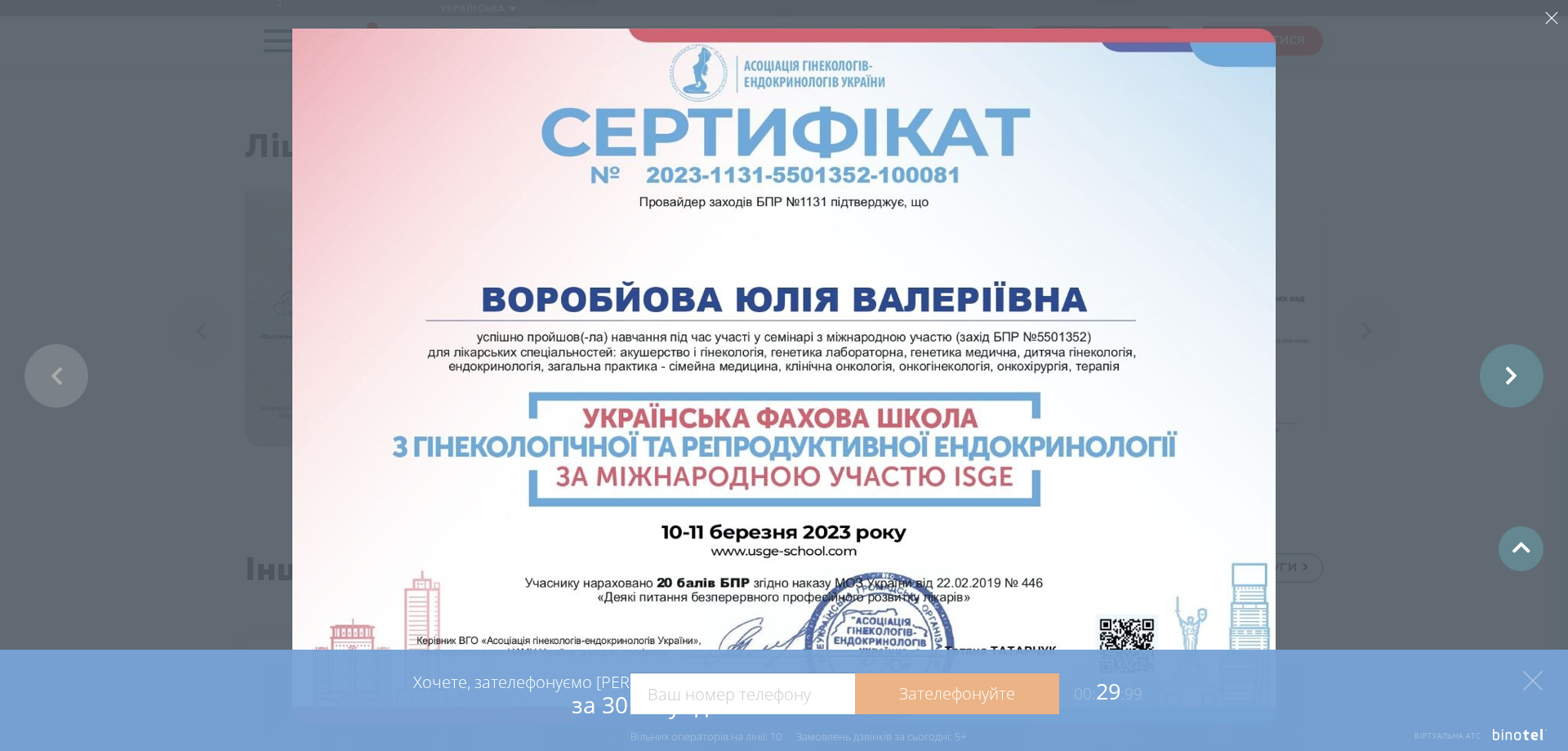
click at [1526, 370] on link at bounding box center [1511, 376] width 64 height 64
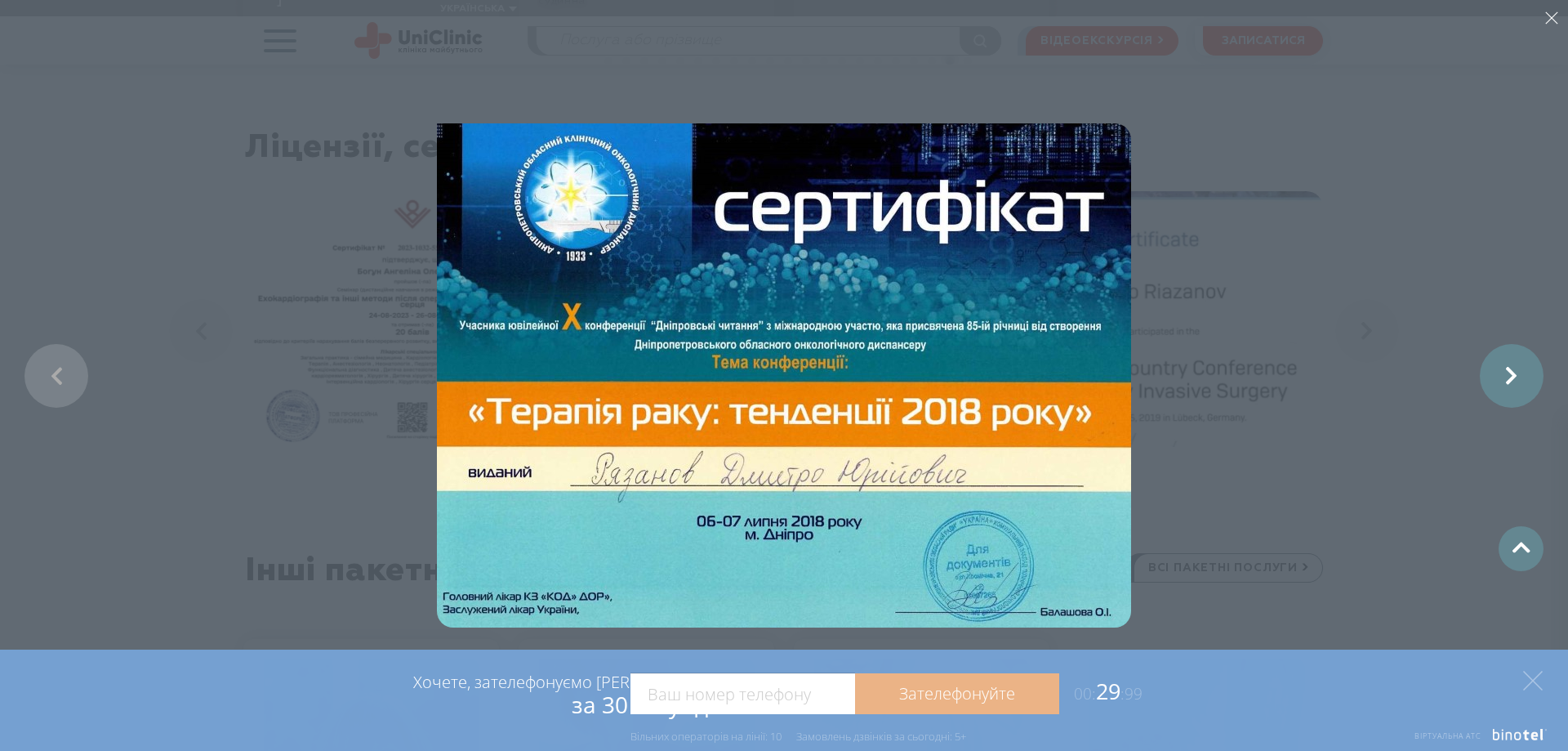
click at [1517, 376] on link at bounding box center [1511, 376] width 64 height 64
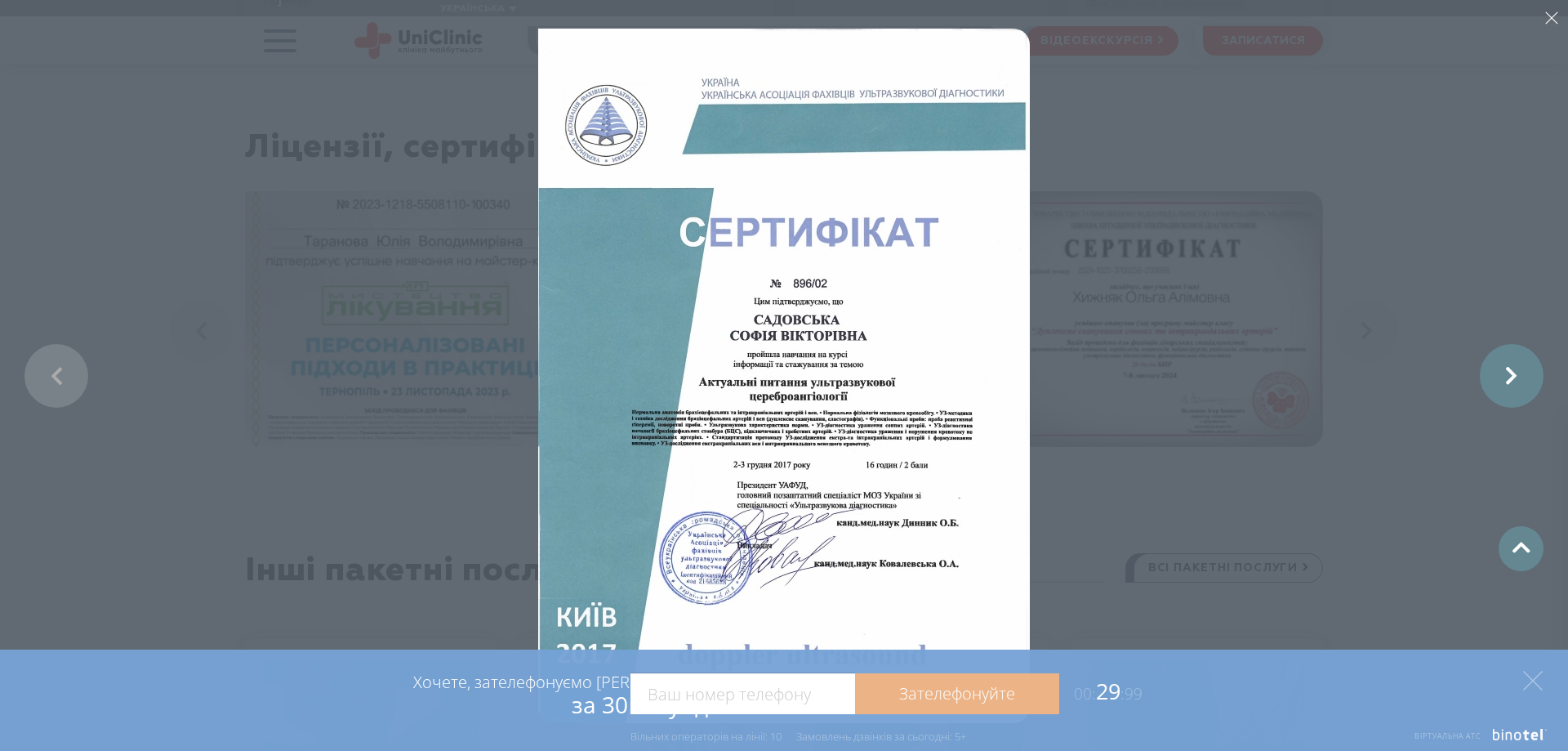
click at [1517, 376] on link at bounding box center [1511, 376] width 64 height 64
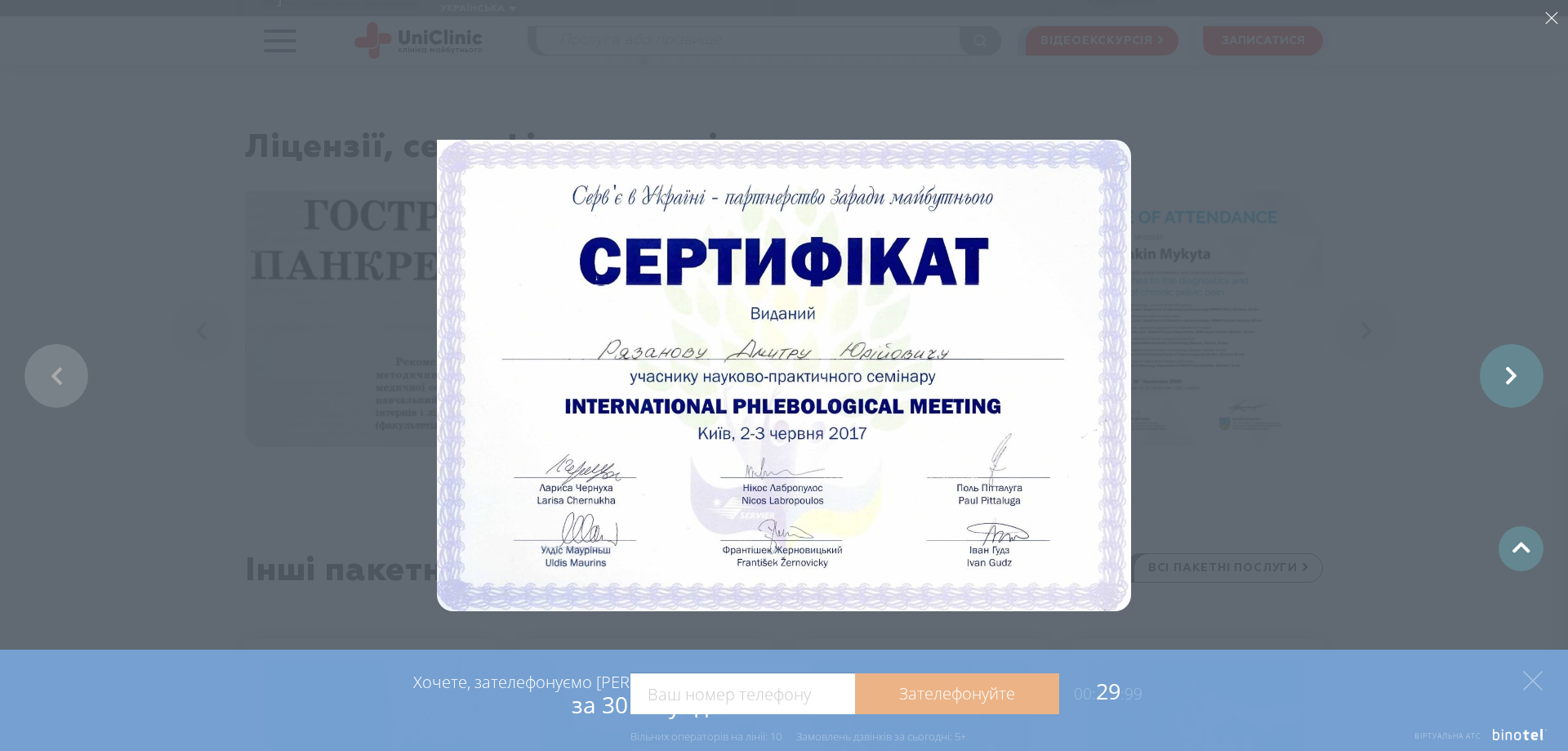
click at [1517, 376] on link at bounding box center [1511, 376] width 64 height 64
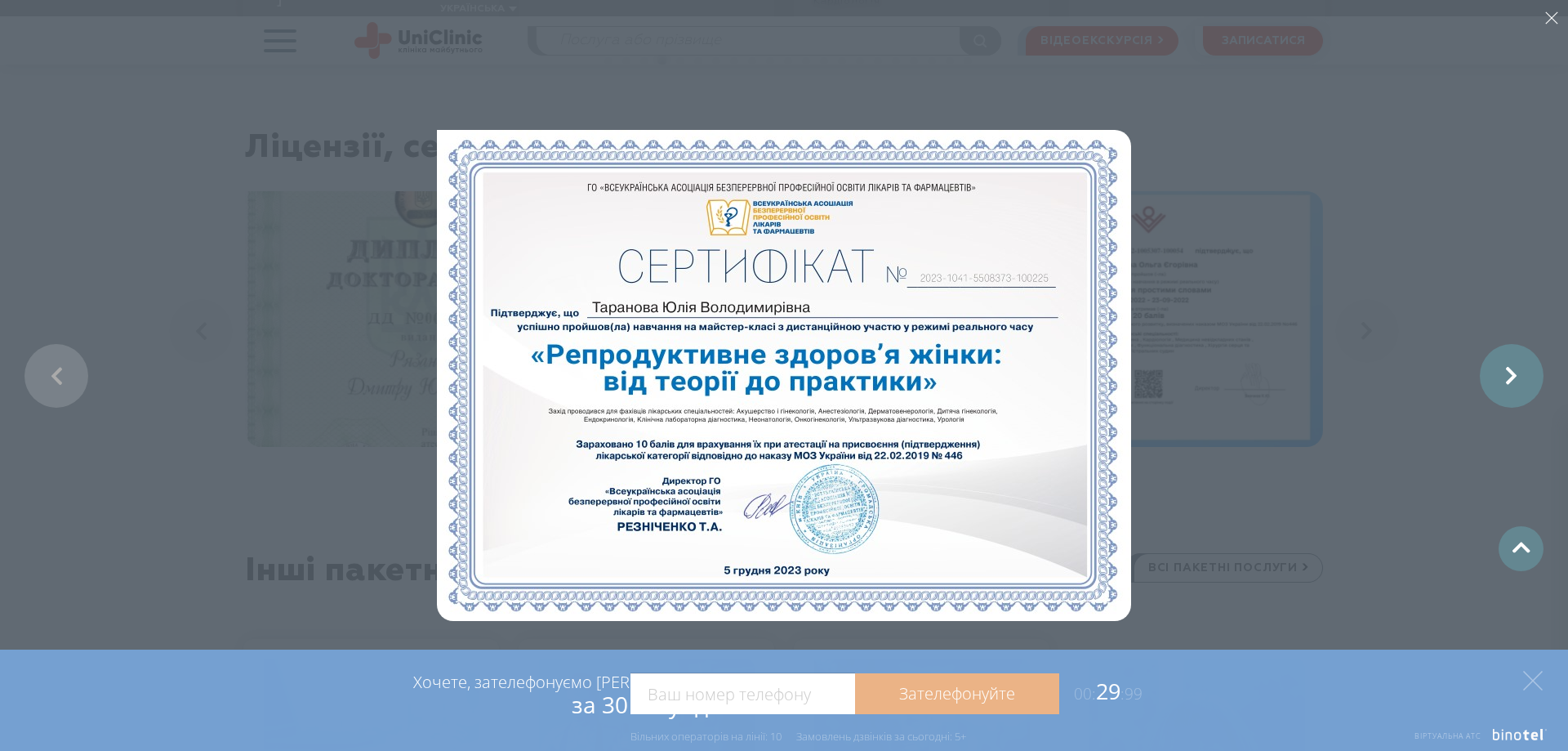
click at [1517, 376] on link at bounding box center [1511, 376] width 64 height 64
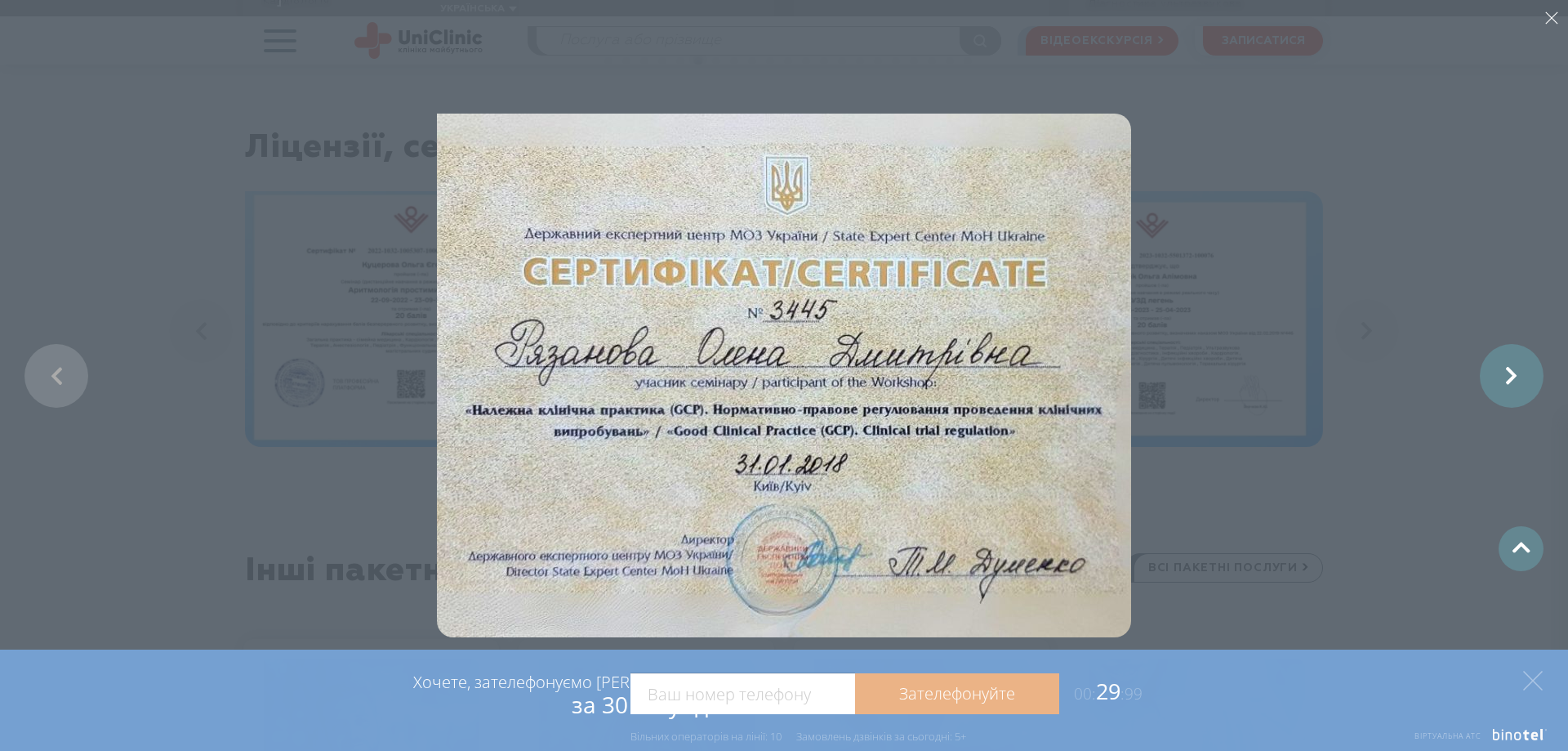
click at [1517, 376] on link at bounding box center [1511, 376] width 64 height 64
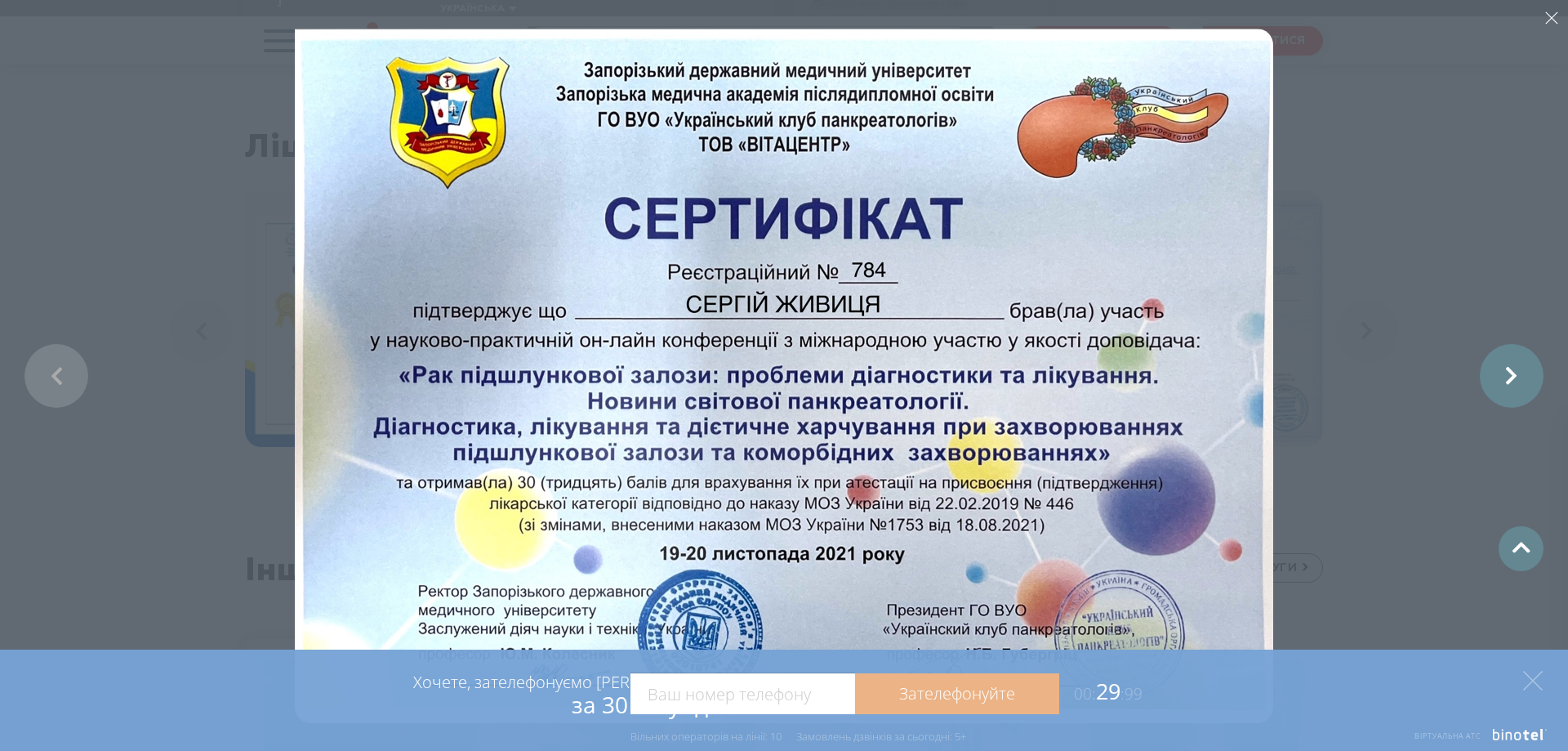
click at [1517, 376] on link at bounding box center [1511, 376] width 64 height 64
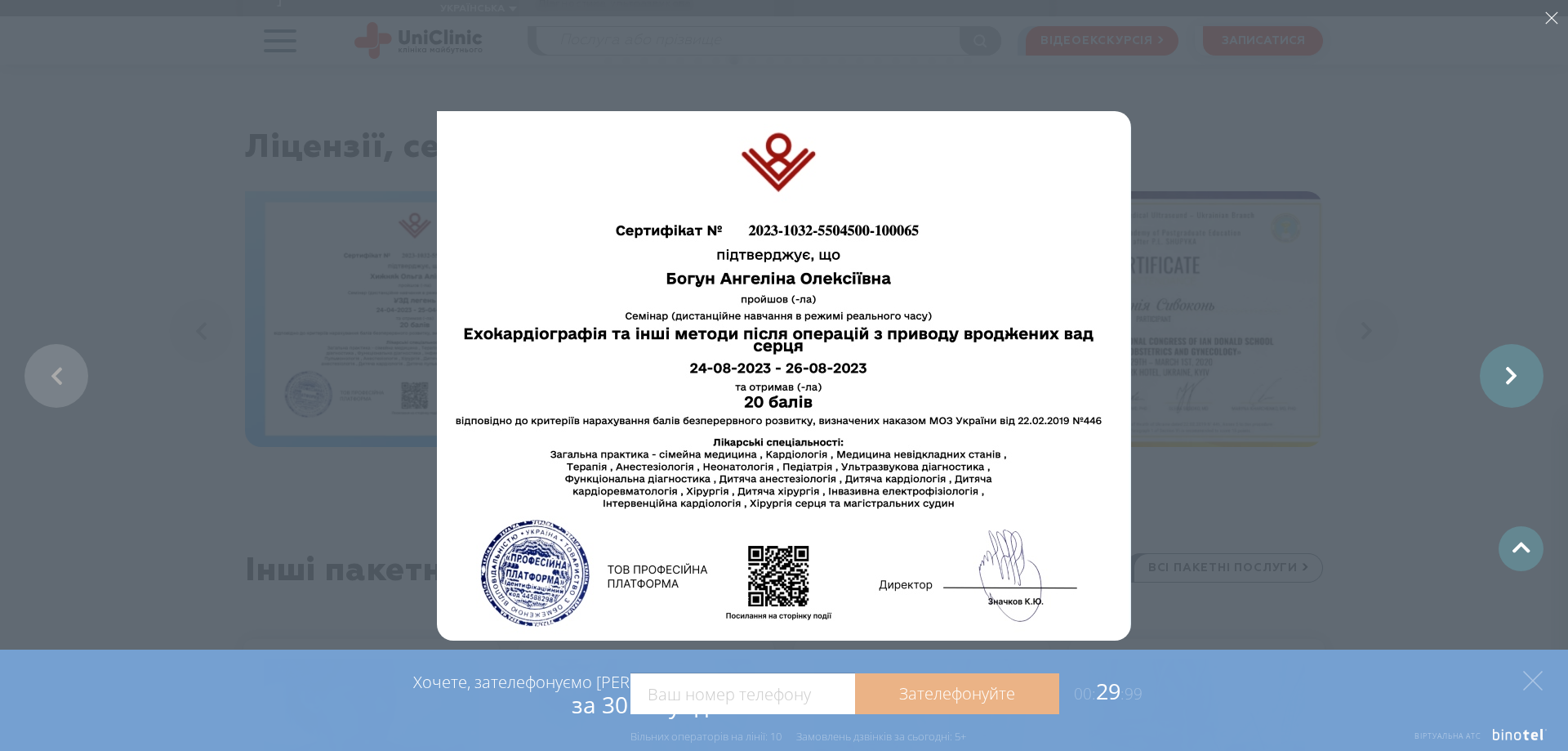
click at [1517, 376] on link at bounding box center [1511, 376] width 64 height 64
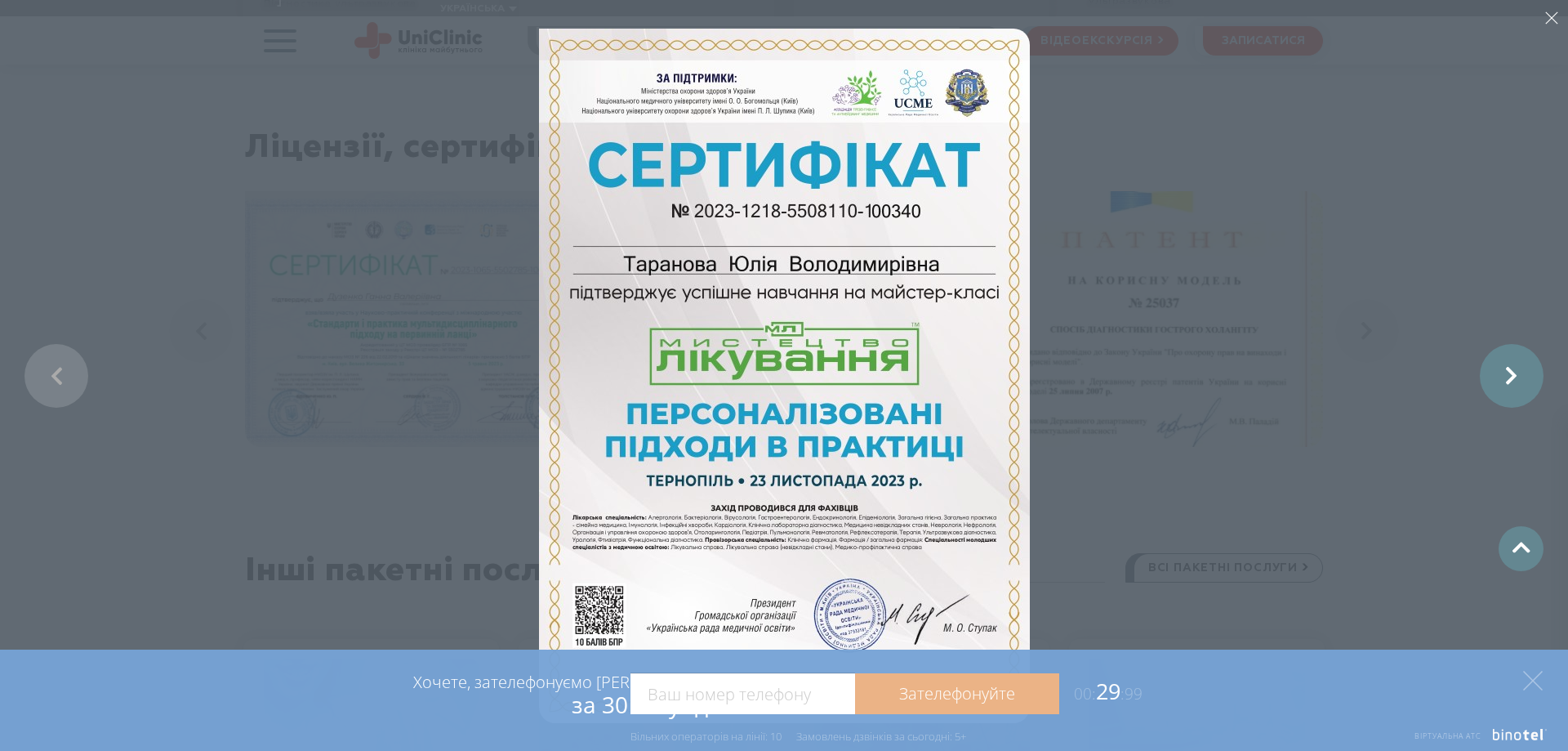
click at [1517, 376] on link at bounding box center [1511, 376] width 64 height 64
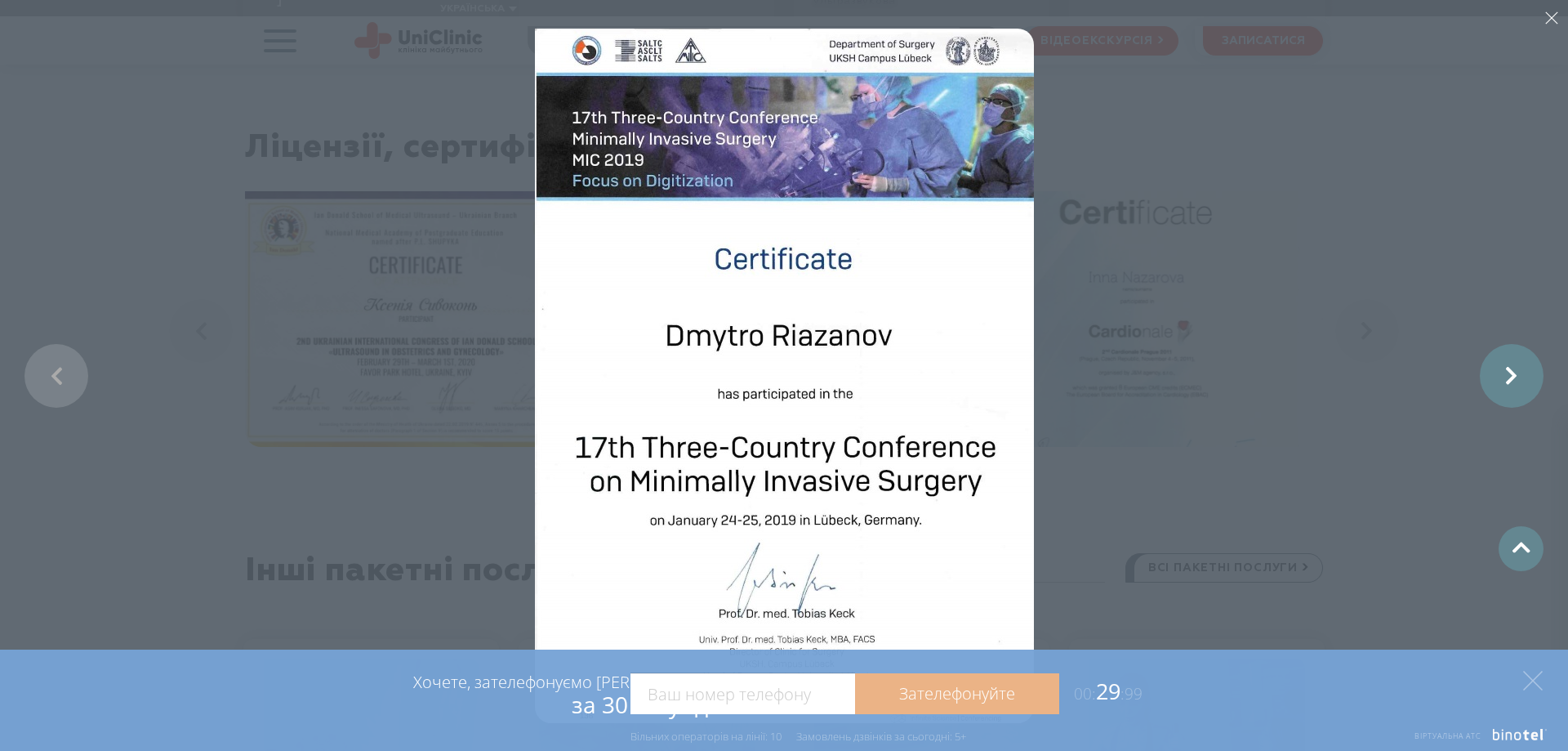
click at [1517, 376] on link at bounding box center [1511, 376] width 64 height 64
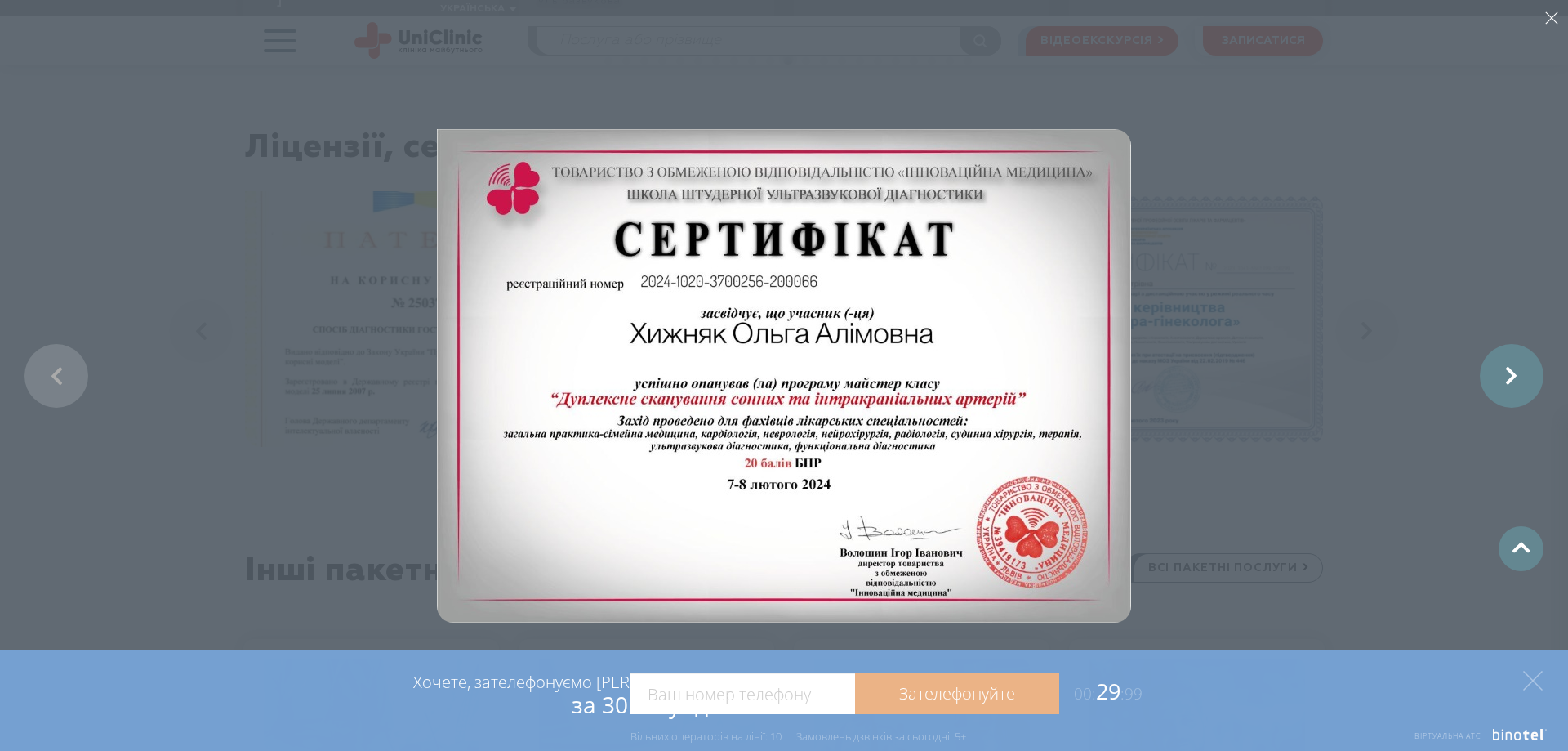
click at [1517, 376] on link at bounding box center [1511, 376] width 64 height 64
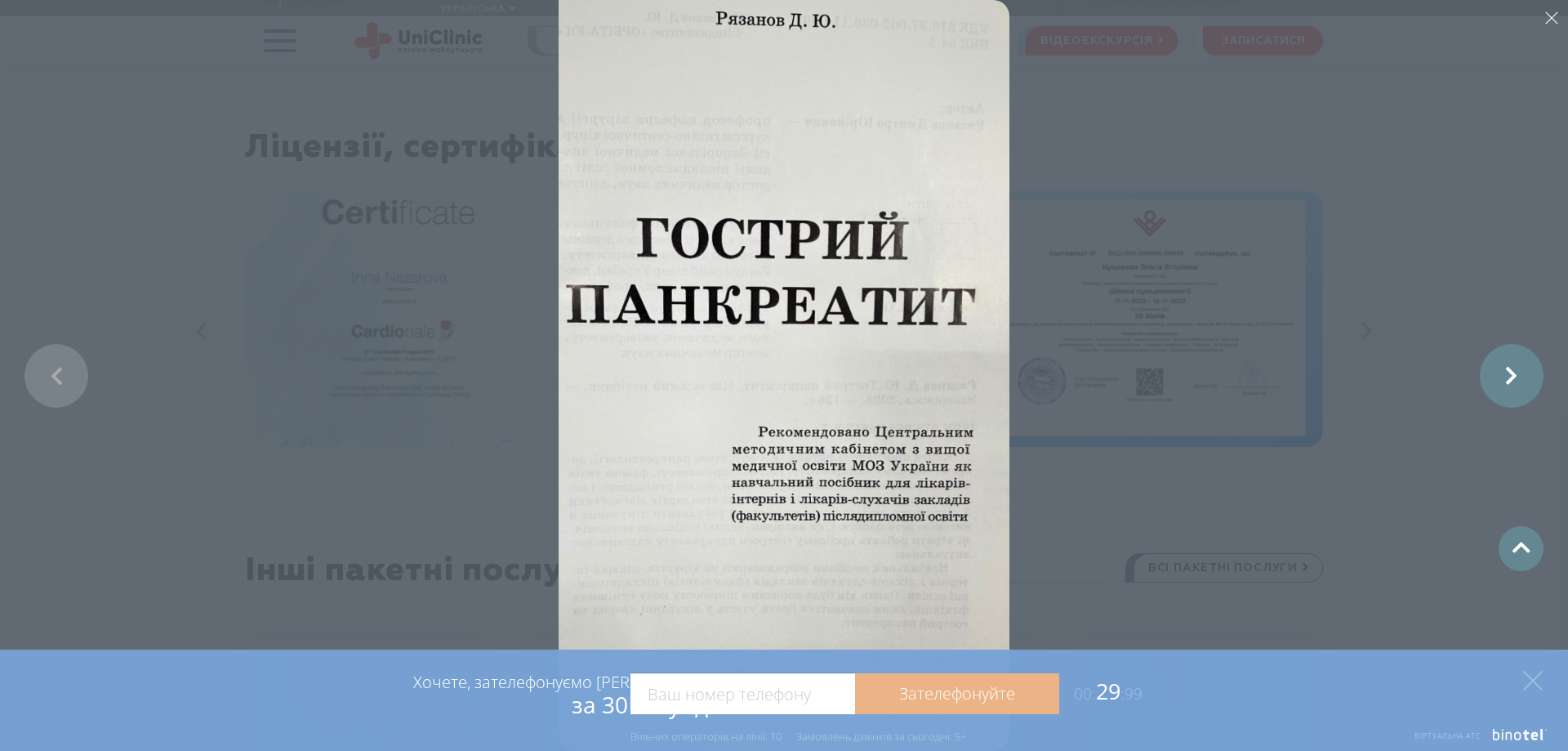
click at [1517, 376] on link at bounding box center [1511, 376] width 64 height 64
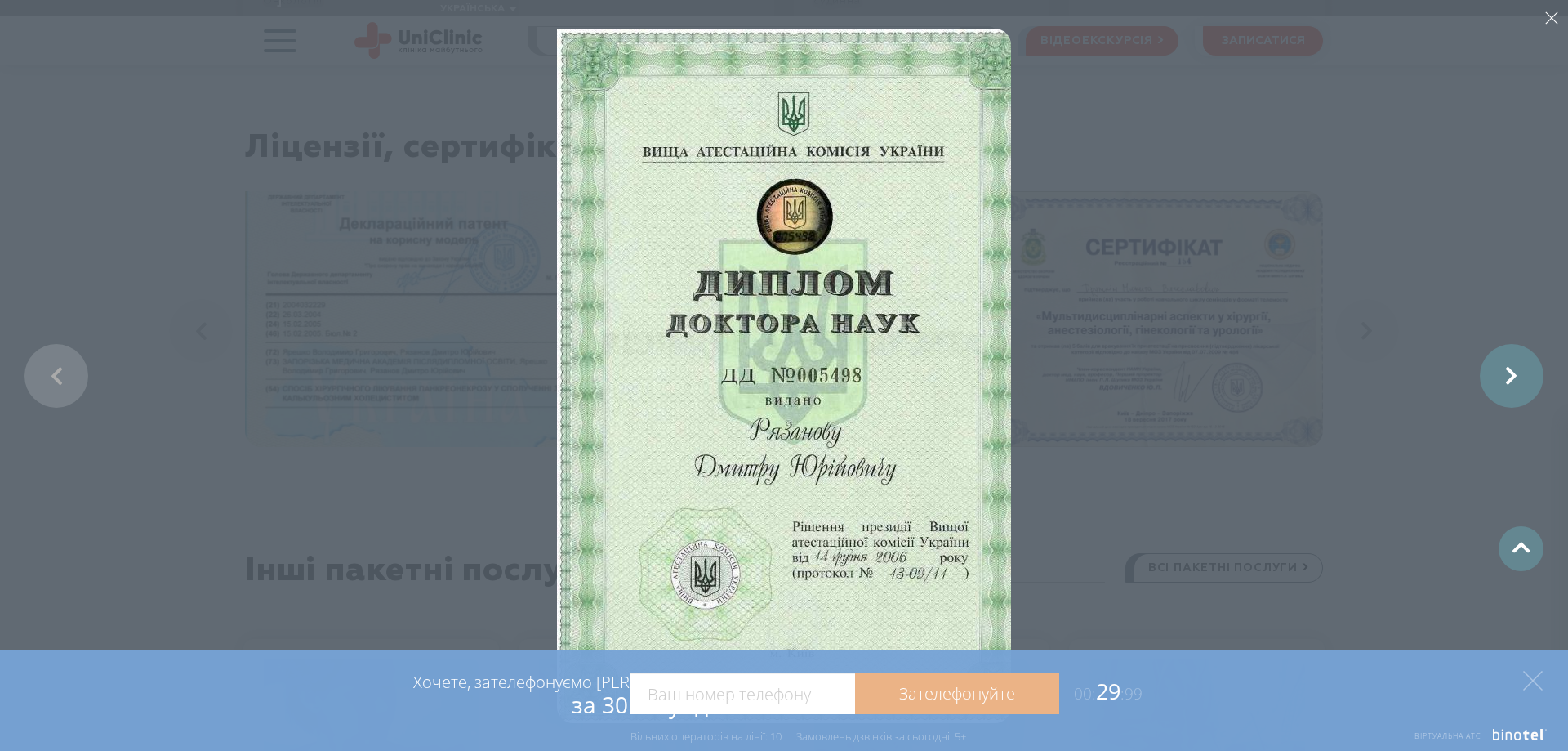
click at [1512, 379] on link at bounding box center [1511, 376] width 64 height 64
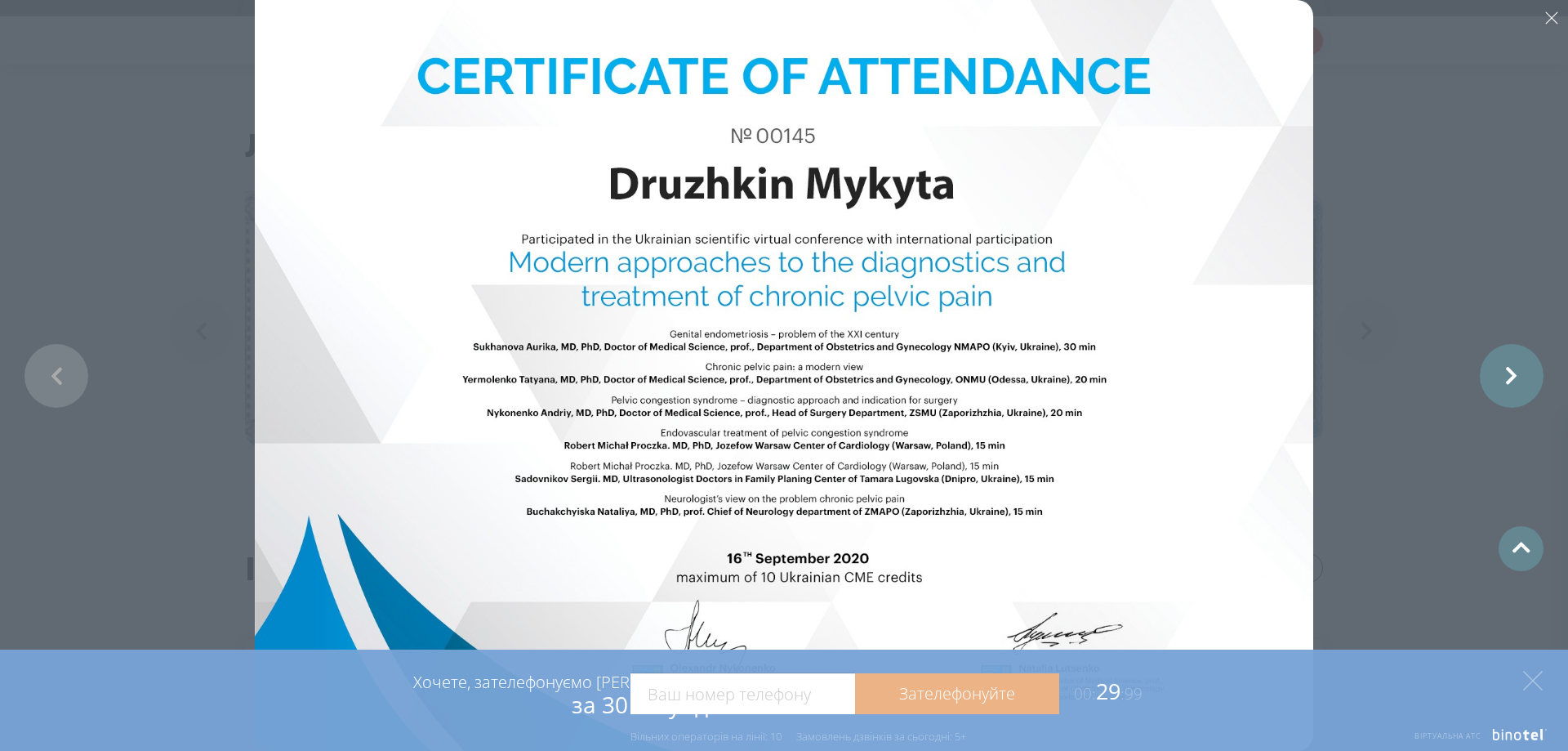
click at [1523, 380] on link at bounding box center [1511, 376] width 64 height 64
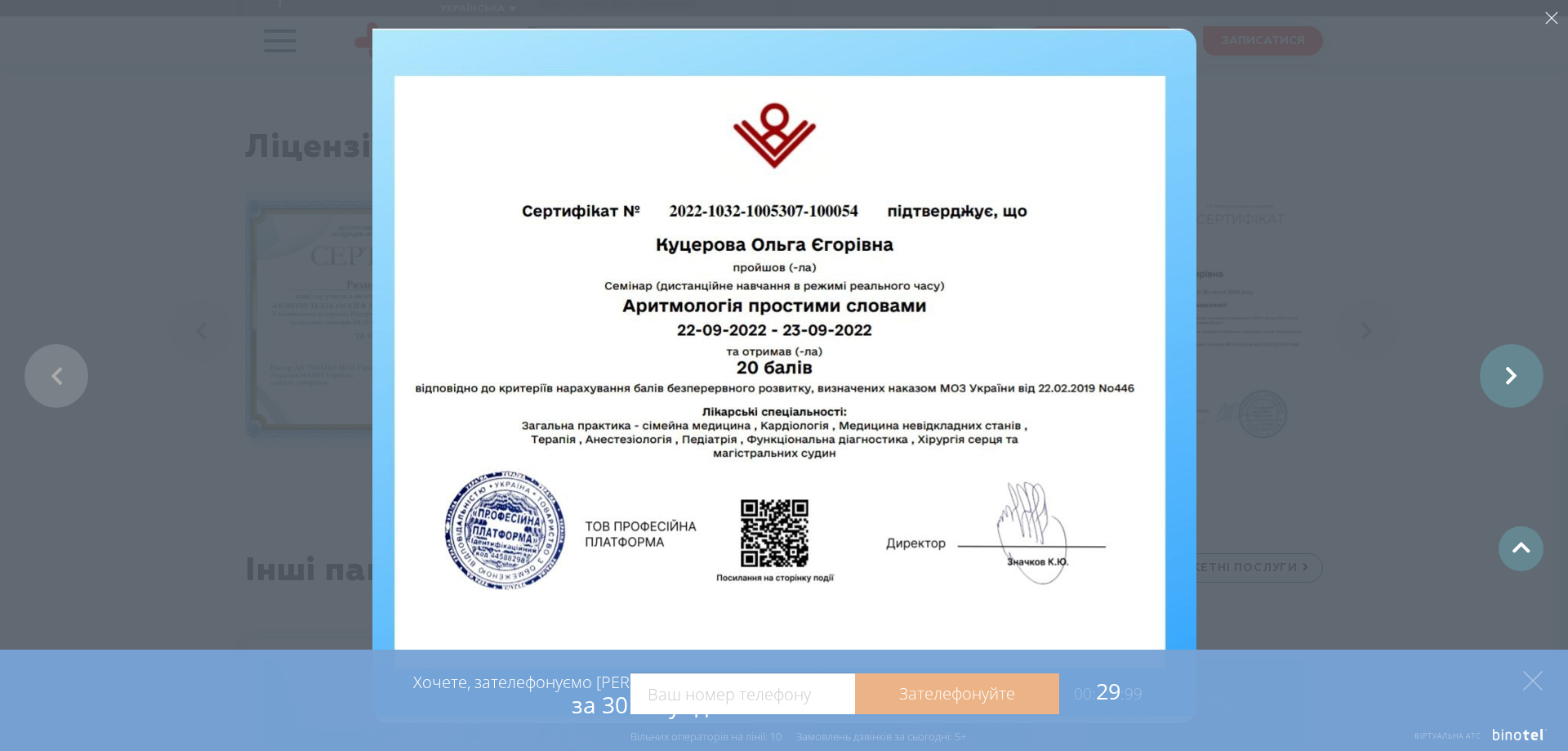
click at [1499, 357] on link at bounding box center [1511, 376] width 64 height 64
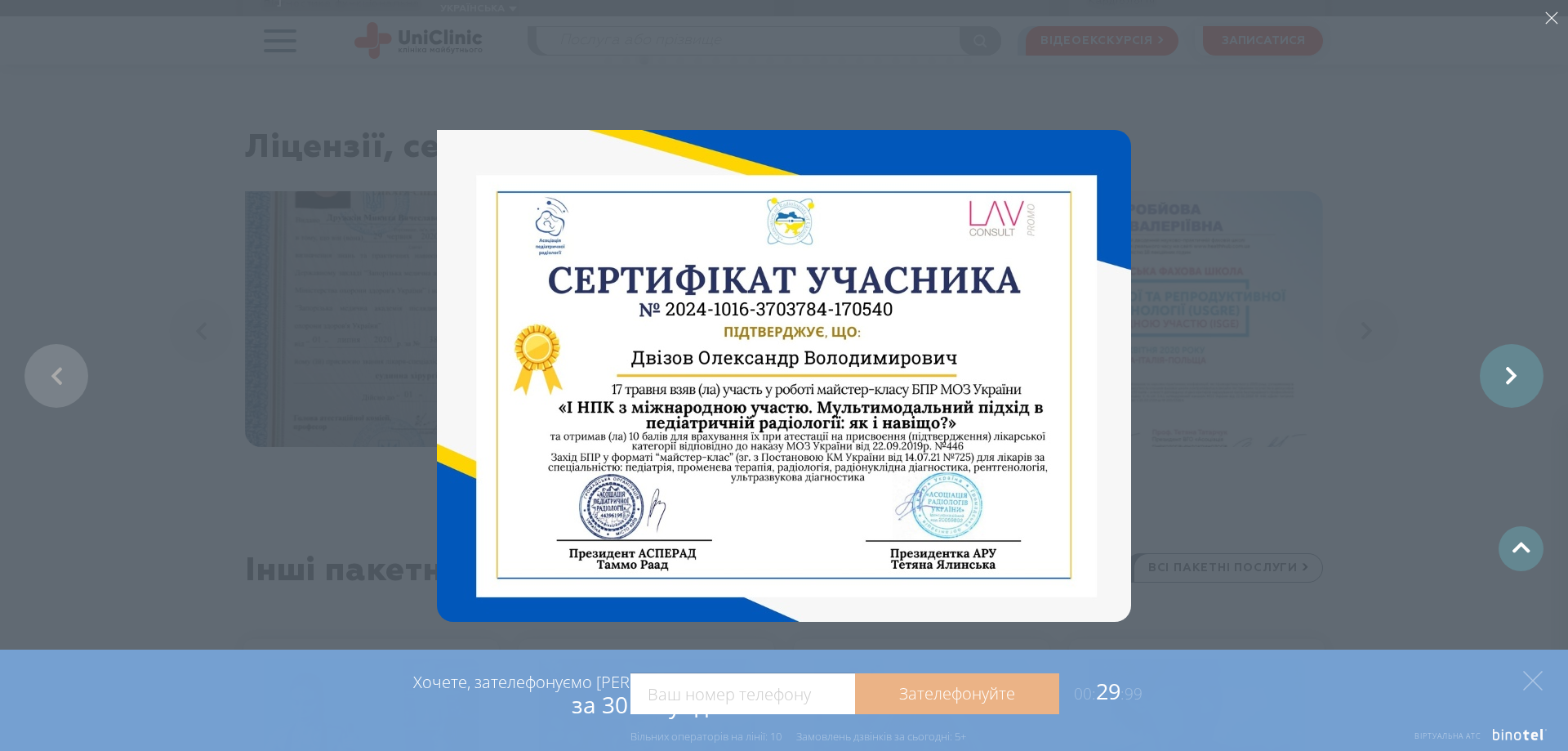
click at [1520, 380] on link at bounding box center [1511, 376] width 64 height 64
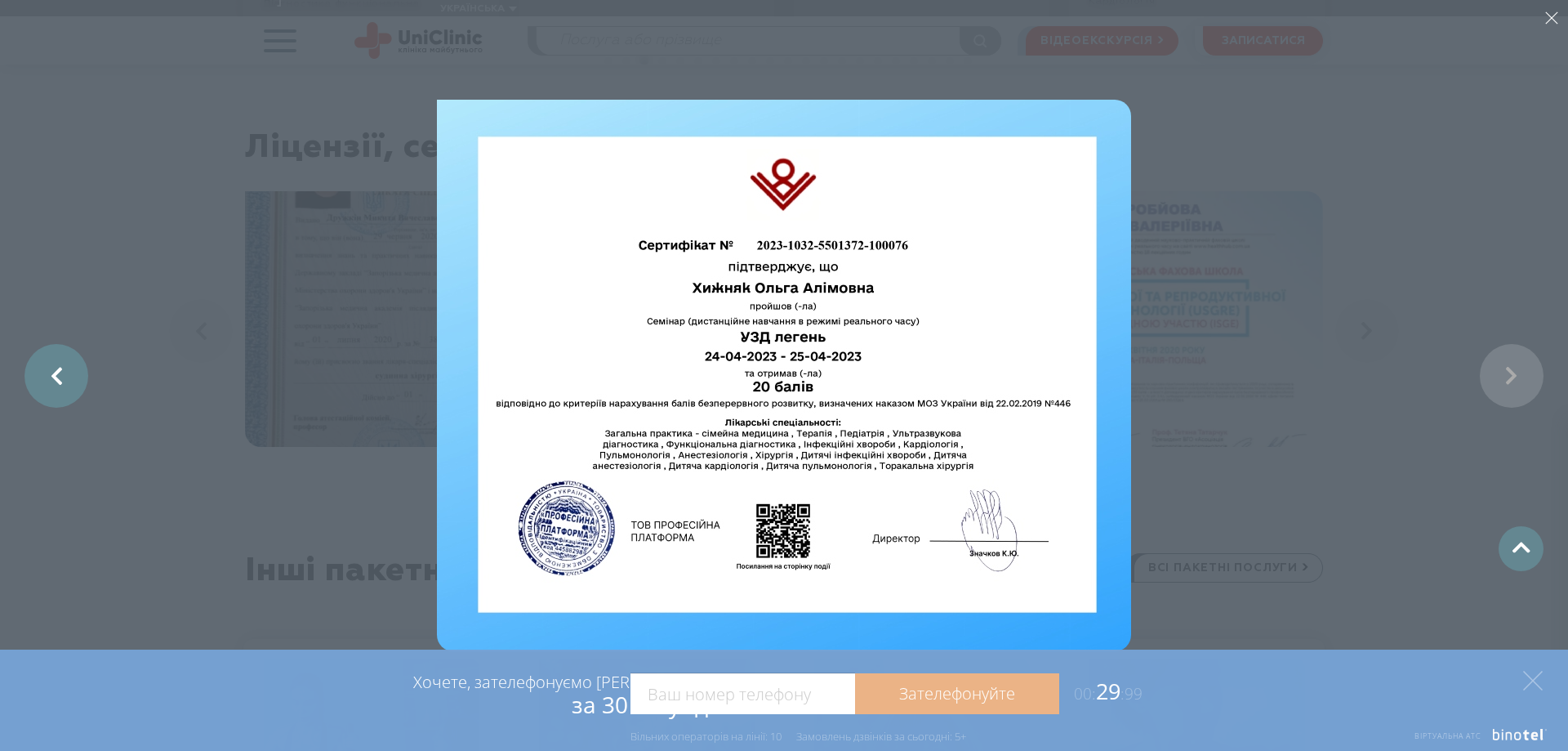
click at [64, 382] on link at bounding box center [56, 376] width 64 height 64
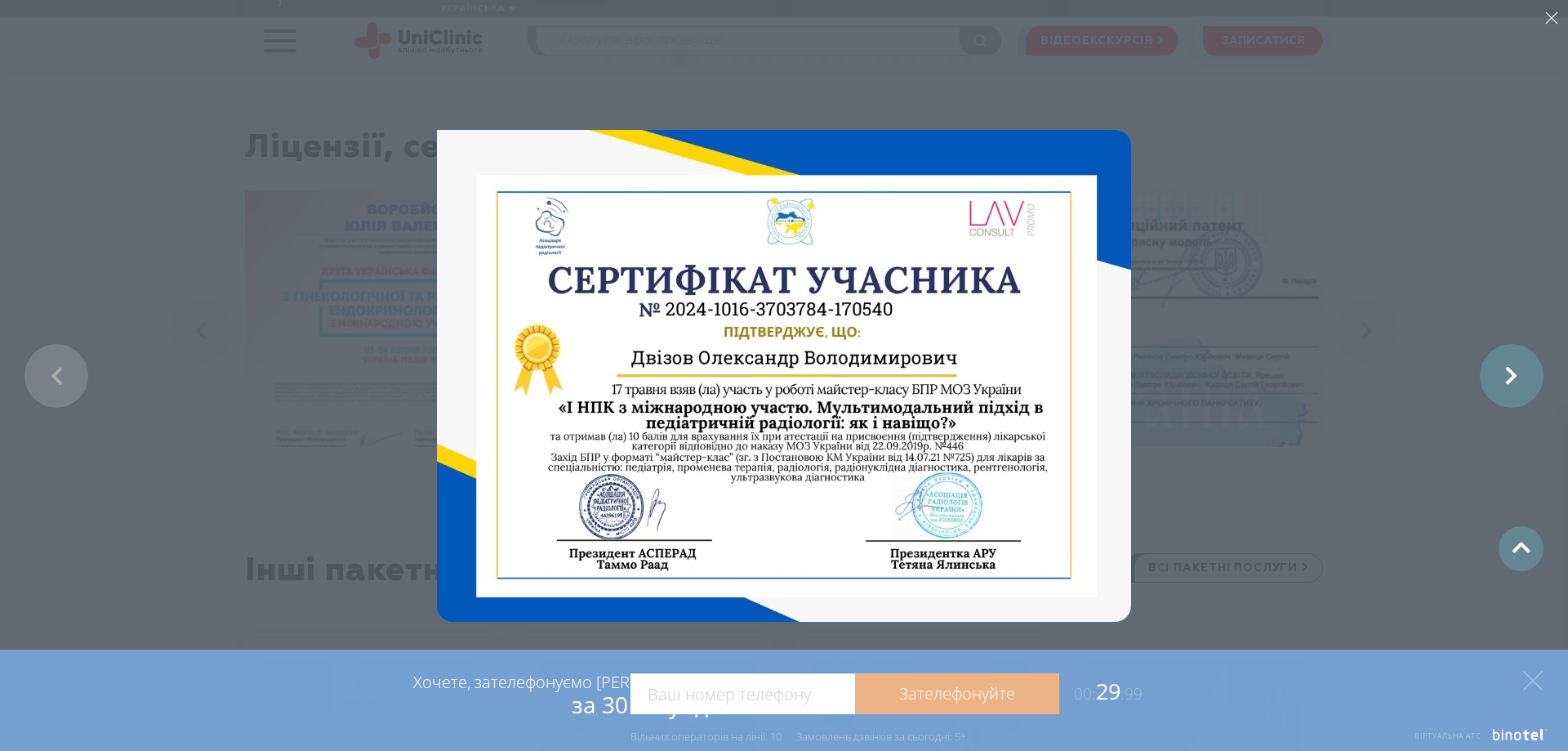
click at [1523, 378] on link at bounding box center [1511, 376] width 64 height 64
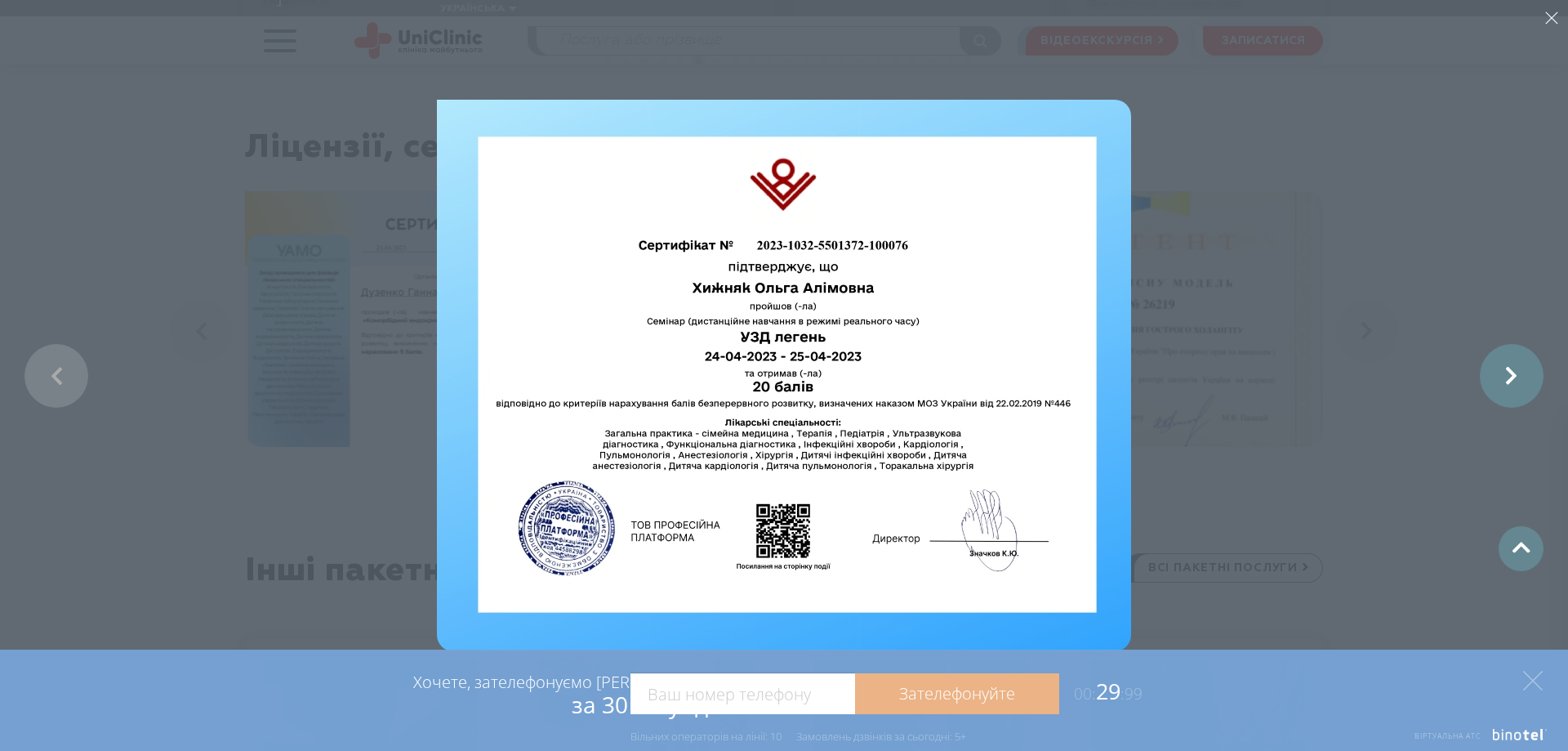
click at [1521, 380] on link at bounding box center [1511, 376] width 64 height 64
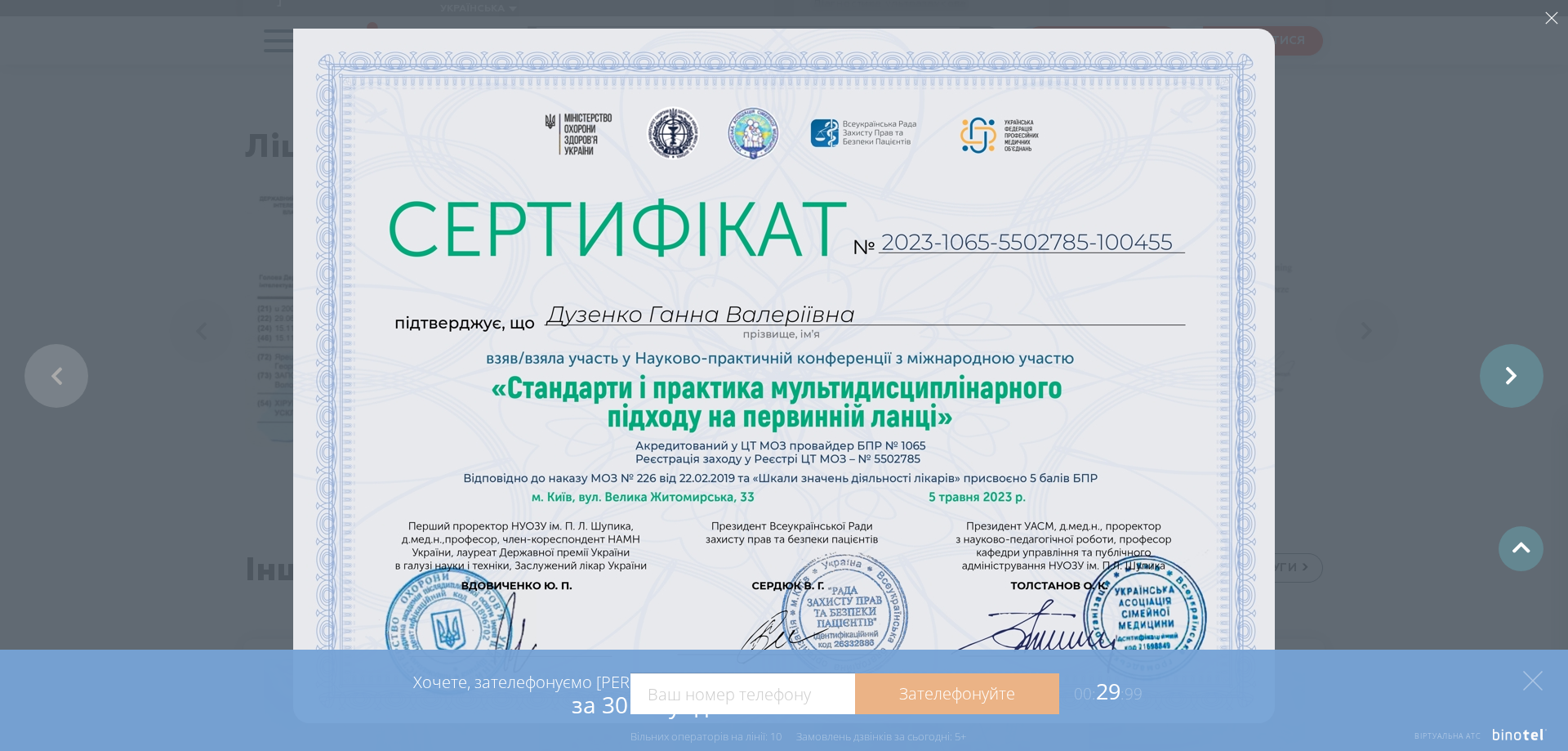
click at [1521, 380] on link at bounding box center [1511, 376] width 64 height 64
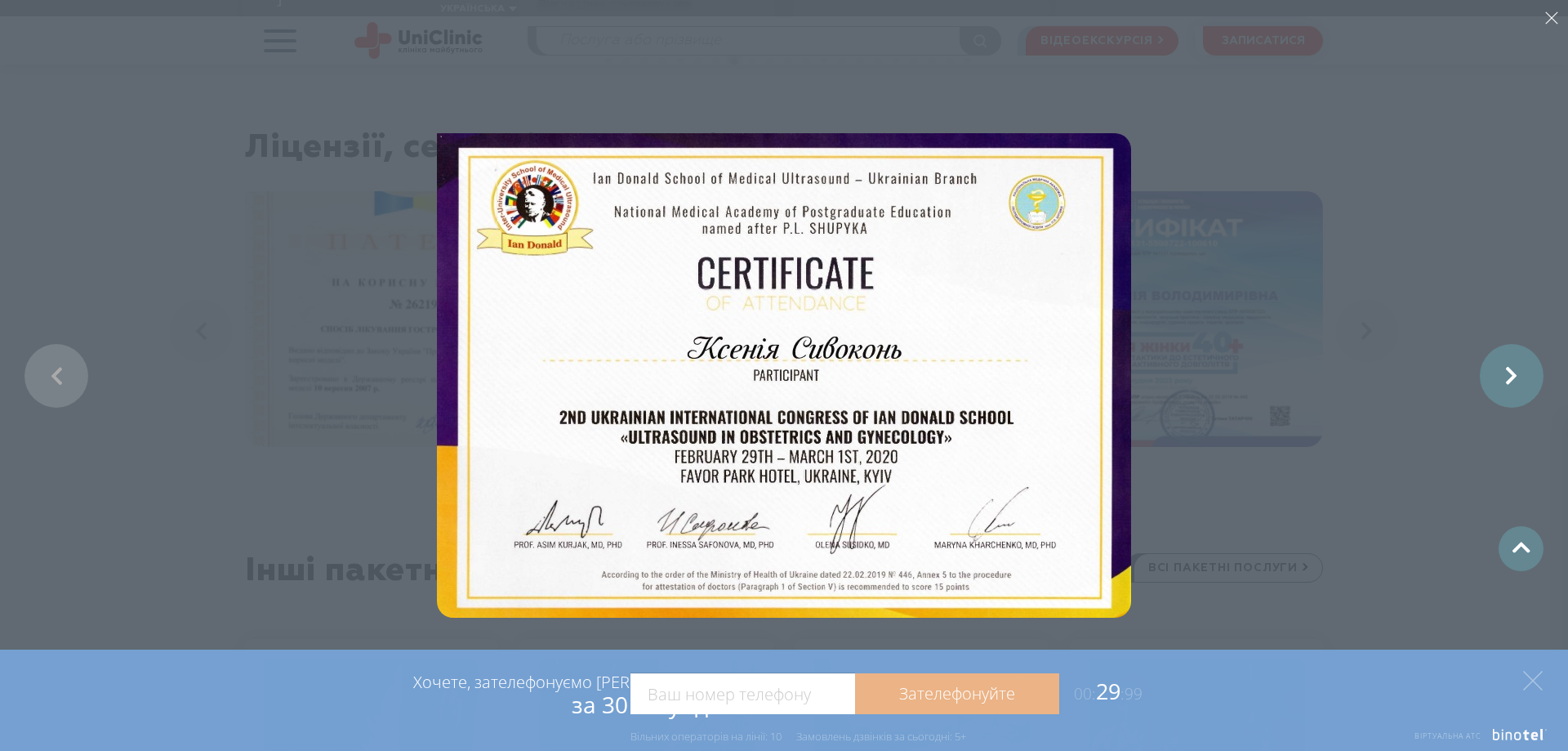
click at [1521, 380] on link at bounding box center [1511, 376] width 64 height 64
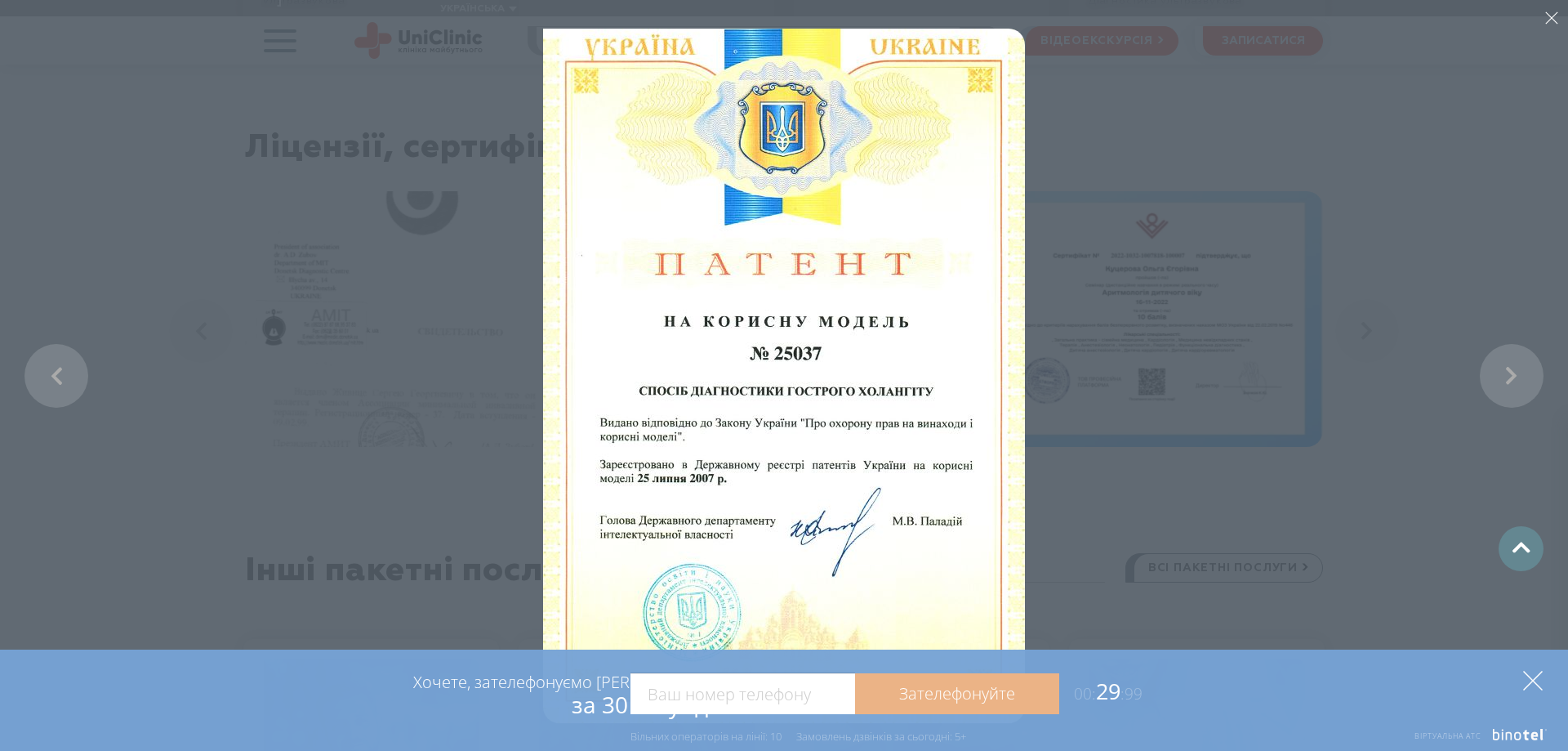
click at [1536, 683] on polygon at bounding box center [1533, 680] width 20 height 20
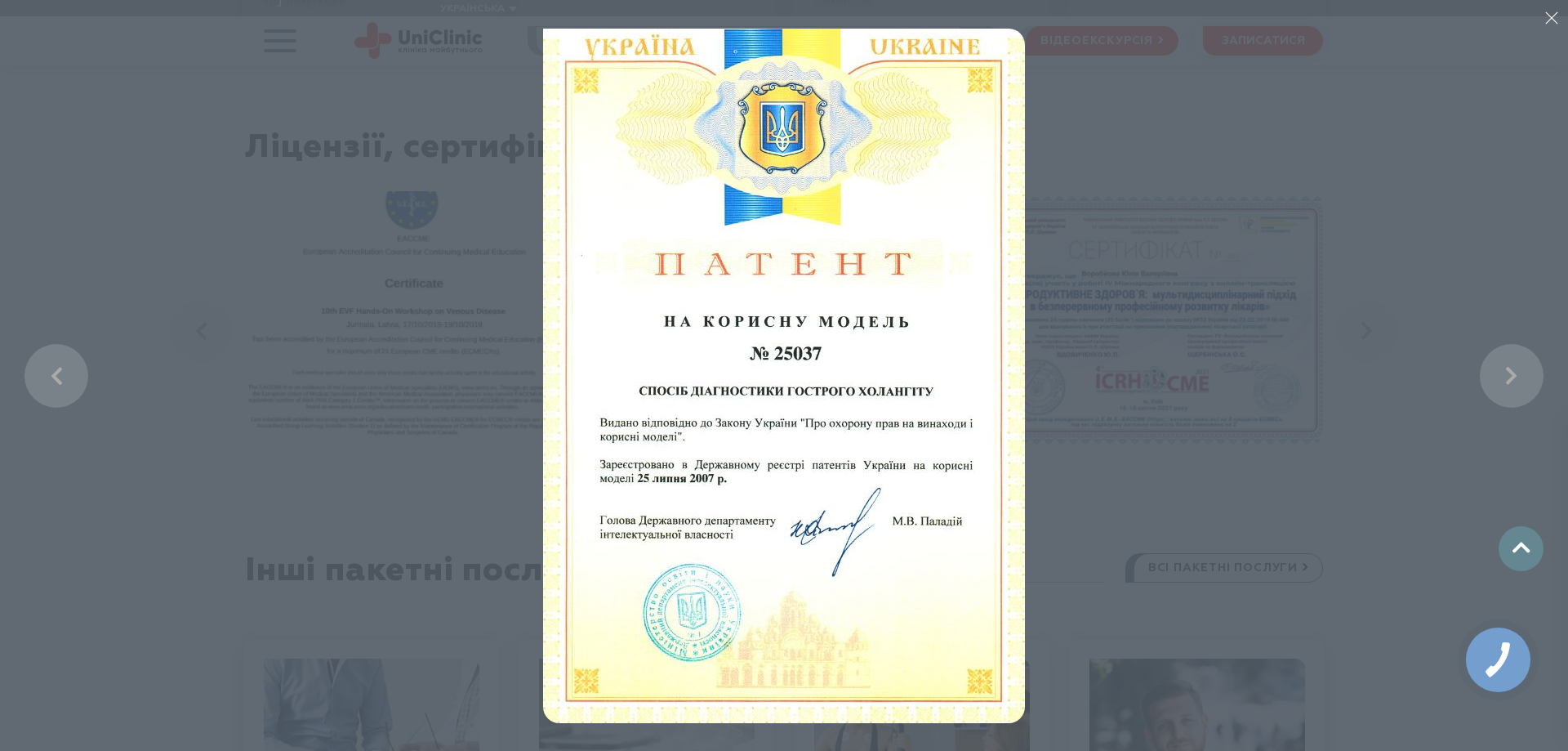
drag, startPoint x: 831, startPoint y: 269, endPoint x: 823, endPoint y: 506, distance: 237.1
click at [823, 506] on img at bounding box center [784, 376] width 482 height 694
click at [1531, 363] on link at bounding box center [1511, 376] width 64 height 64
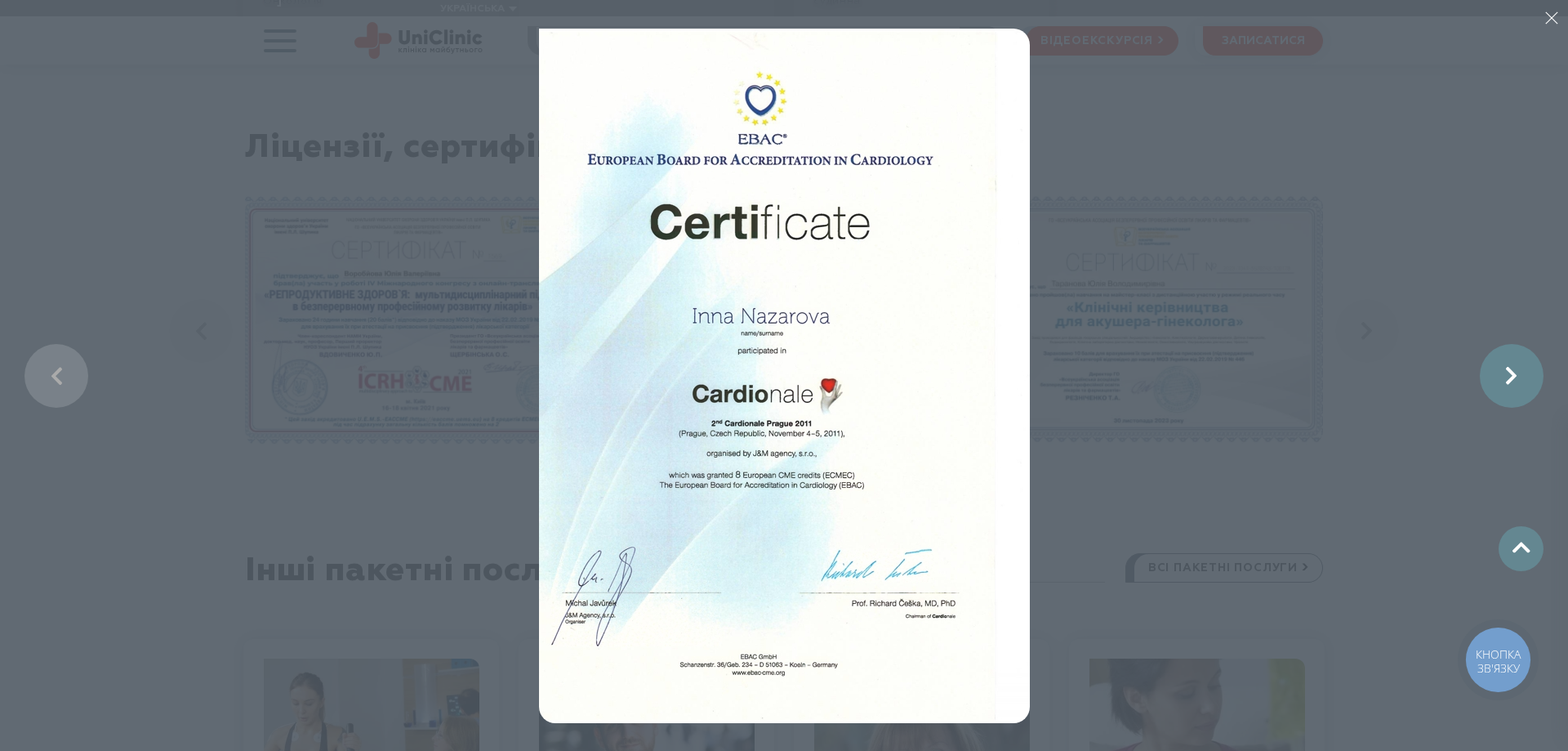
click at [1517, 376] on link at bounding box center [1511, 376] width 64 height 64
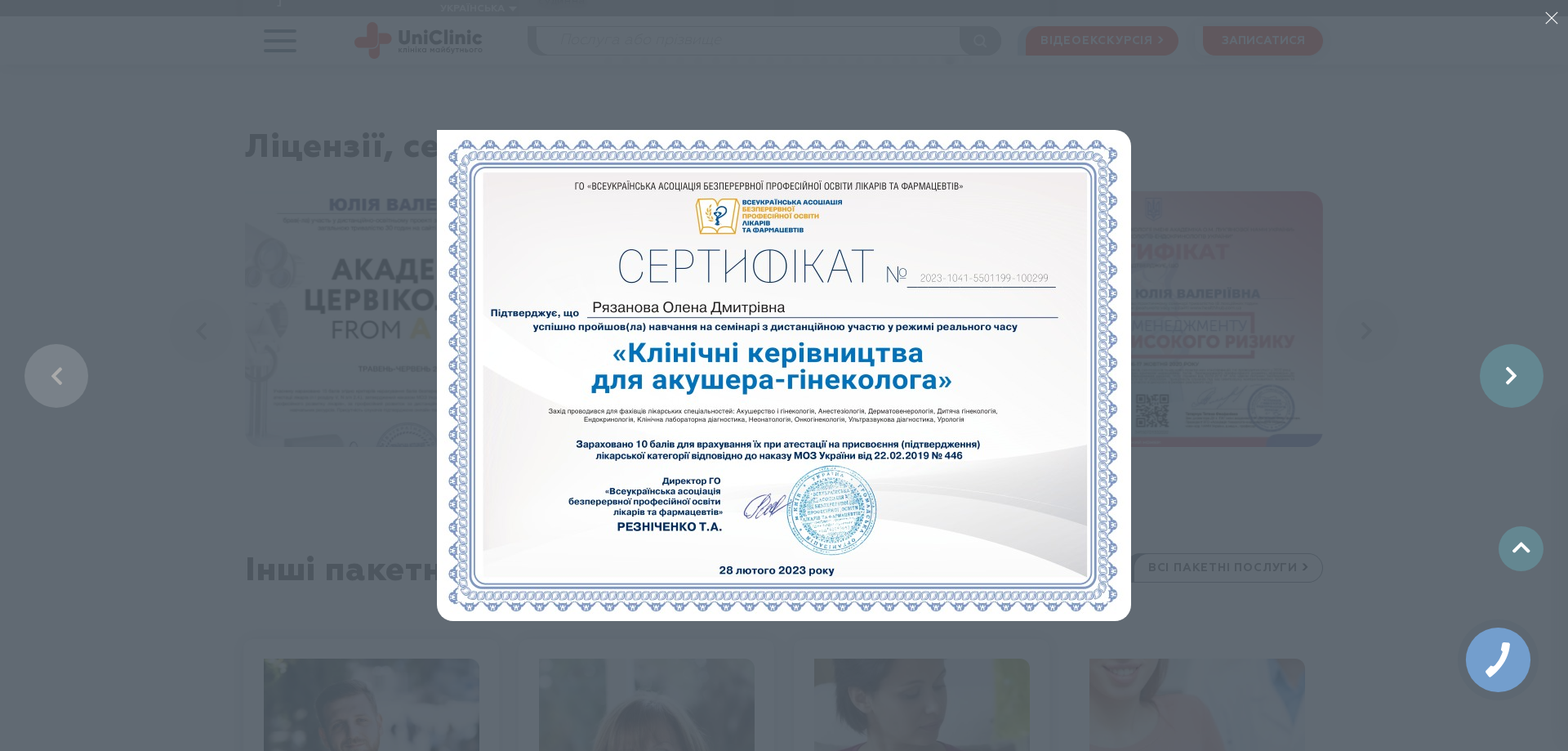
click at [1517, 376] on link at bounding box center [1511, 376] width 64 height 64
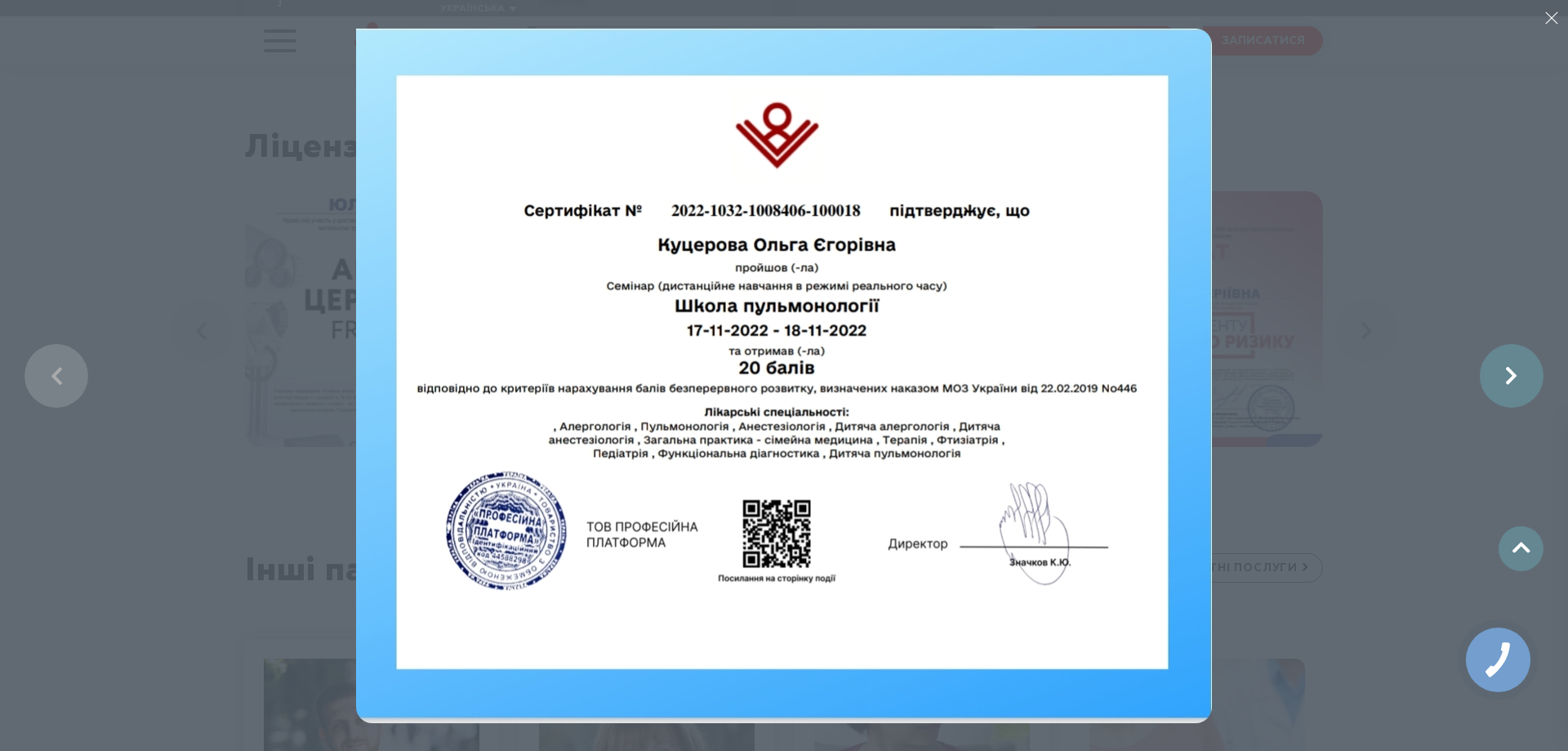
click at [1517, 376] on link at bounding box center [1511, 376] width 64 height 64
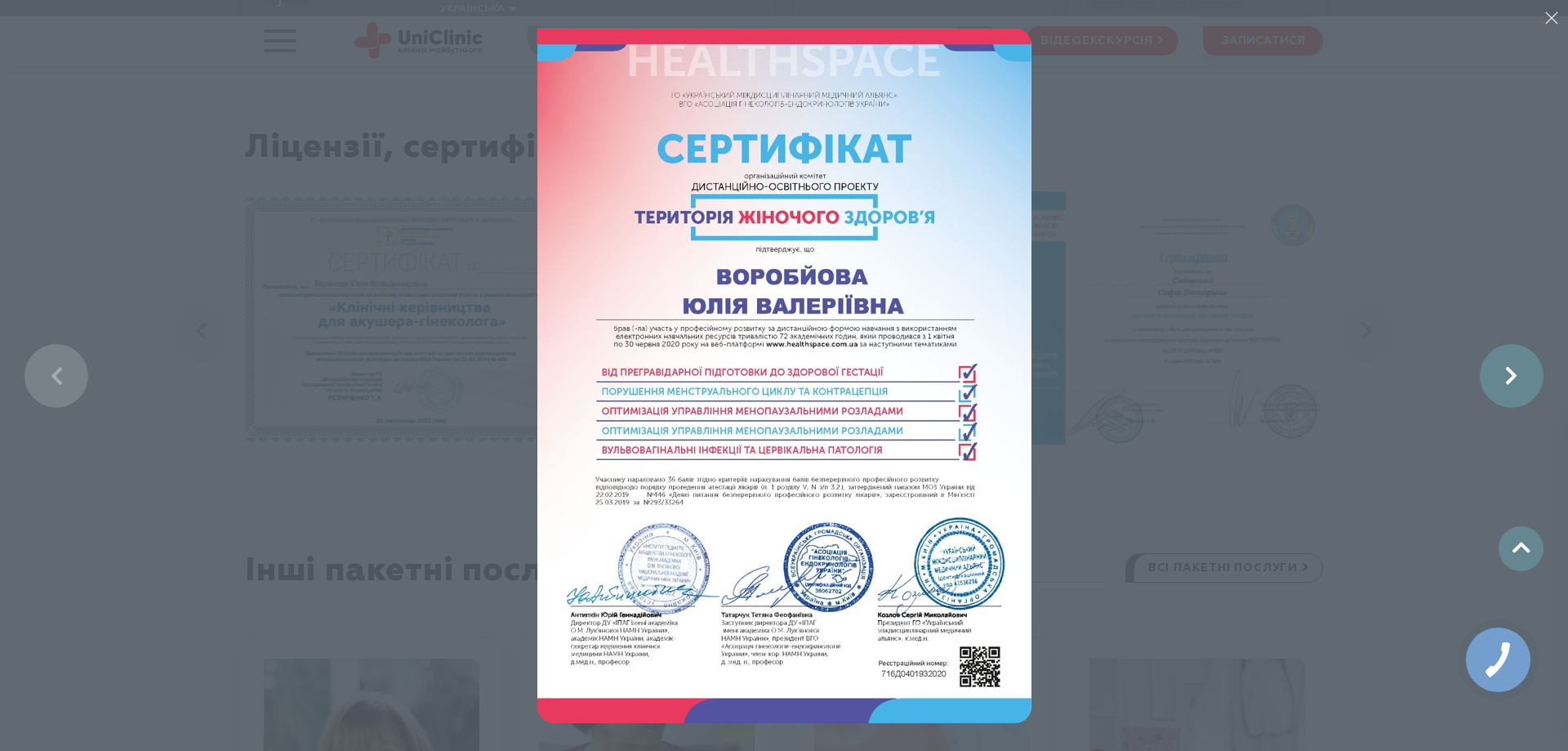
click at [1517, 376] on link at bounding box center [1511, 376] width 64 height 64
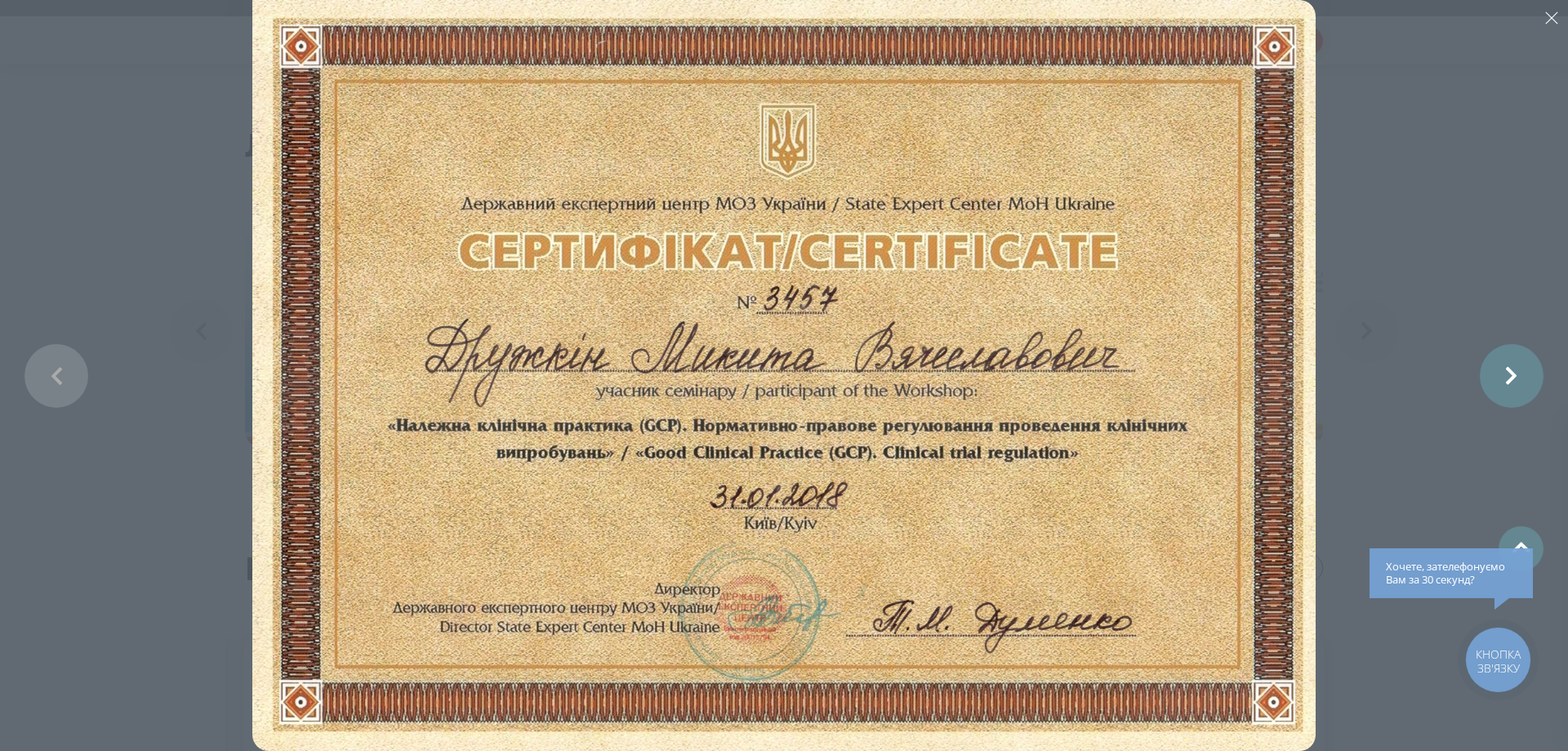
click at [1517, 376] on link at bounding box center [1511, 376] width 64 height 64
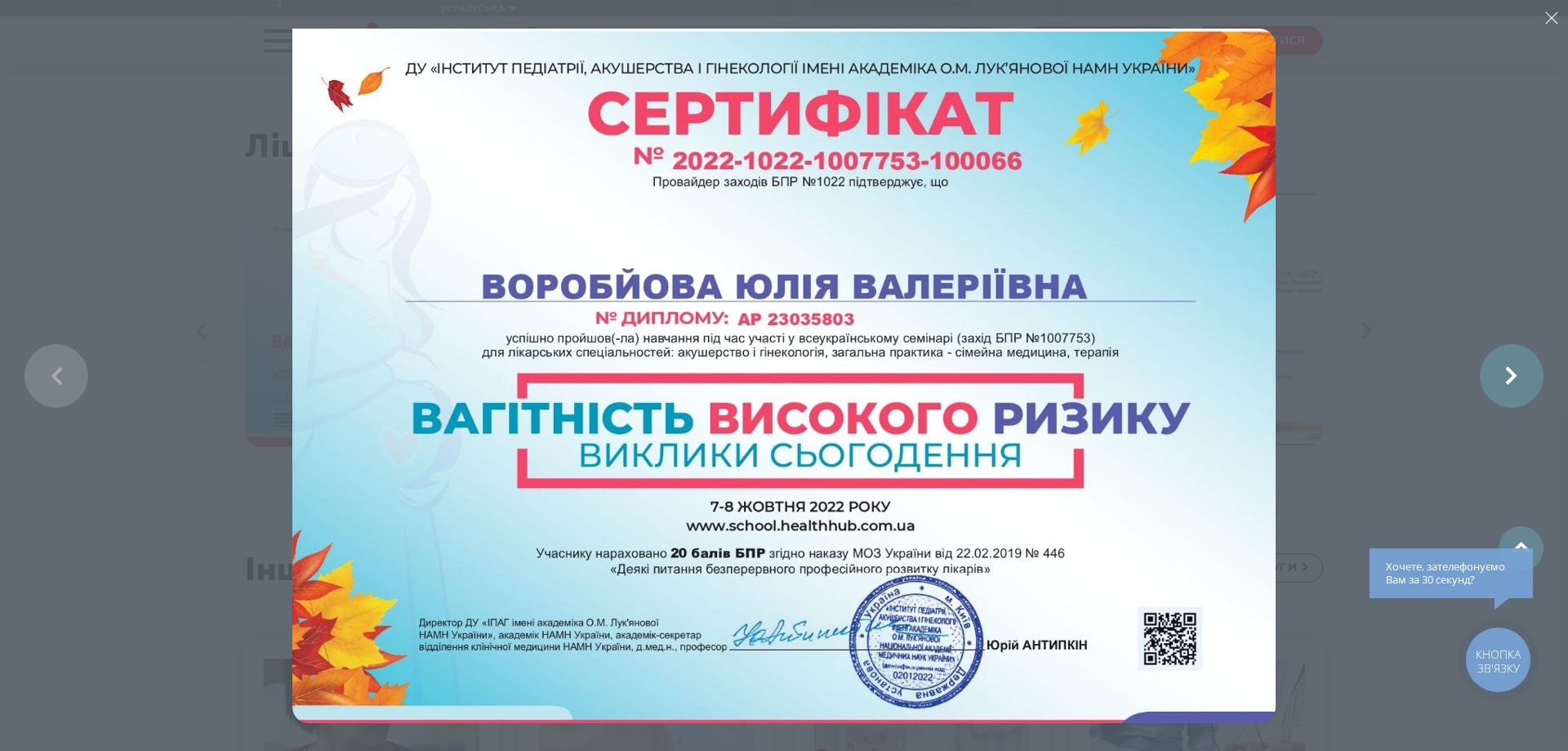
click at [1517, 376] on link at bounding box center [1511, 376] width 64 height 64
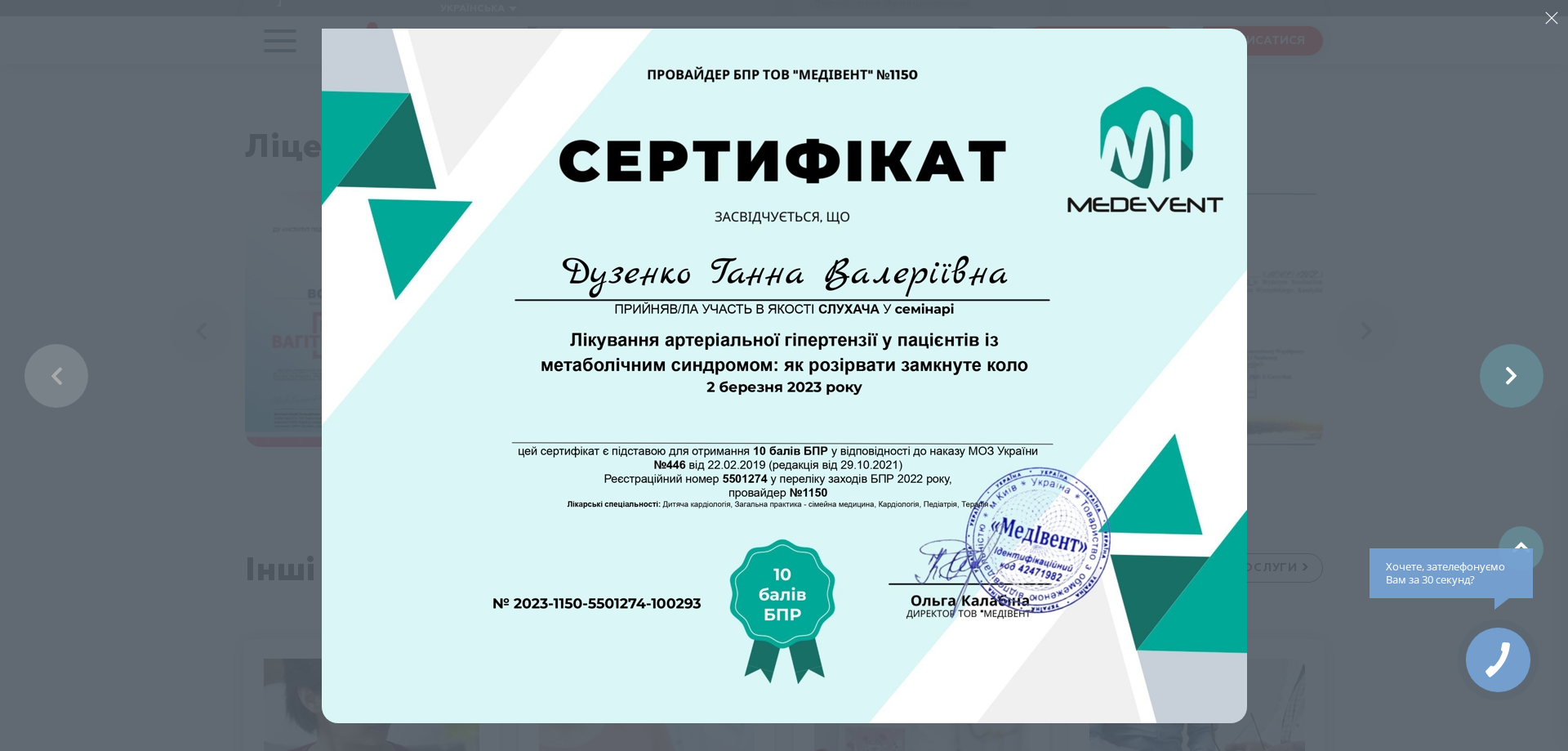
click at [1517, 376] on link at bounding box center [1511, 376] width 64 height 64
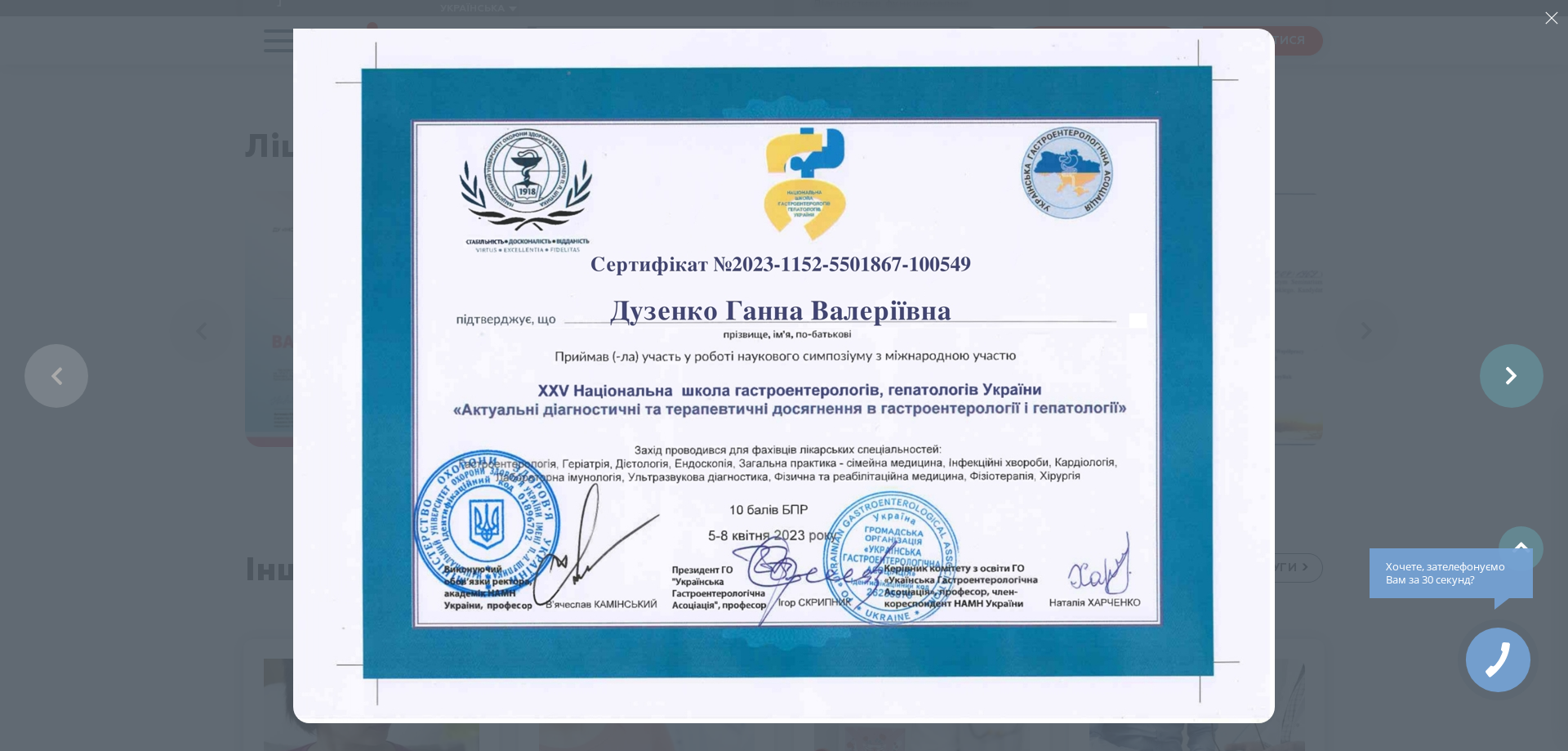
click at [1517, 376] on link at bounding box center [1511, 376] width 64 height 64
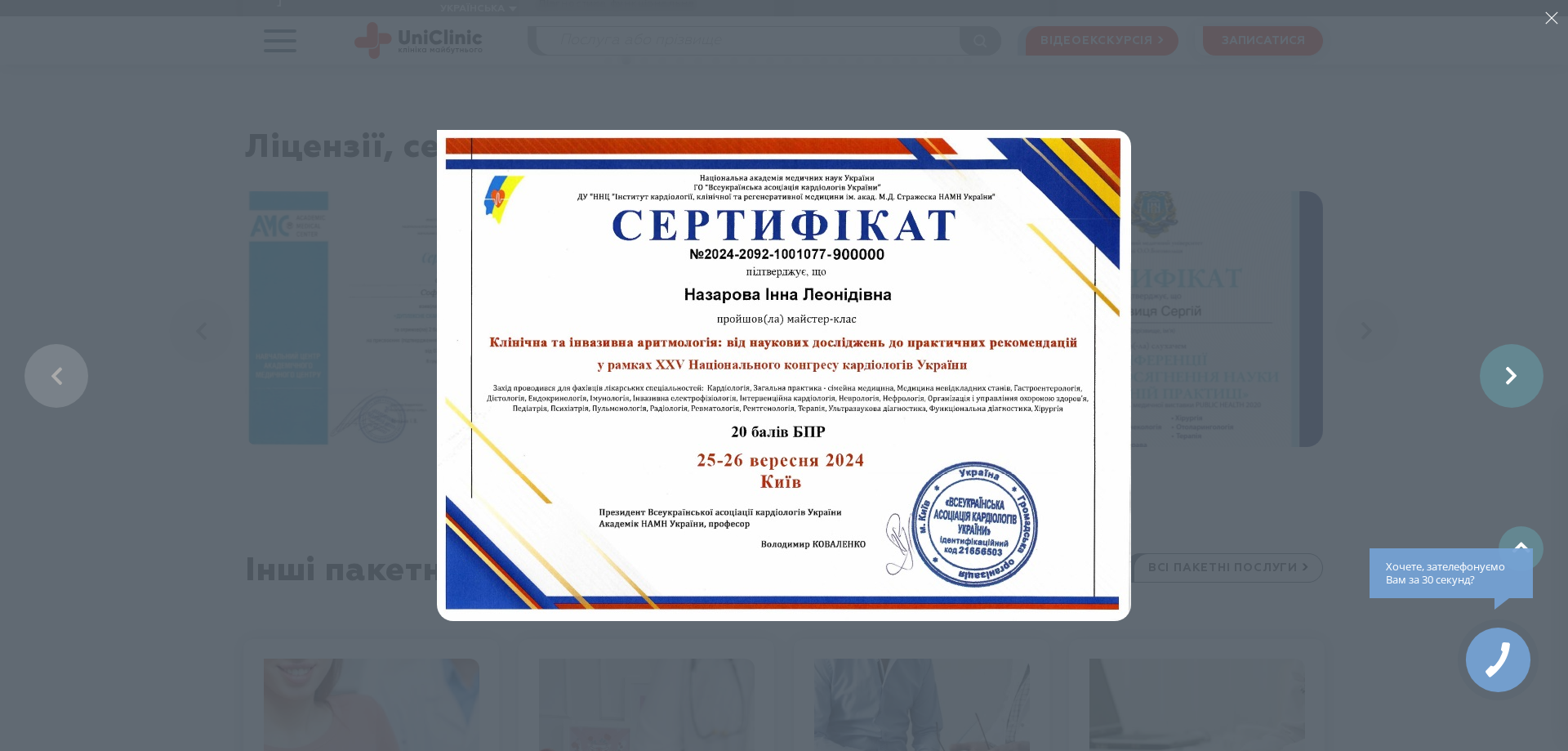
click at [1517, 376] on link at bounding box center [1511, 376] width 64 height 64
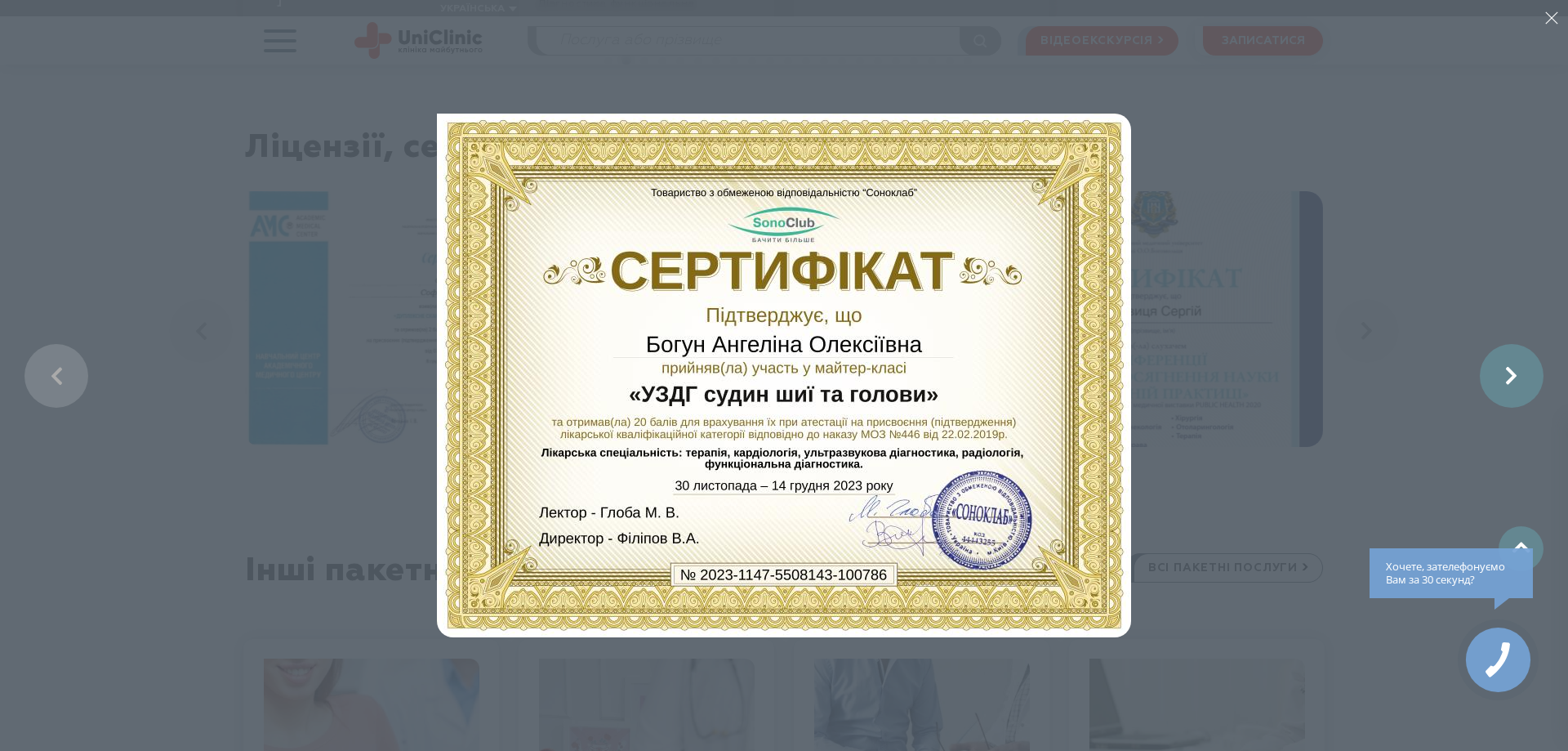
click at [1517, 376] on link at bounding box center [1511, 376] width 64 height 64
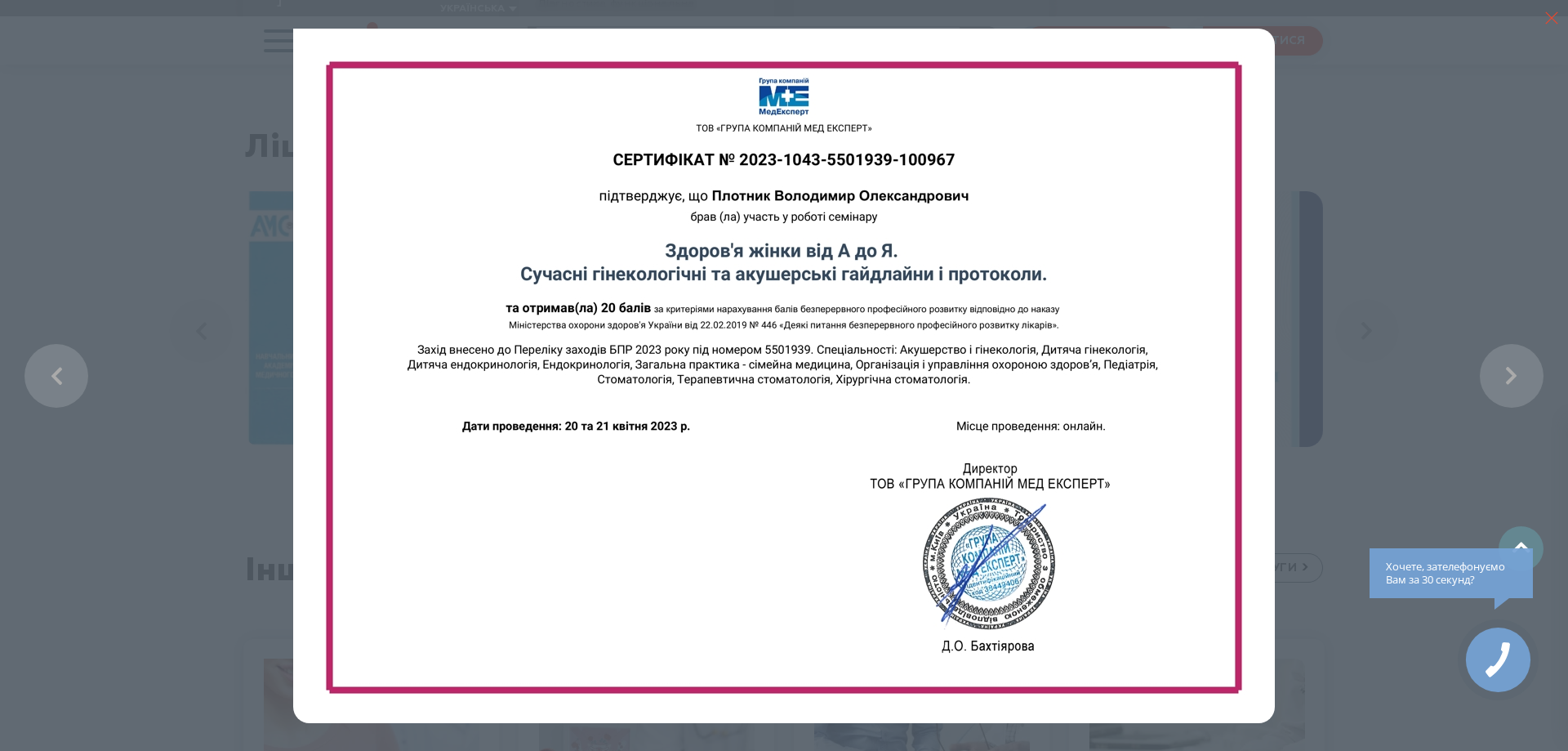
click at [1555, 23] on line "button" at bounding box center [1552, 18] width 11 height 11
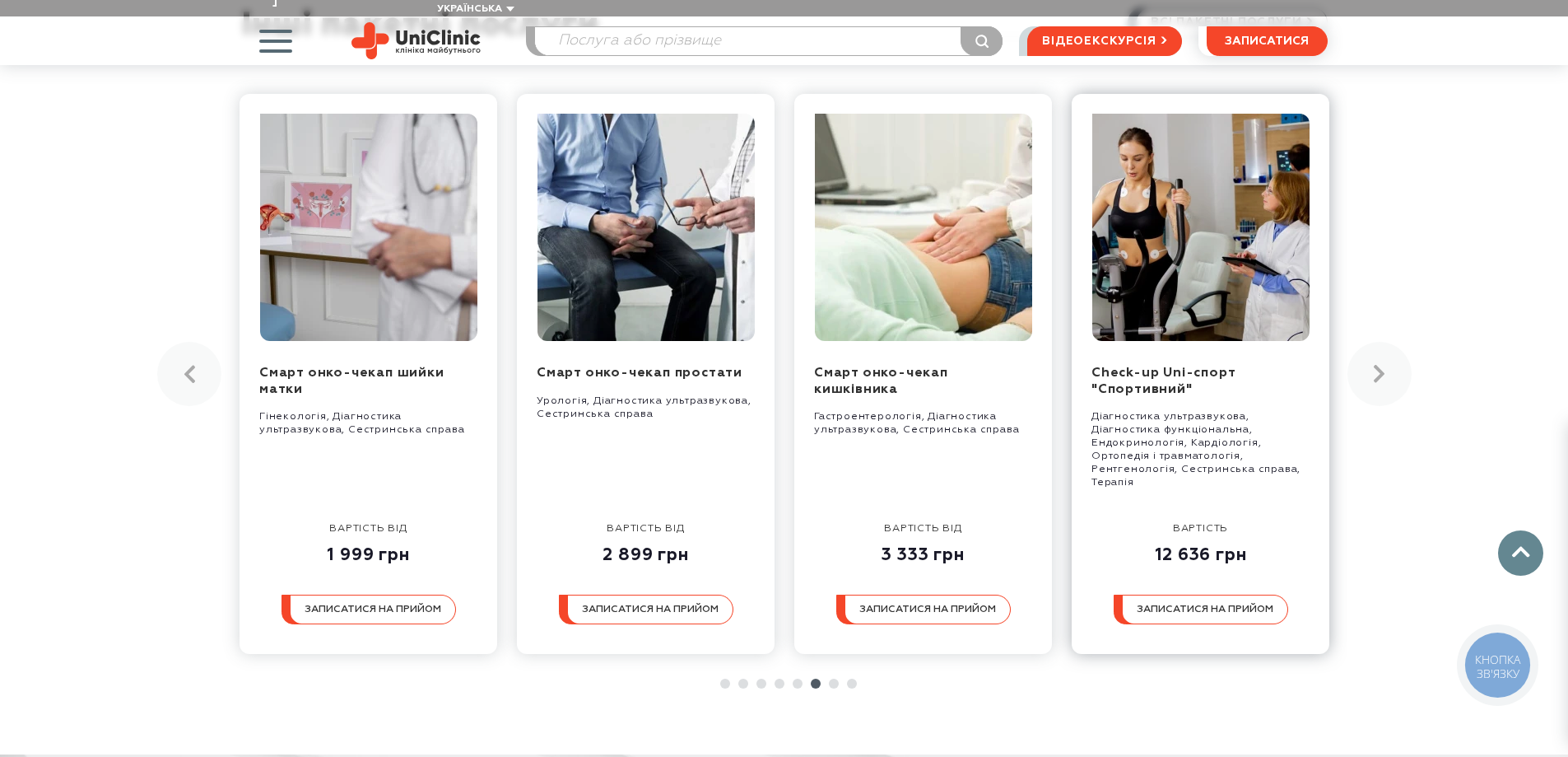
scroll to position [4117, 0]
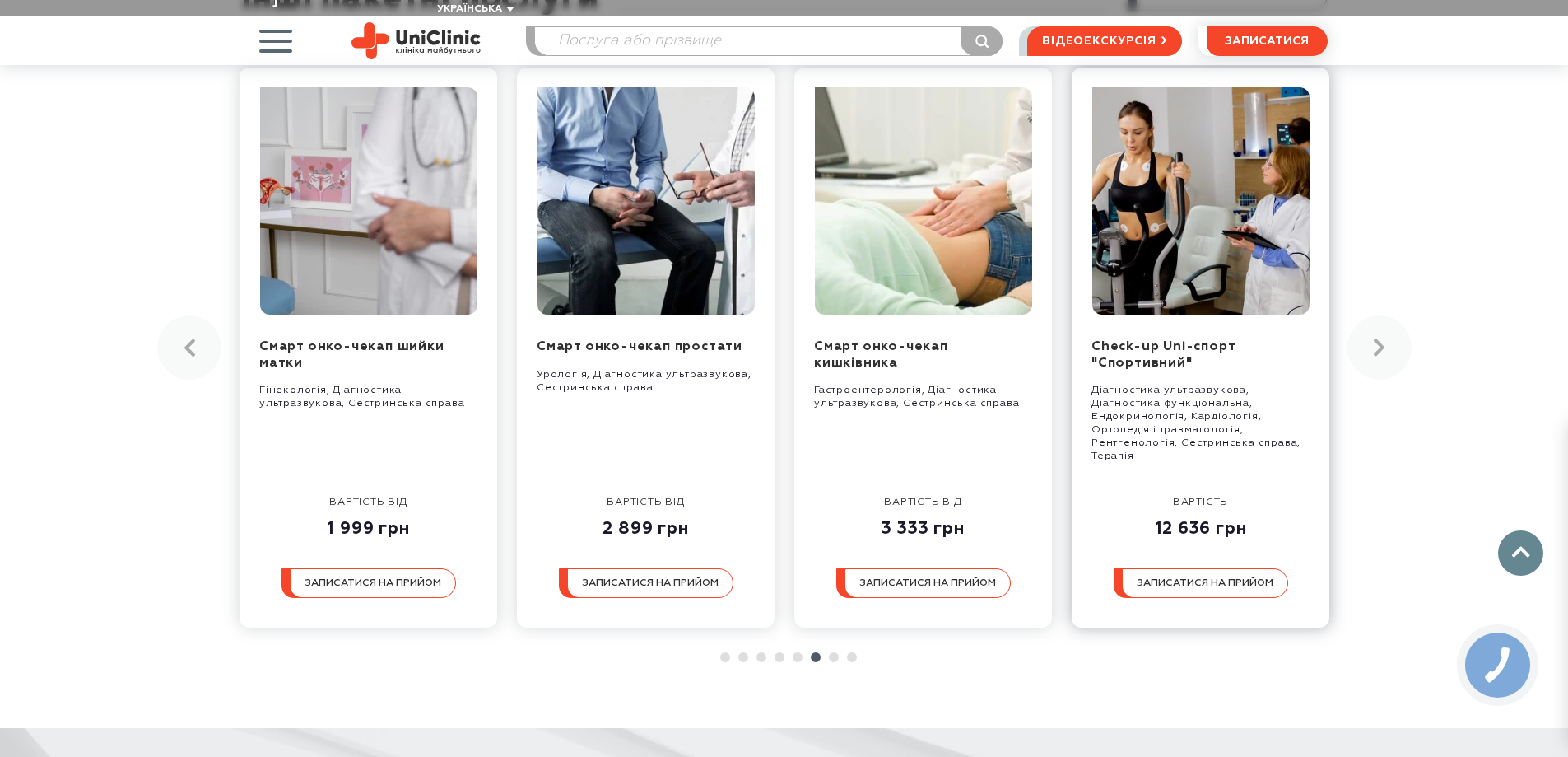
click at [1214, 122] on img at bounding box center [1199, 201] width 217 height 227
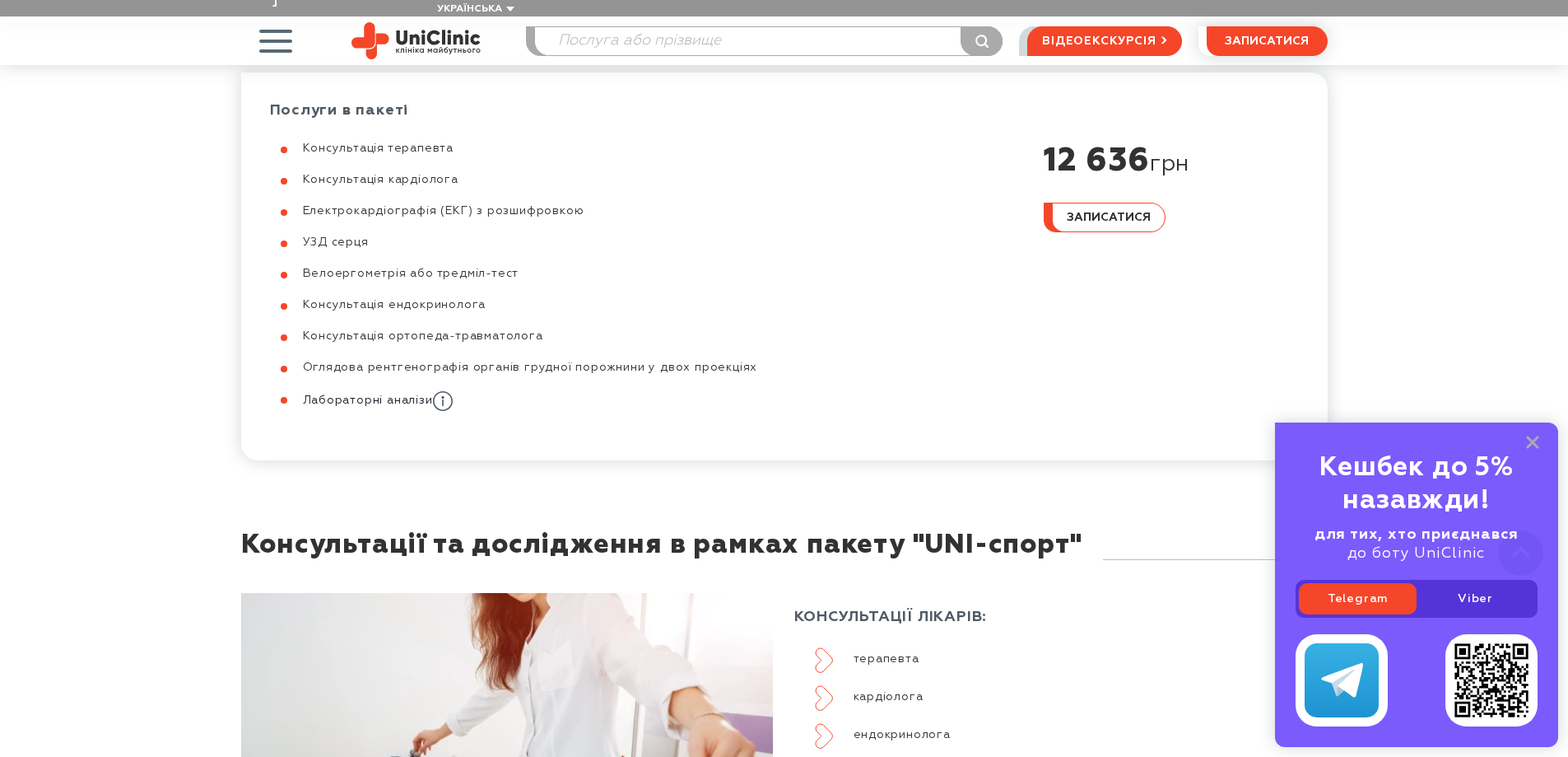
scroll to position [1071, 0]
